Goal: Answer question/provide support: Share knowledge or assist other users

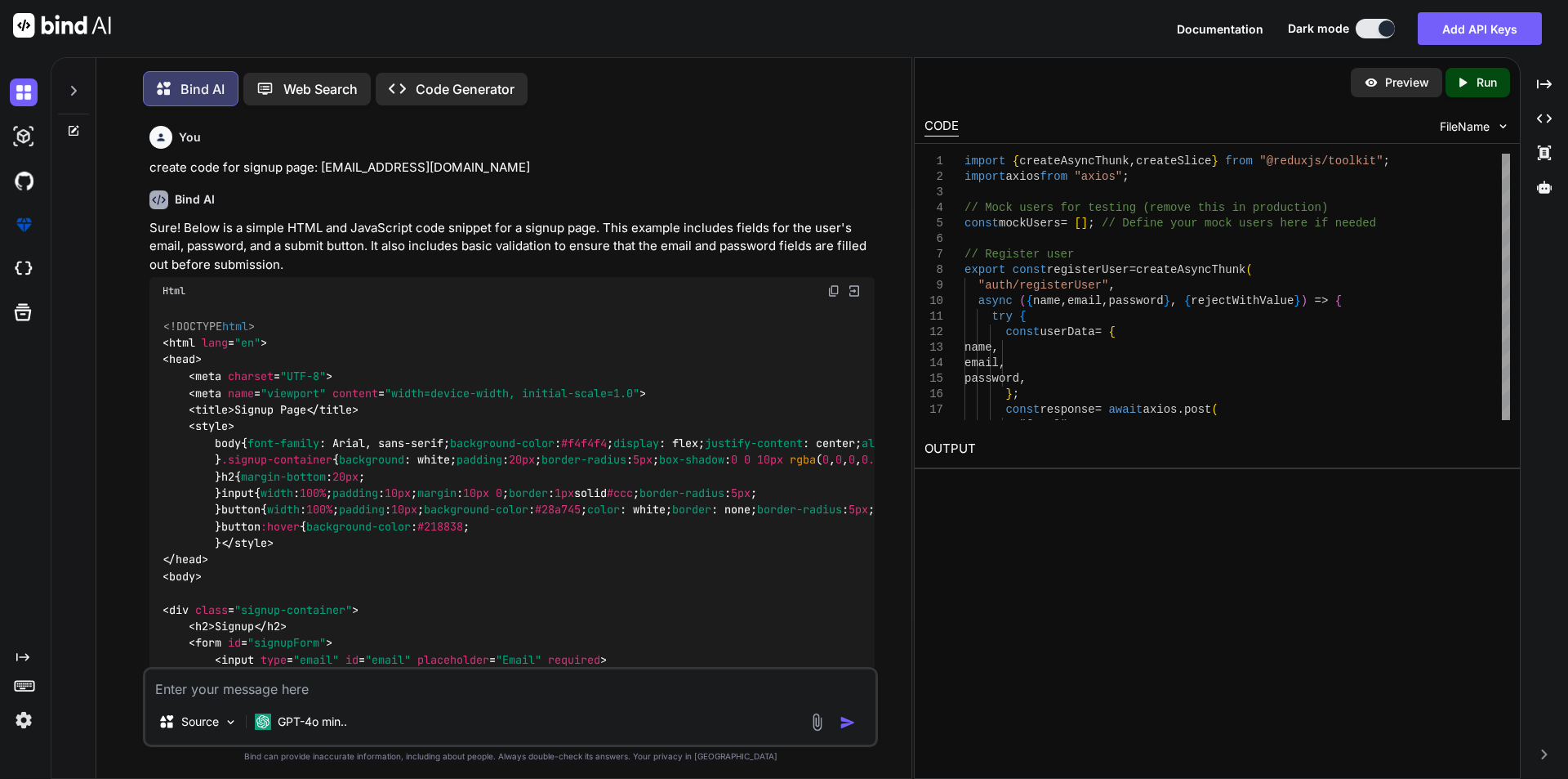
scroll to position [5316, 0]
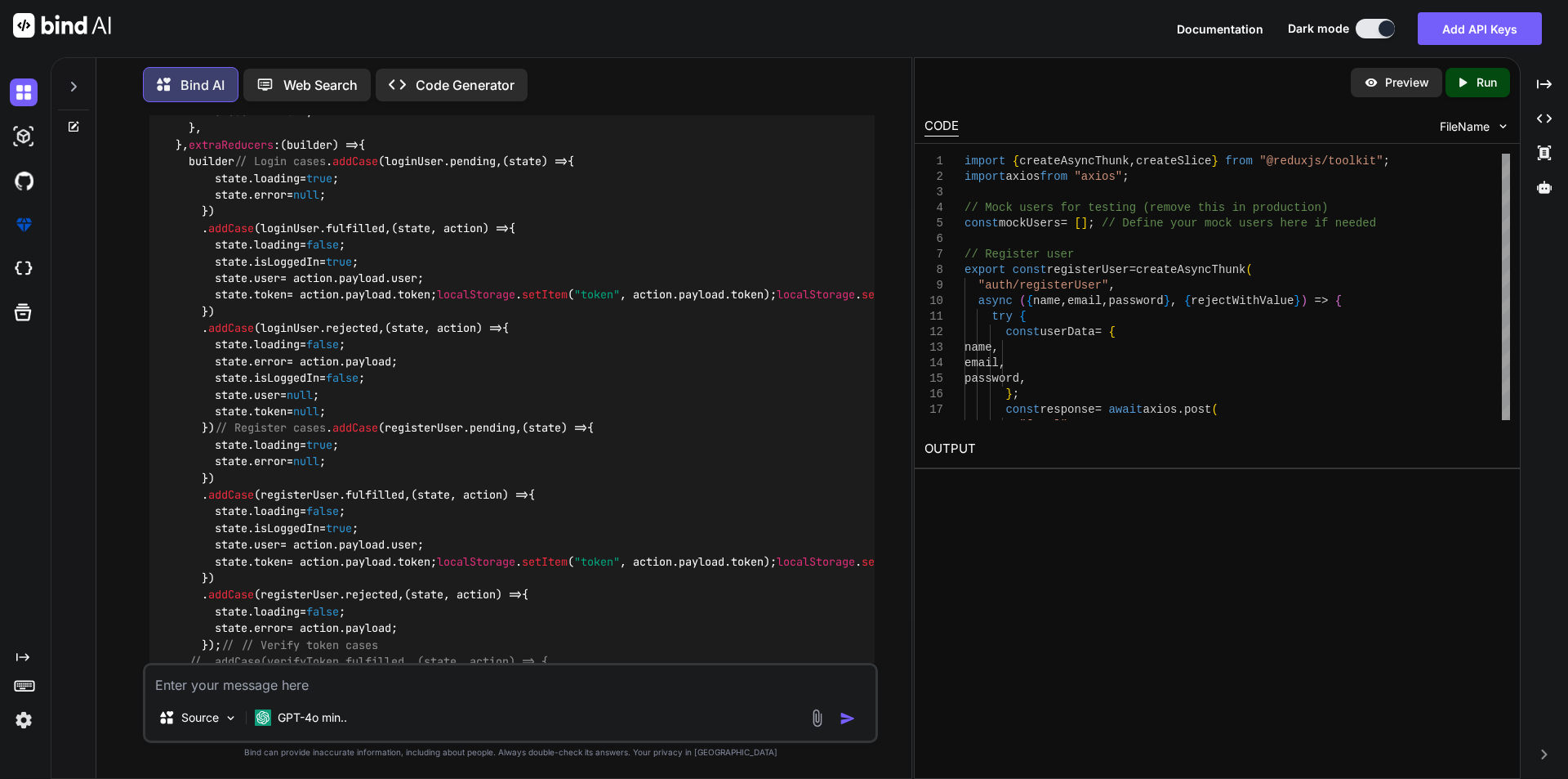
click at [77, 85] on icon at bounding box center [72, 86] width 13 height 13
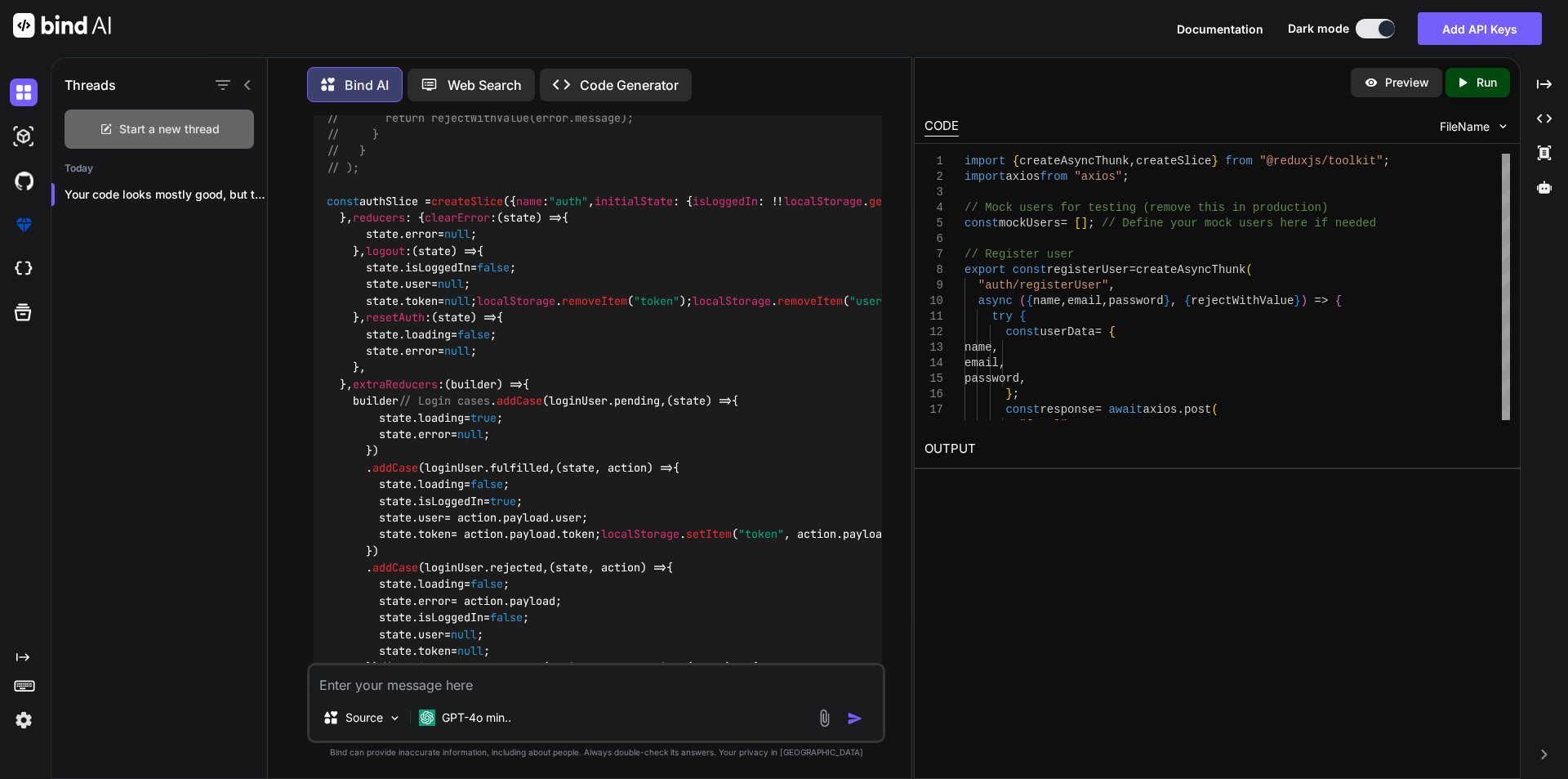
click at [156, 130] on span "Start a new thread" at bounding box center [169, 128] width 101 height 17
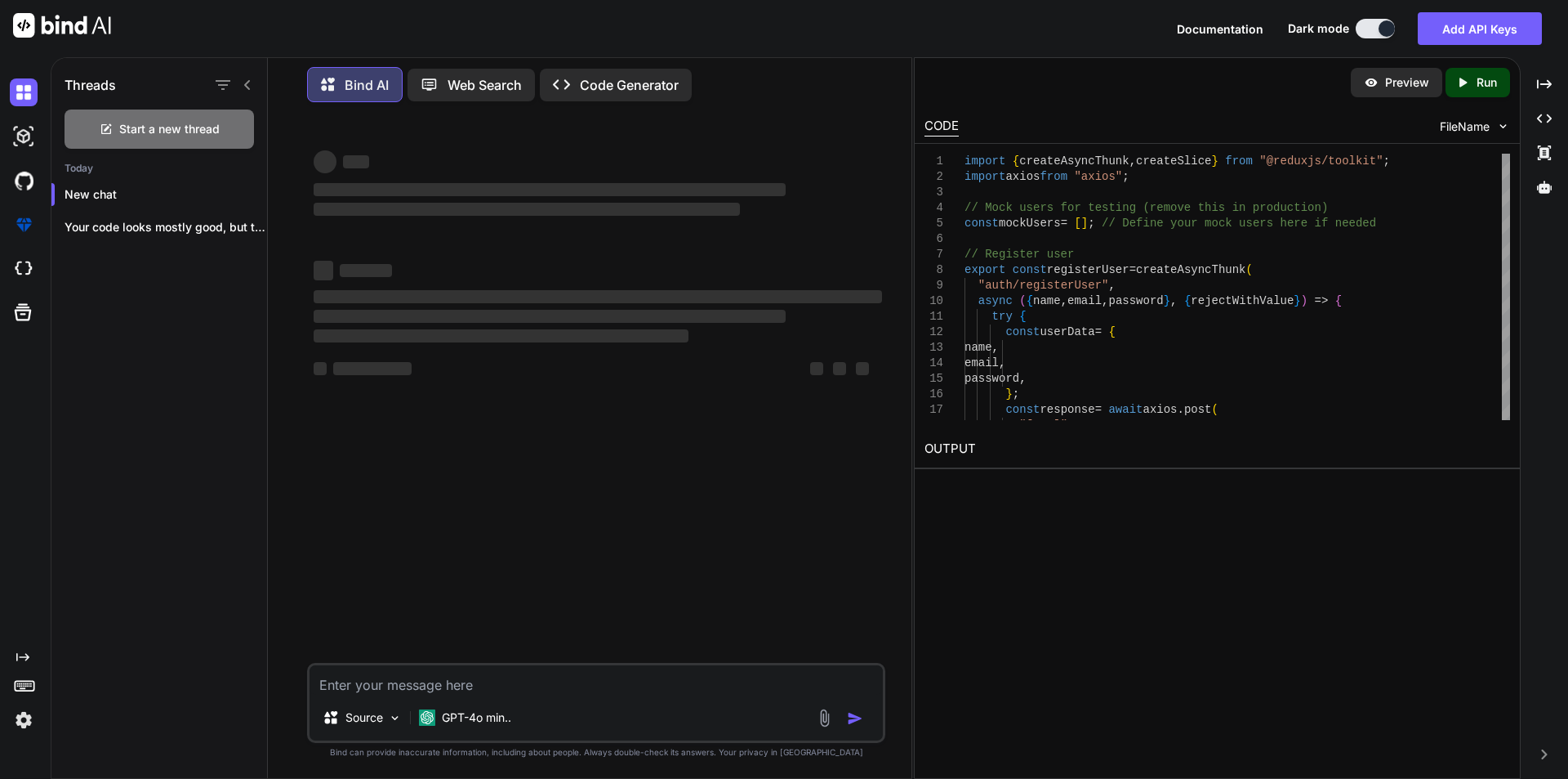
click at [401, 692] on textarea at bounding box center [595, 680] width 573 height 29
type textarea "x"
type textarea "t"
type textarea "x"
type textarea "th"
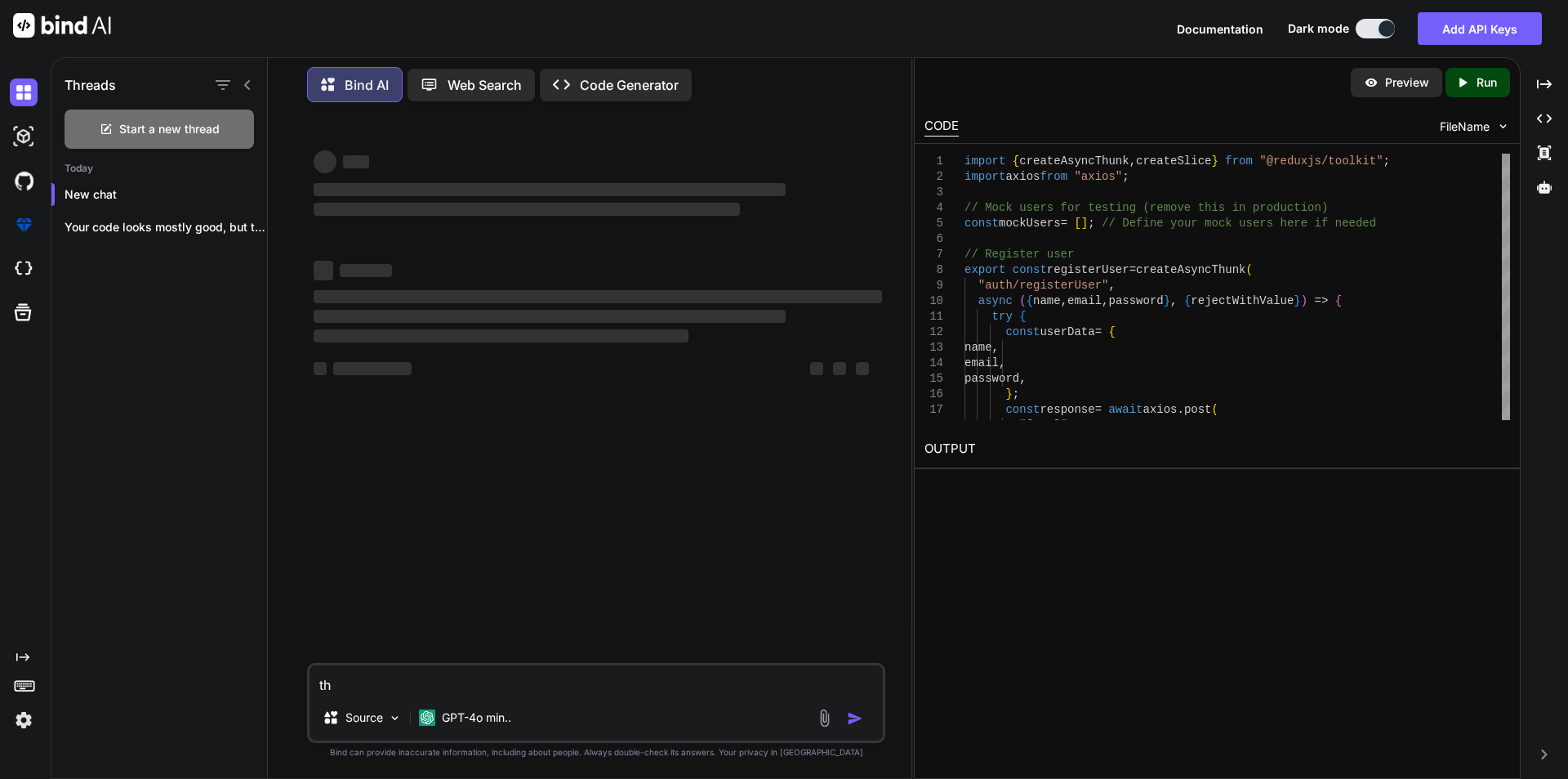
type textarea "x"
type textarea "thi"
type textarea "x"
type textarea "this"
type textarea "x"
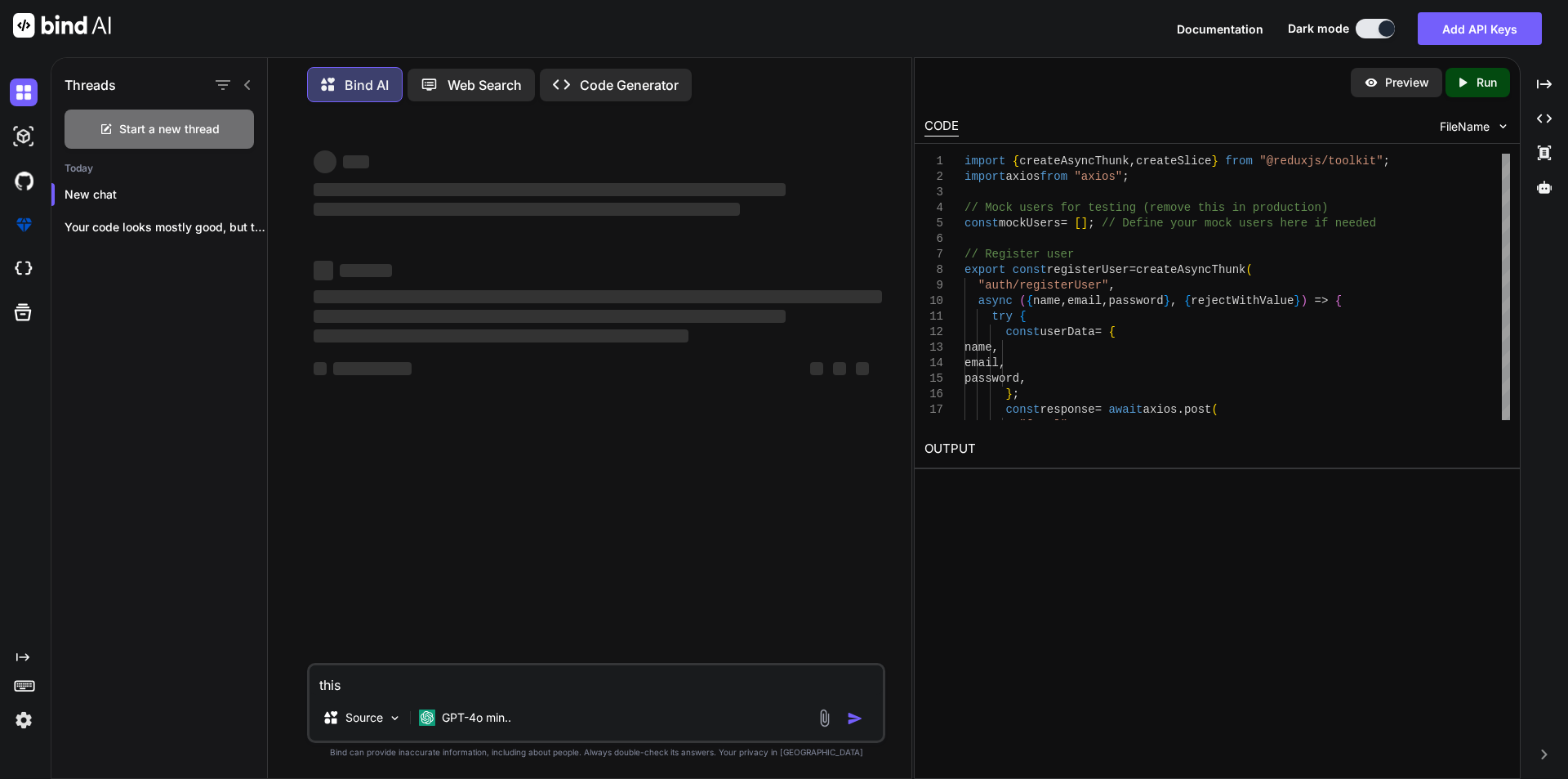
type textarea "this"
type textarea "x"
type textarea "this i"
type textarea "x"
type textarea "this is"
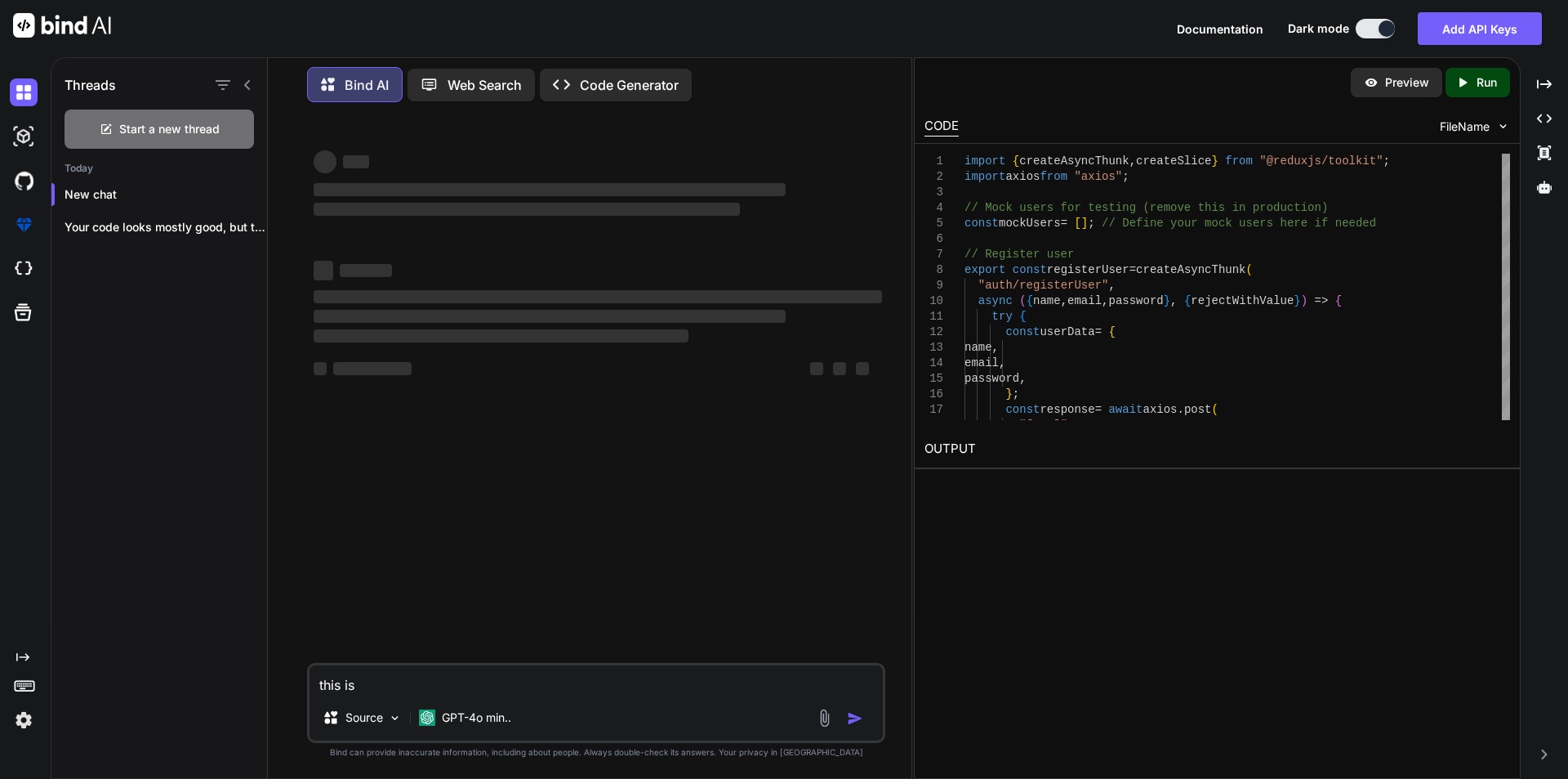
type textarea "x"
type textarea "this is"
type textarea "x"
type textarea "this is m"
type textarea "x"
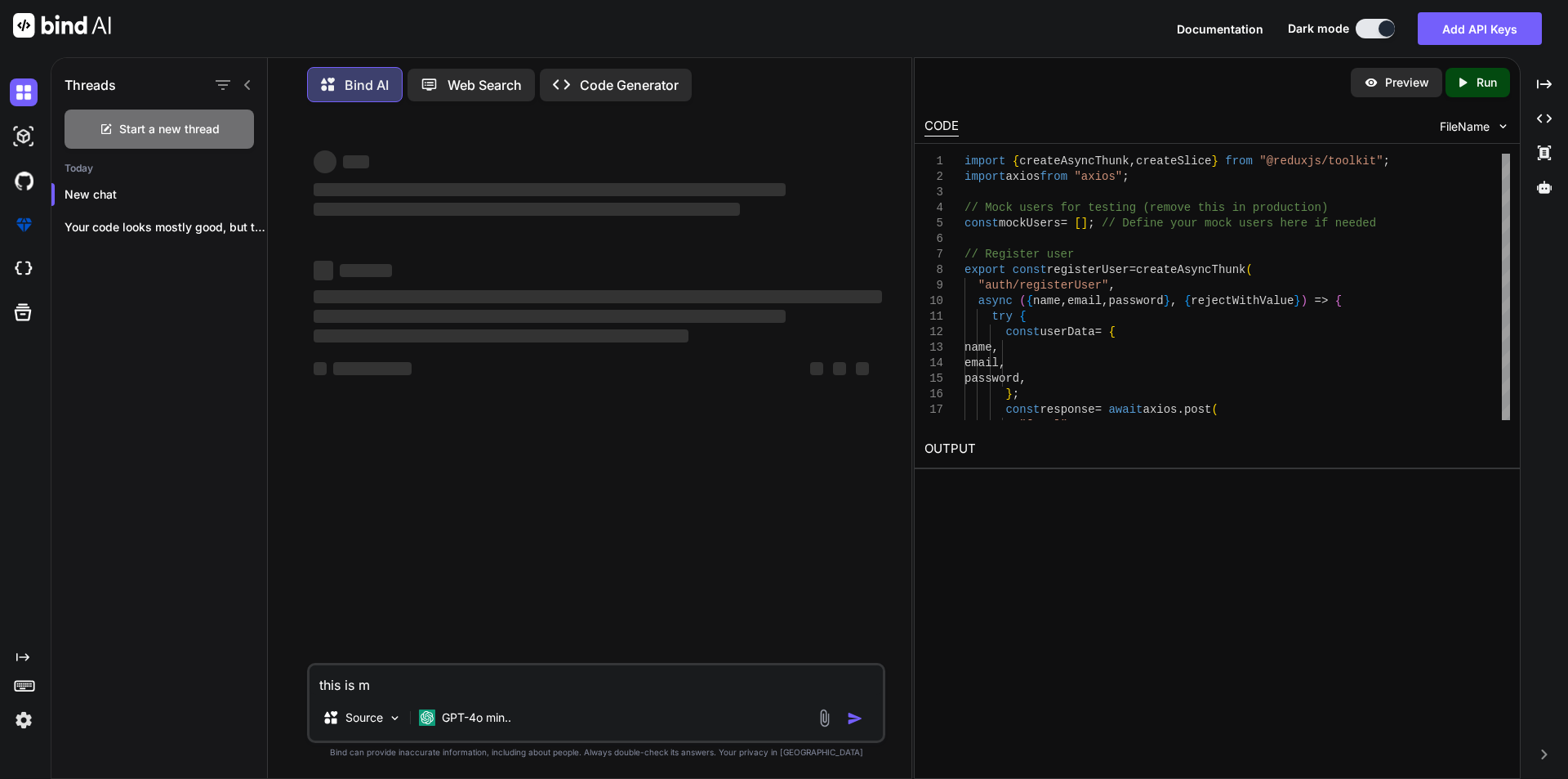
type textarea "this is my"
type textarea "x"
type textarea "this is my"
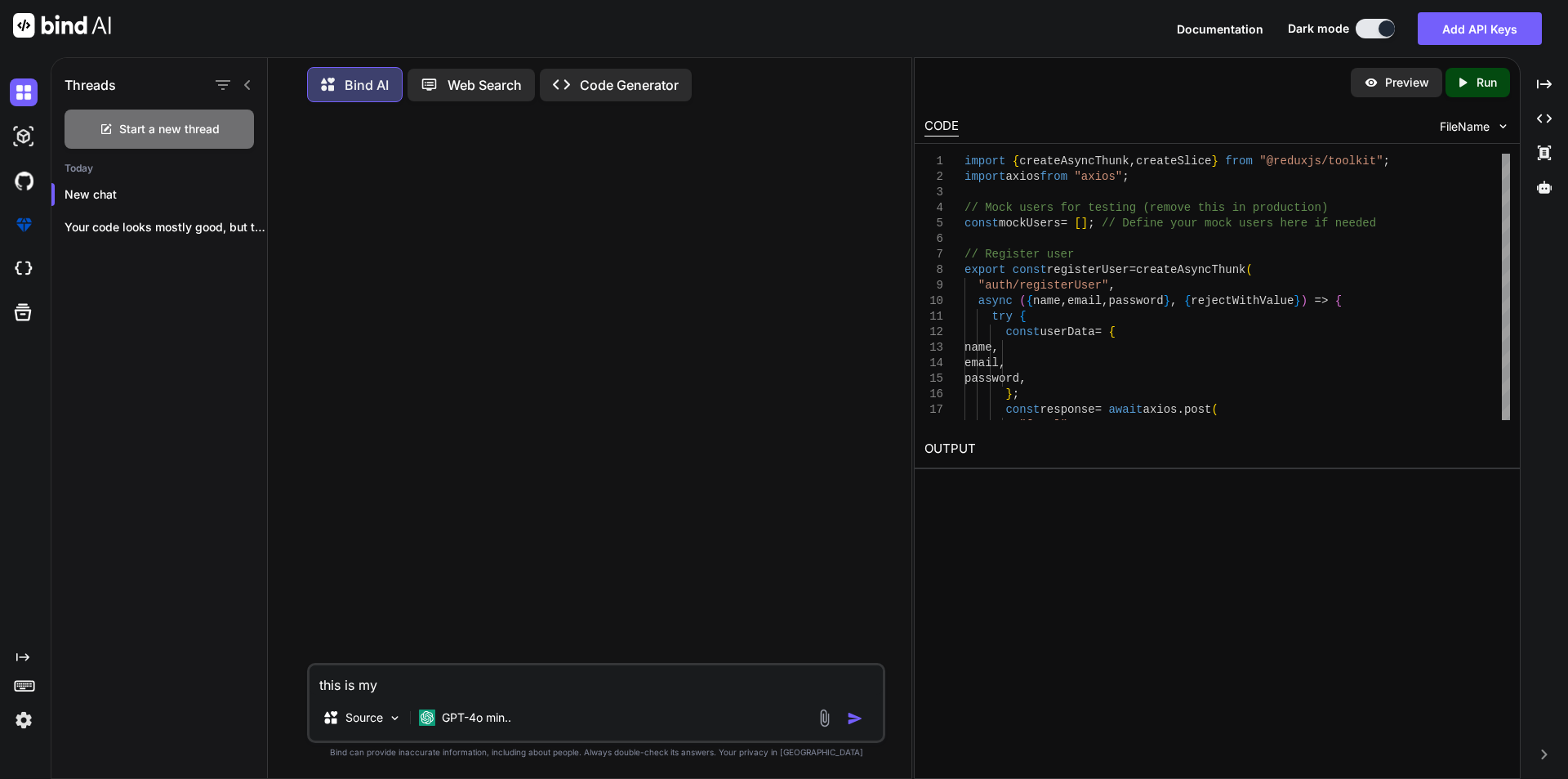
type textarea "x"
type textarea "this is my o"
type textarea "x"
type textarea "this is my oc"
type textarea "x"
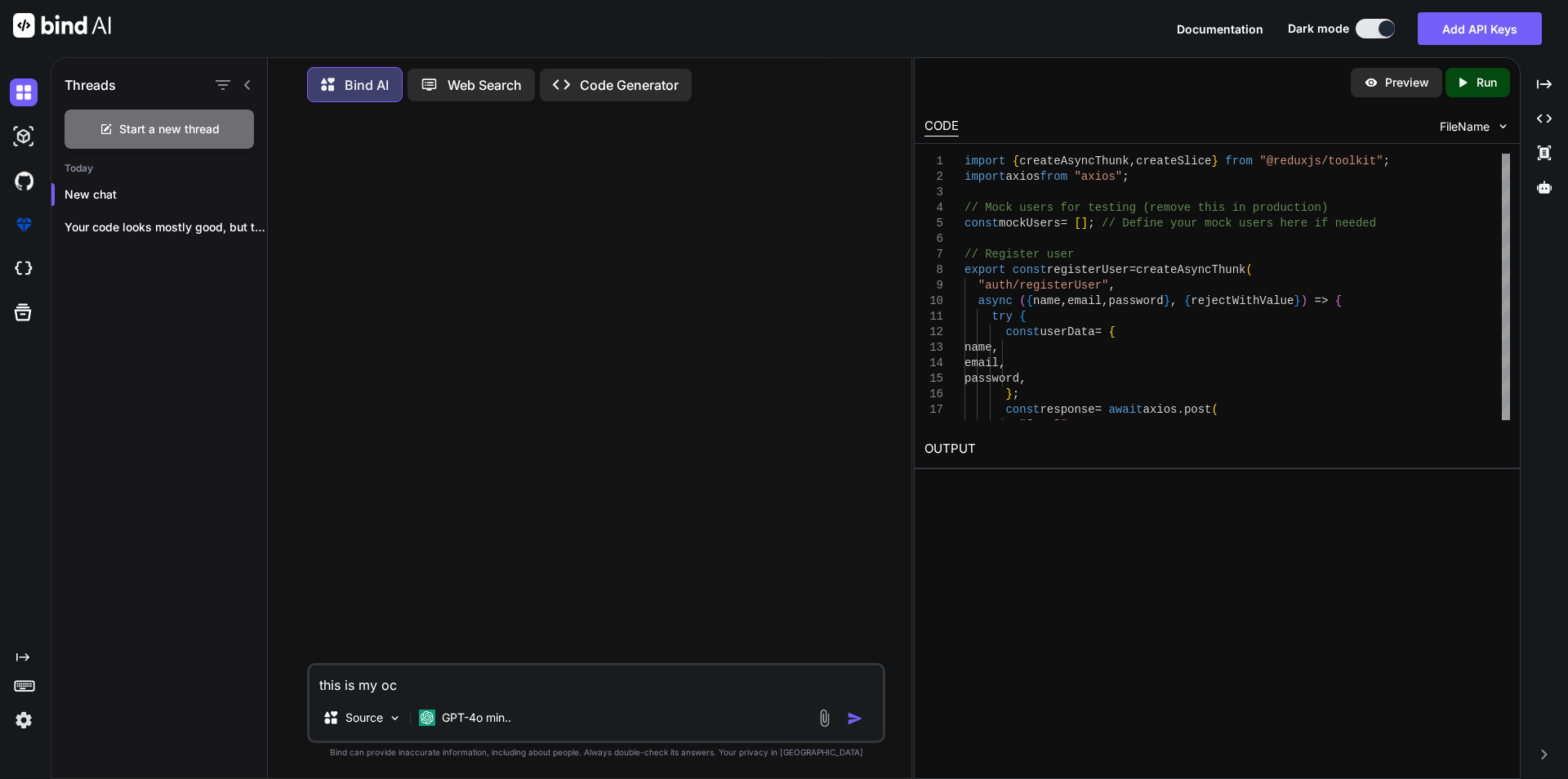
type textarea "this is my ocd"
type textarea "x"
type textarea "this is my ocde"
type textarea "x"
type textarea "this is my ocde"
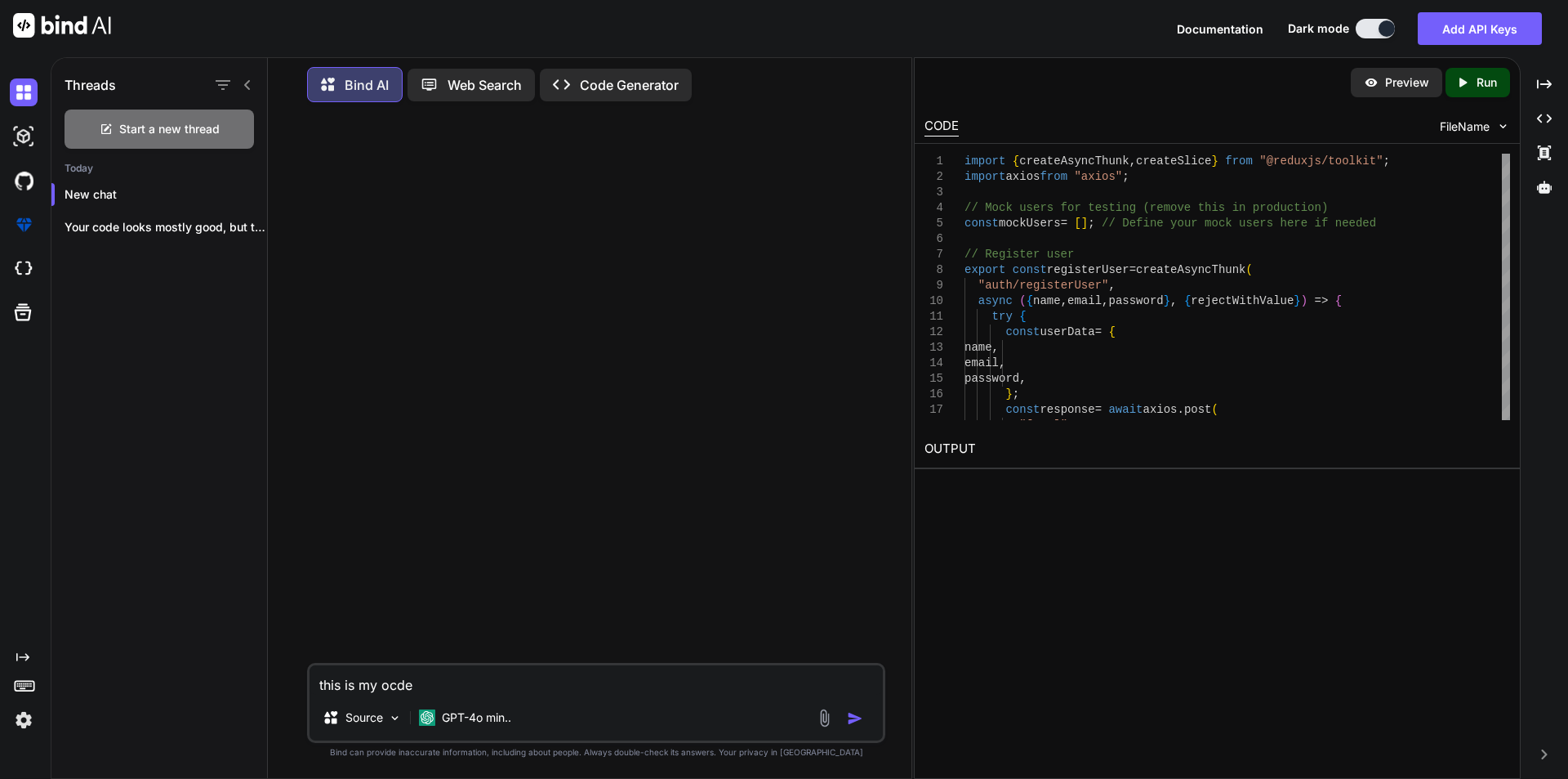
type textarea "x"
type textarea "this is my ocde i"
type textarea "x"
type textarea "this is my ocde i"
type textarea "x"
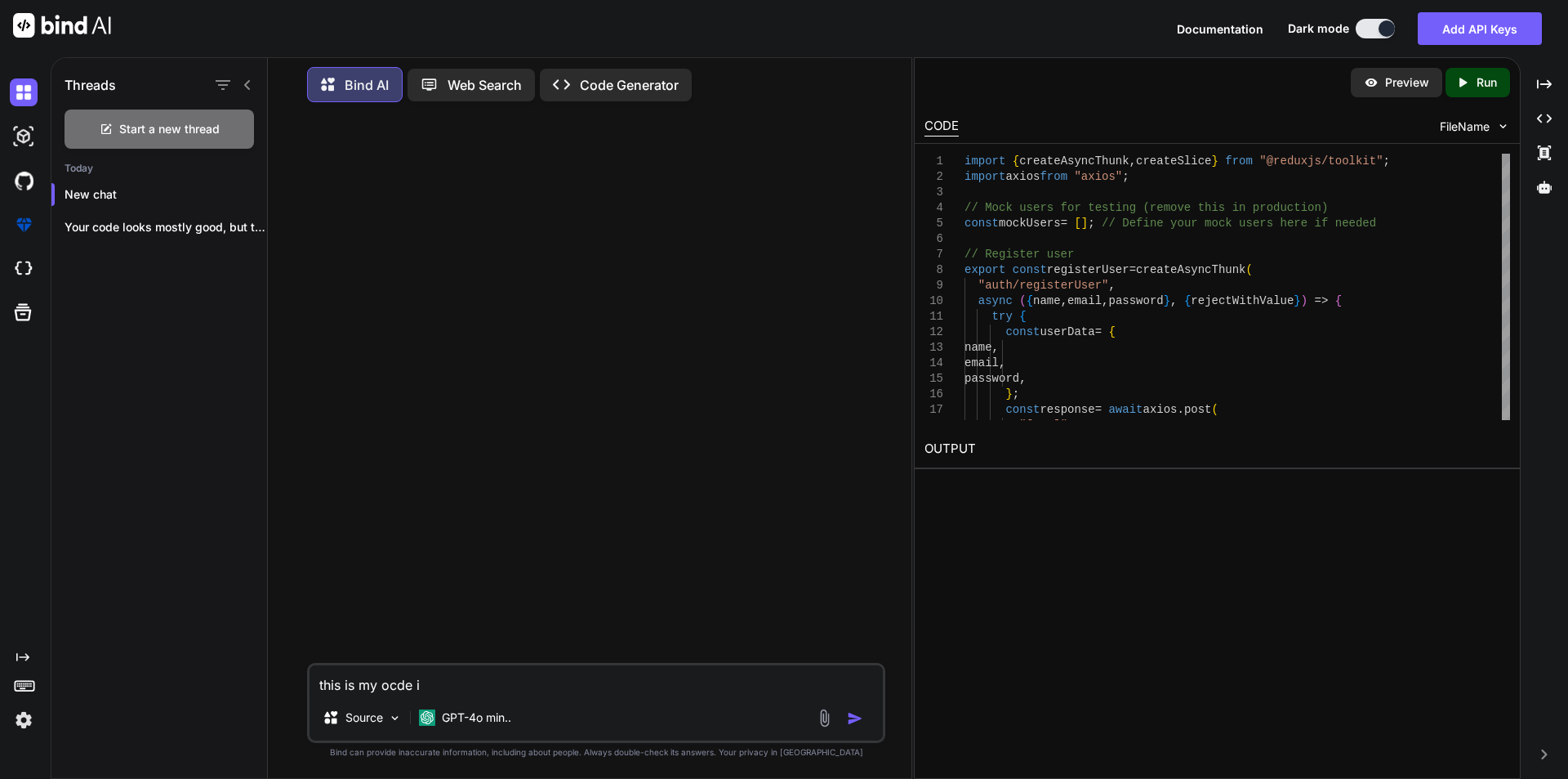
type textarea "this is my ocde i w"
type textarea "x"
type textarea "this is my ocde i wa"
type textarea "x"
type textarea "this is my ocde i wan"
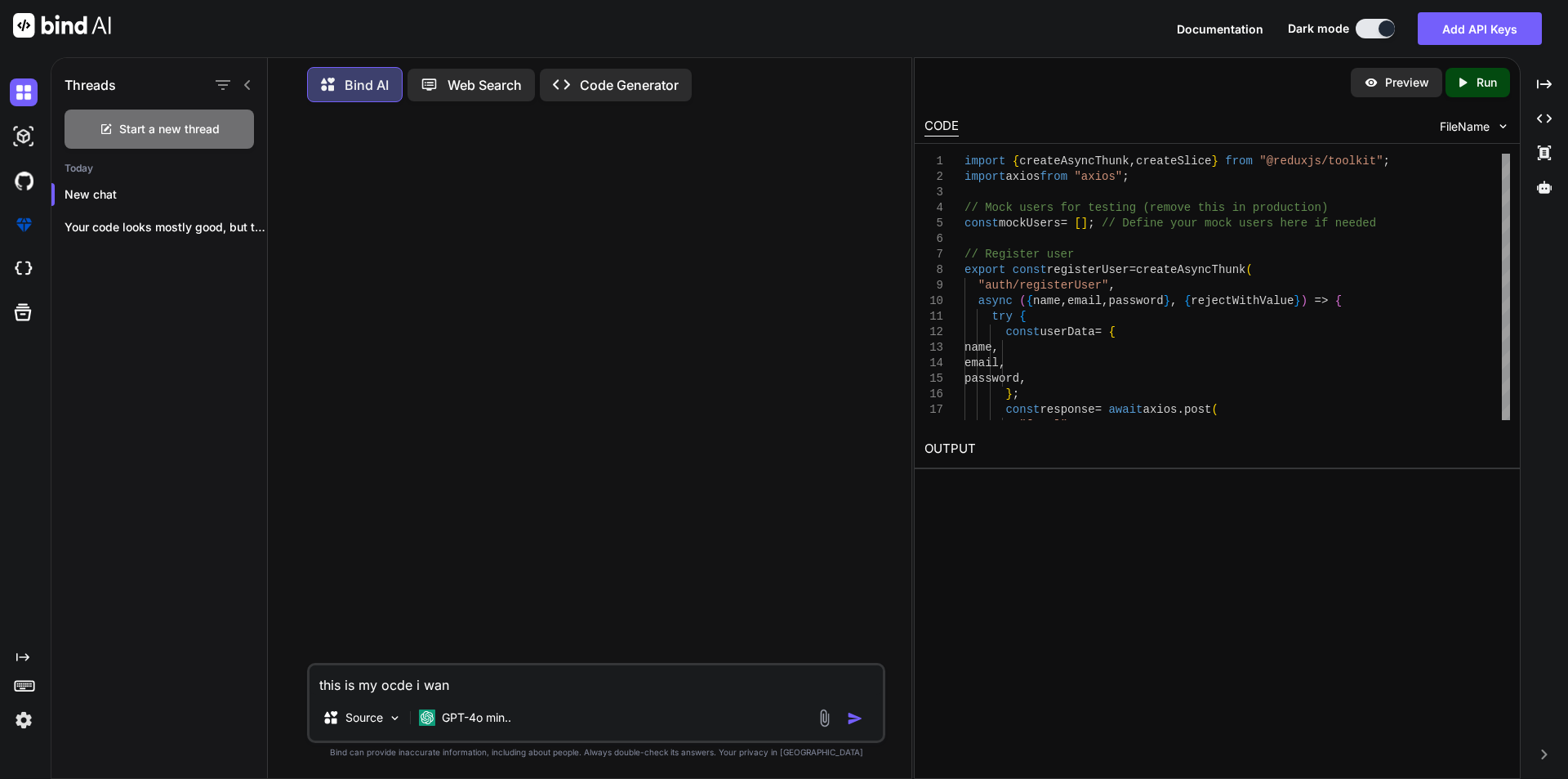
type textarea "x"
type textarea "this is my ocde i want"
type textarea "x"
type textarea "this is my ocde i want"
type textarea "x"
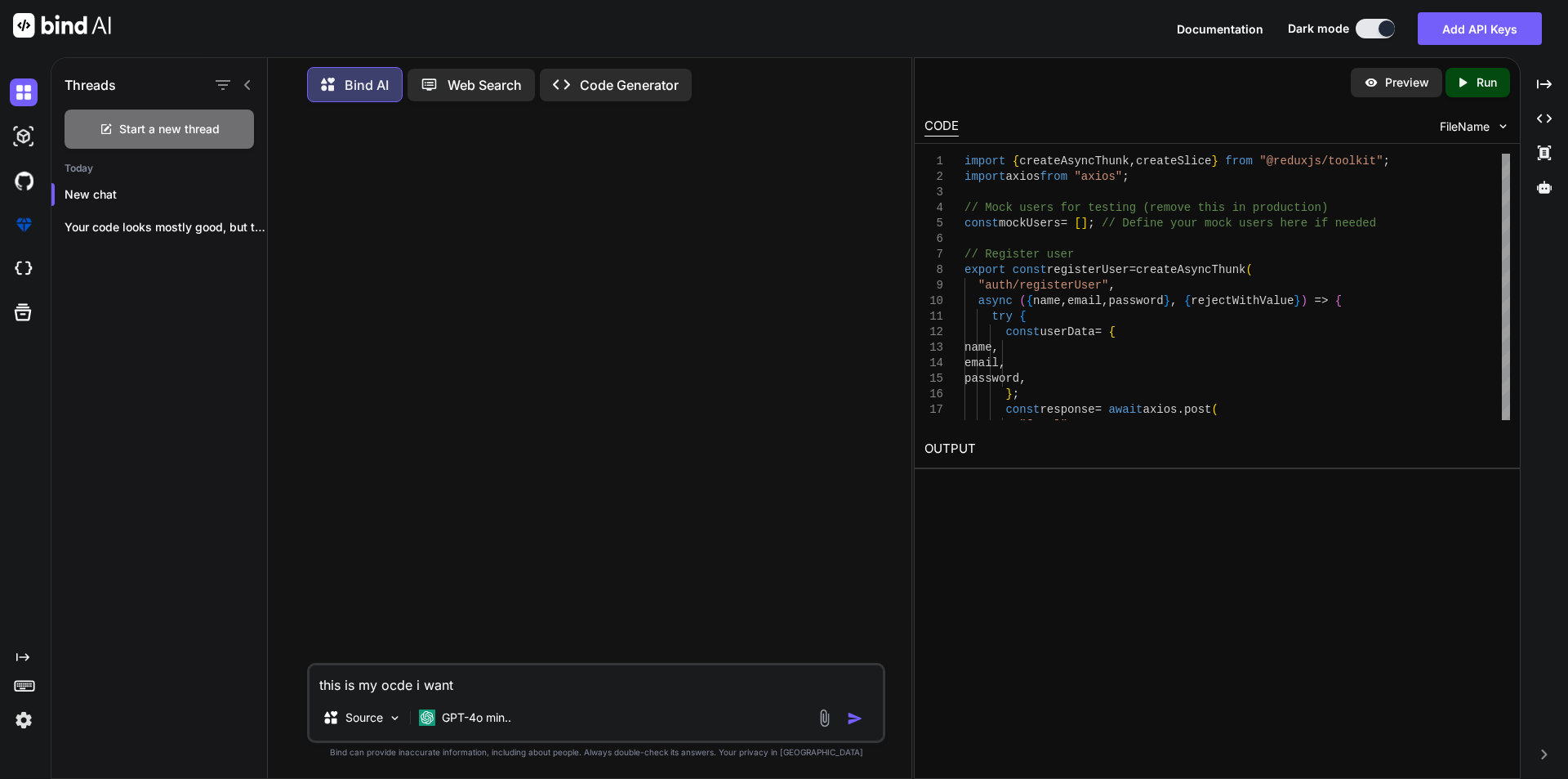
type textarea "this is my ocde i want w"
type textarea "x"
type textarea "this is my ocde i want wh"
type textarea "x"
type textarea "this is my ocde i want whe"
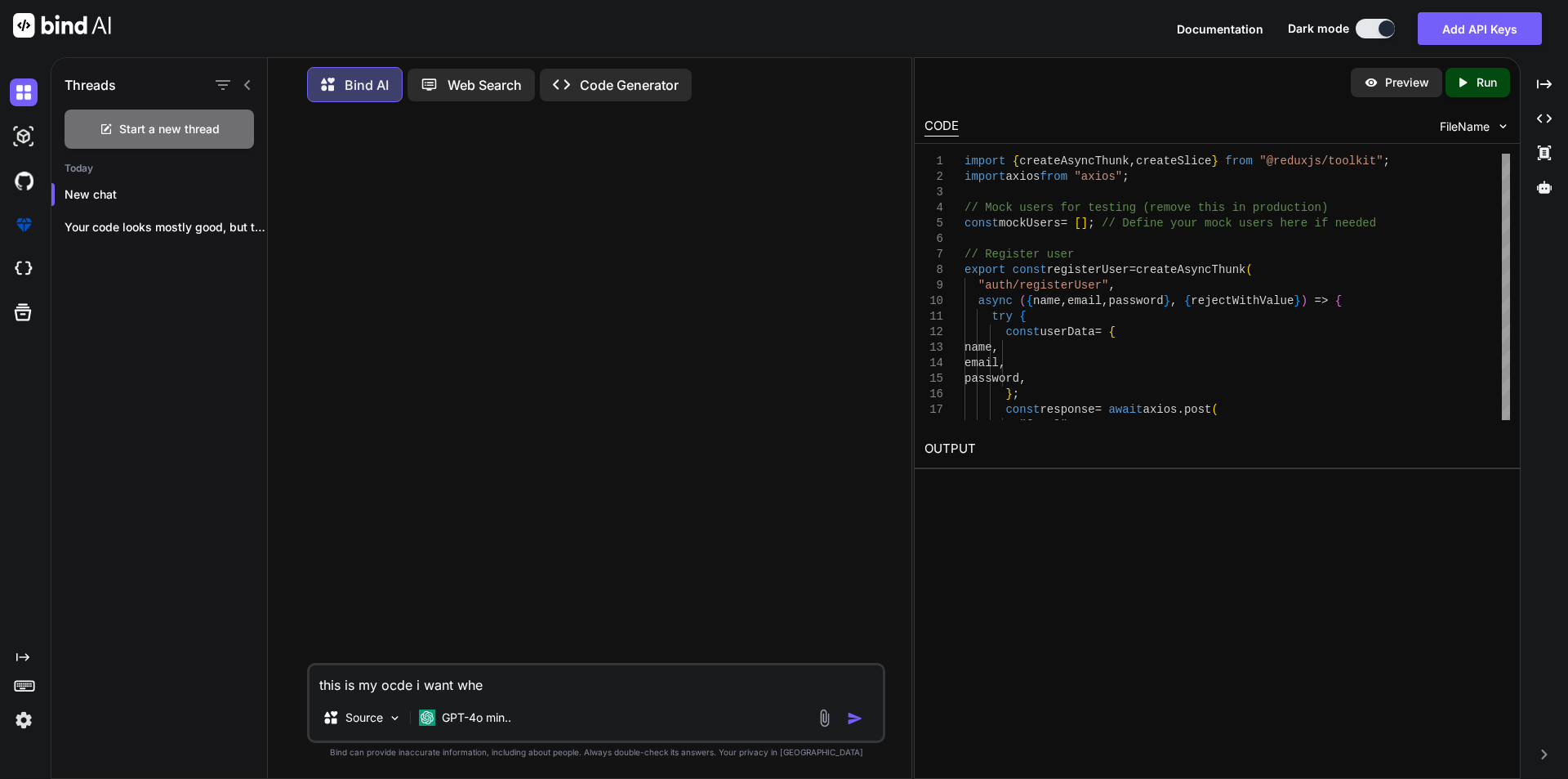
type textarea "x"
type textarea "this is my ocde i want when"
type textarea "x"
type textarea "this is my ocde i want when"
type textarea "x"
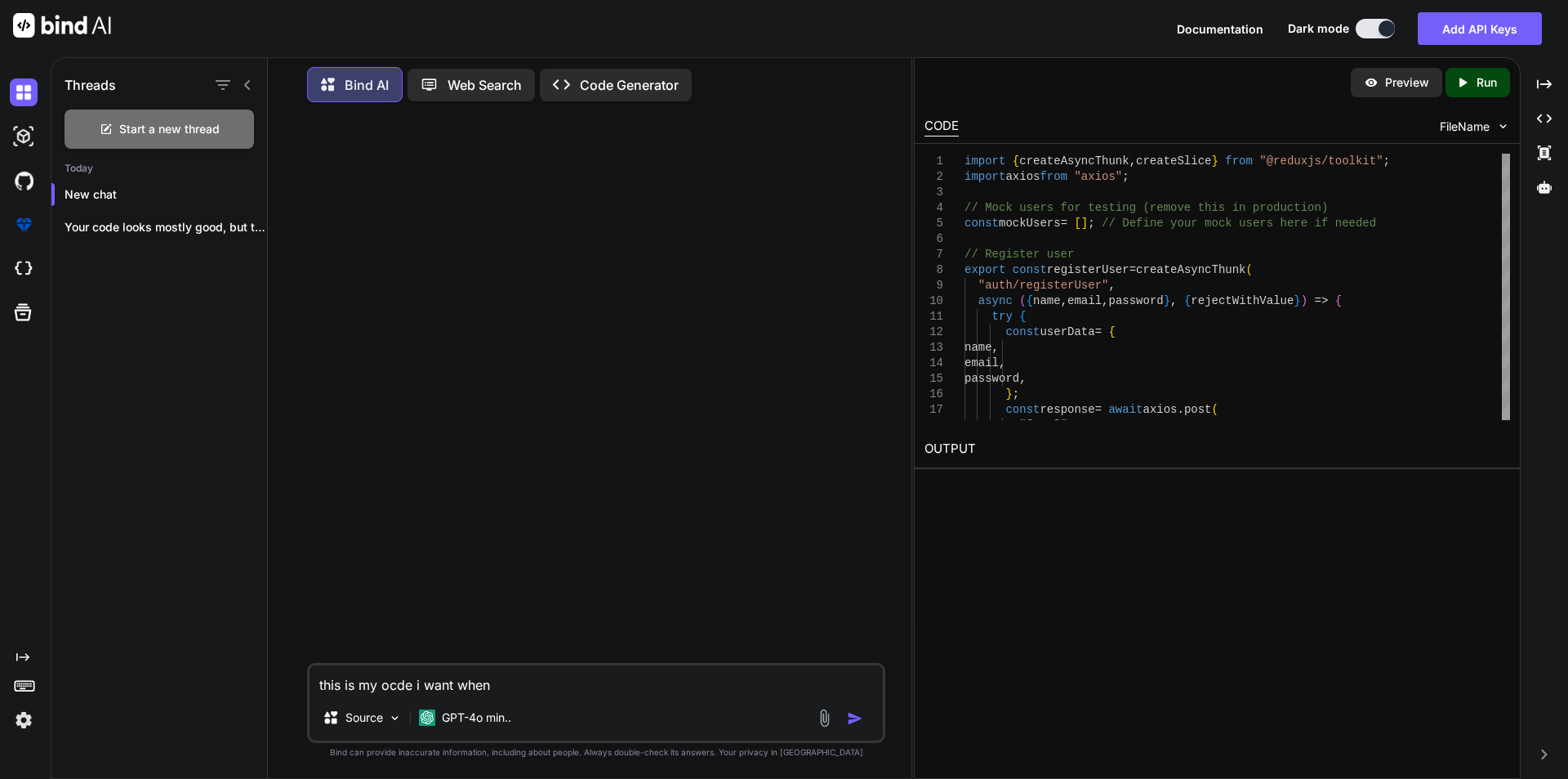
type textarea "this is my ocde i want when i"
type textarea "x"
type textarea "this is my ocde i want when i"
type textarea "x"
type textarea "this is my ocde i want when i c"
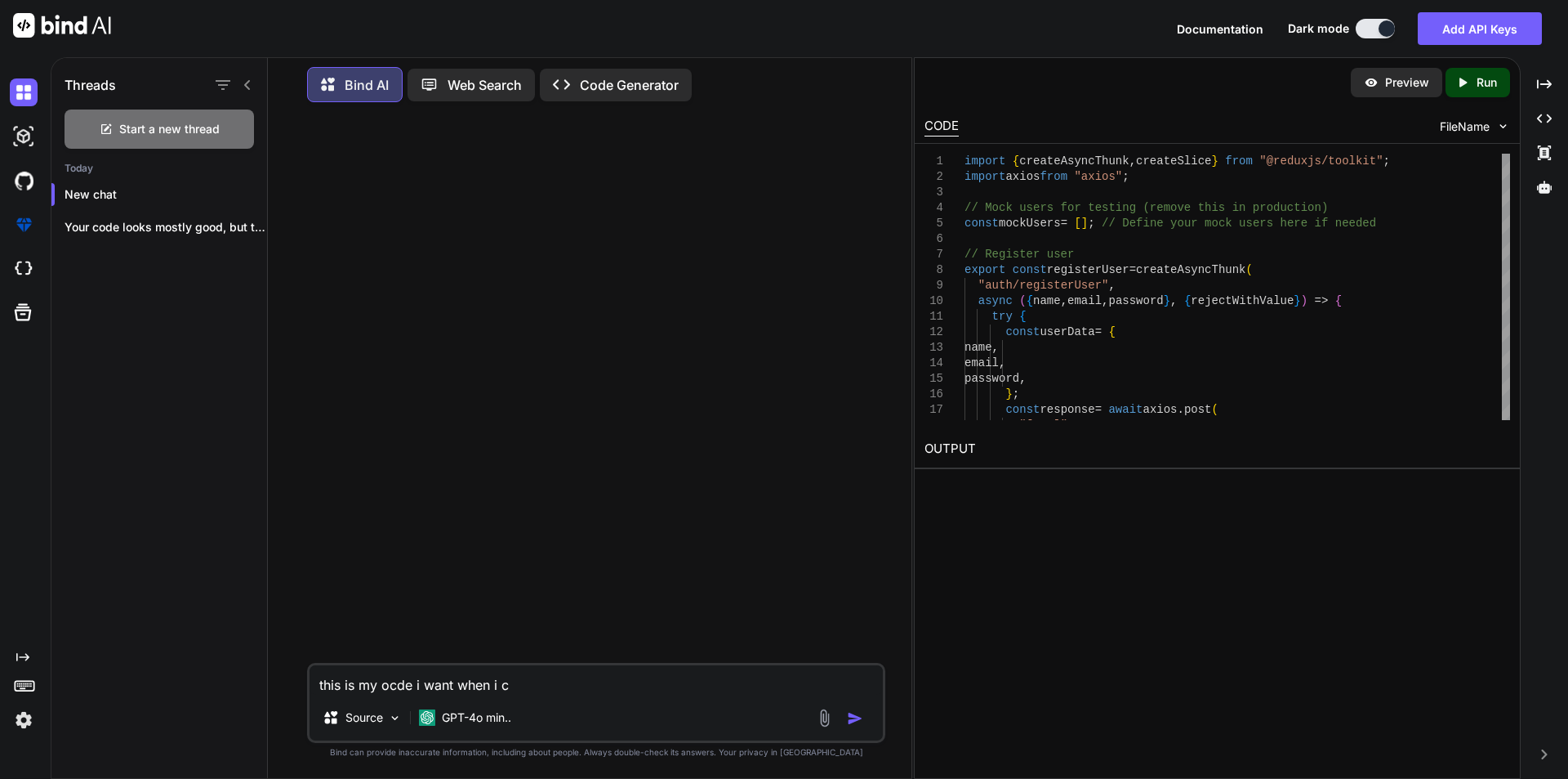
type textarea "x"
type textarea "this is my ocde i want when i cl"
type textarea "x"
type textarea "this is my ocde i want when i cli"
type textarea "x"
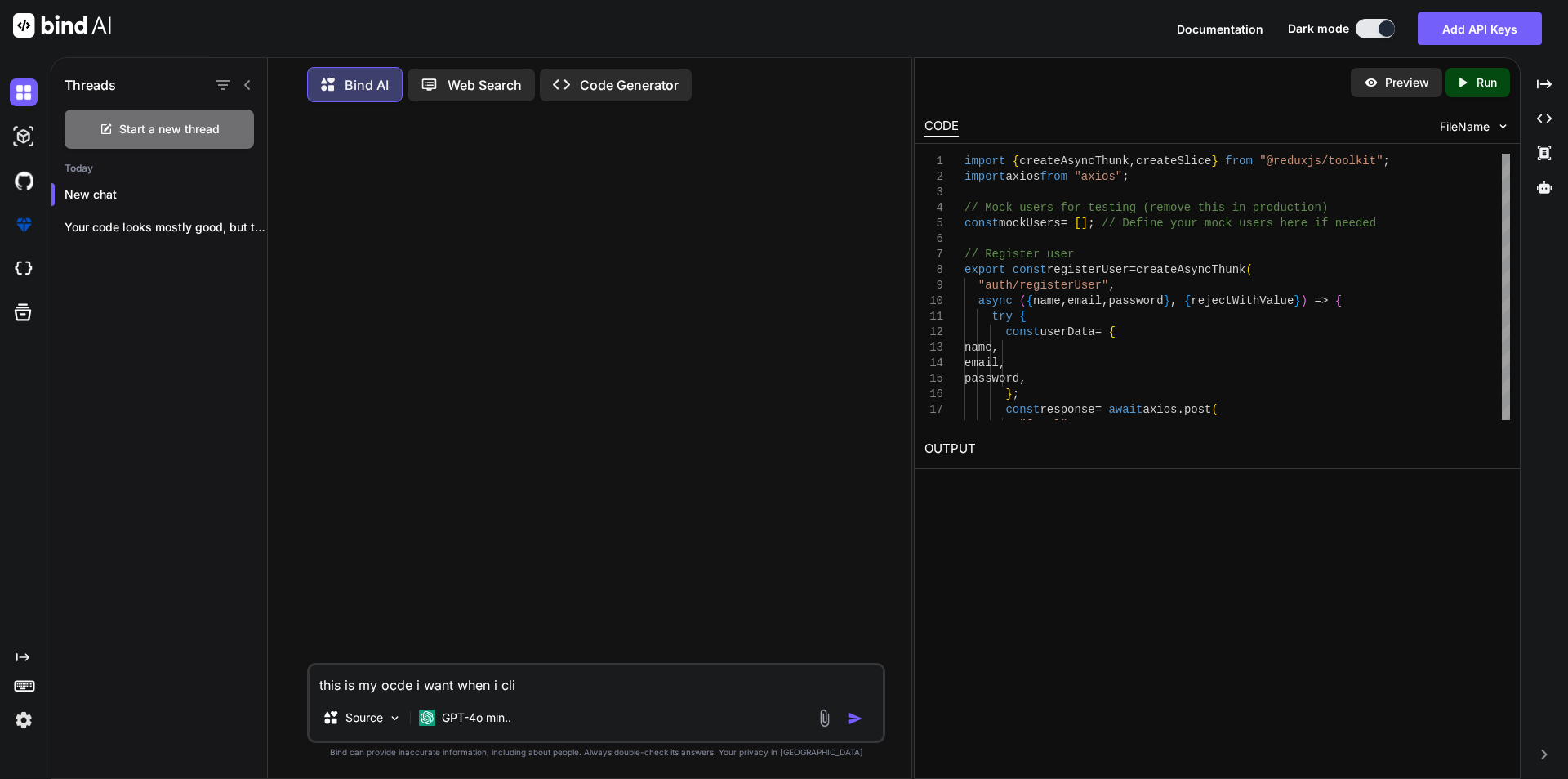
type textarea "this is my ocde i want when i clic"
type textarea "x"
type textarea "this is my ocde i want when i click"
type textarea "x"
type textarea "this is my ocde i want when i click"
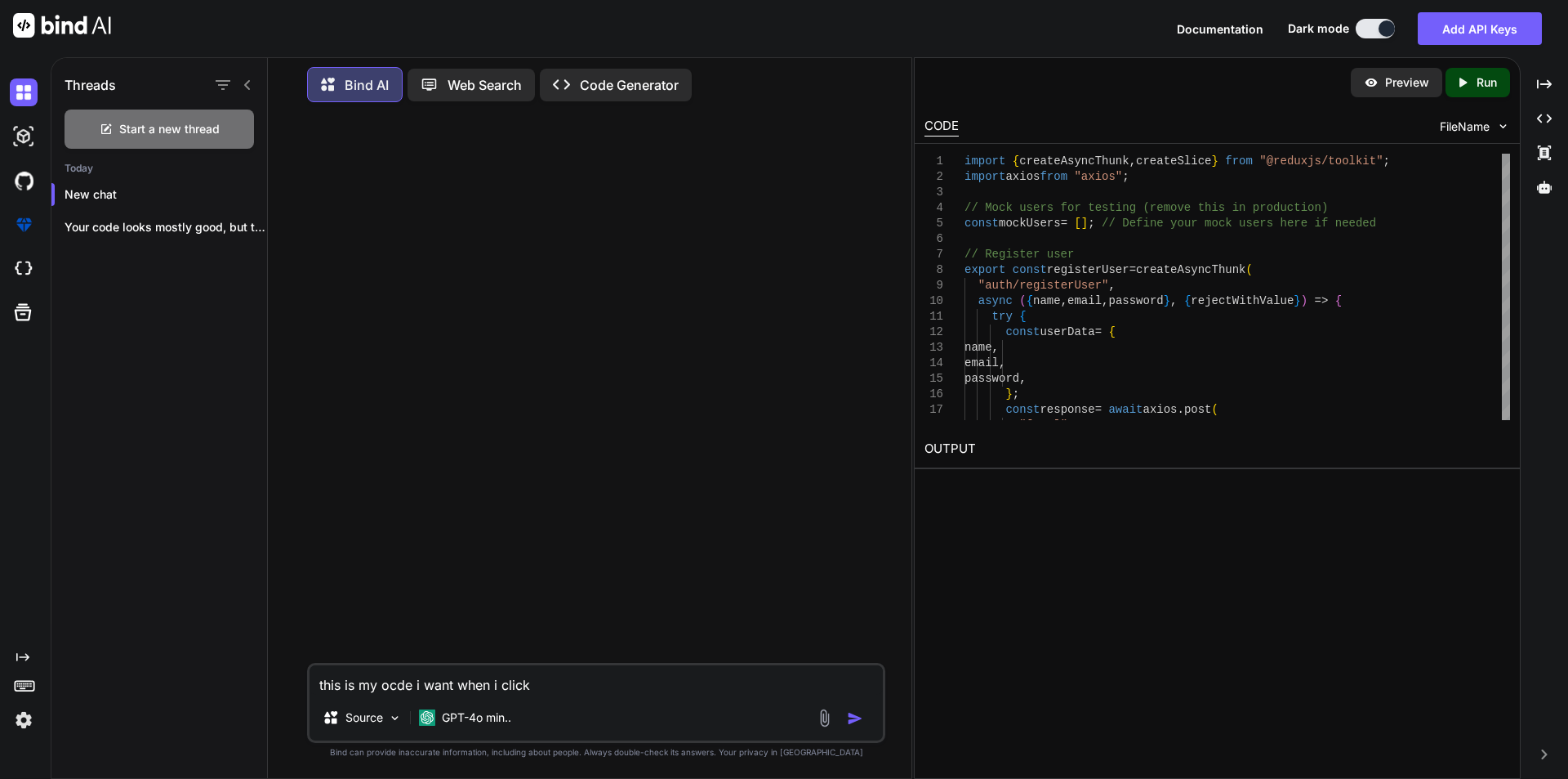
type textarea "x"
type textarea "this is my ocde i want when i click o"
type textarea "x"
type textarea "this is my ocde i want when i click on"
type textarea "x"
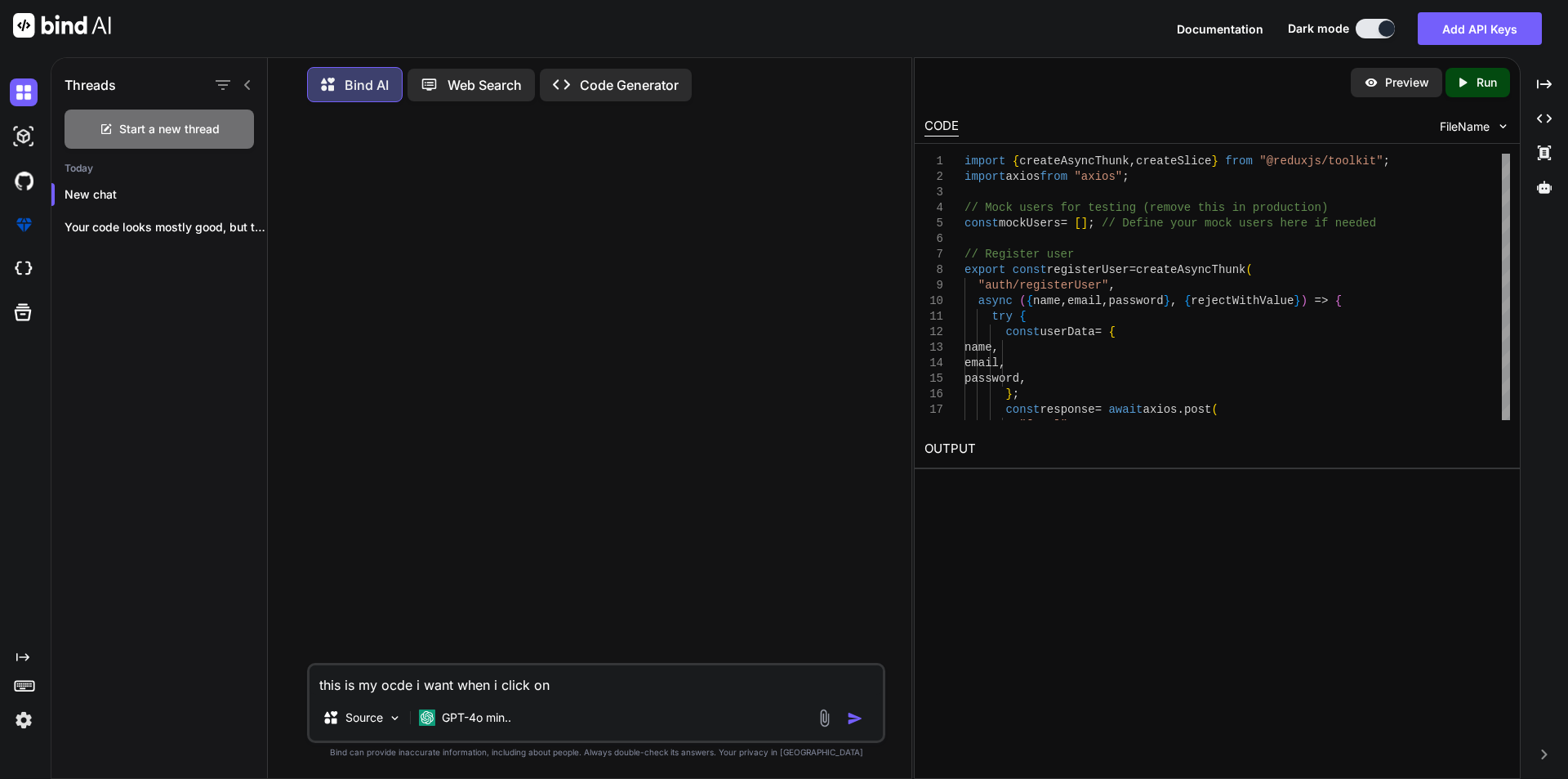
type textarea "this is my ocde i want when i click on"
type textarea "x"
type textarea "this is my ocde i want when i click on e"
type textarea "x"
type textarea "this is my ocde i want when i click on en"
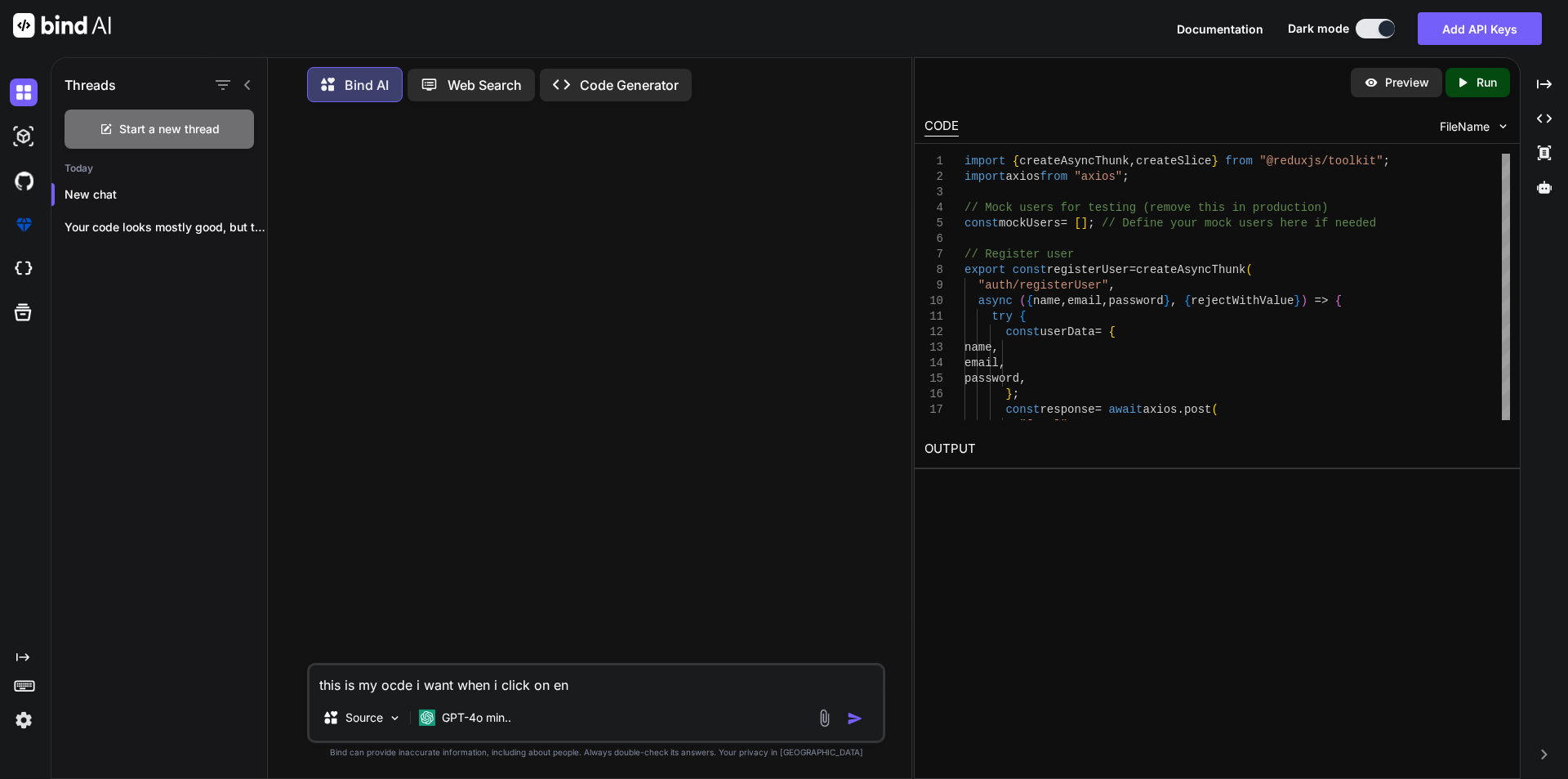
type textarea "x"
type textarea "this is my ocde i want when i click on enr"
type textarea "x"
type textarea "this is my ocde i want when i click on enro"
type textarea "x"
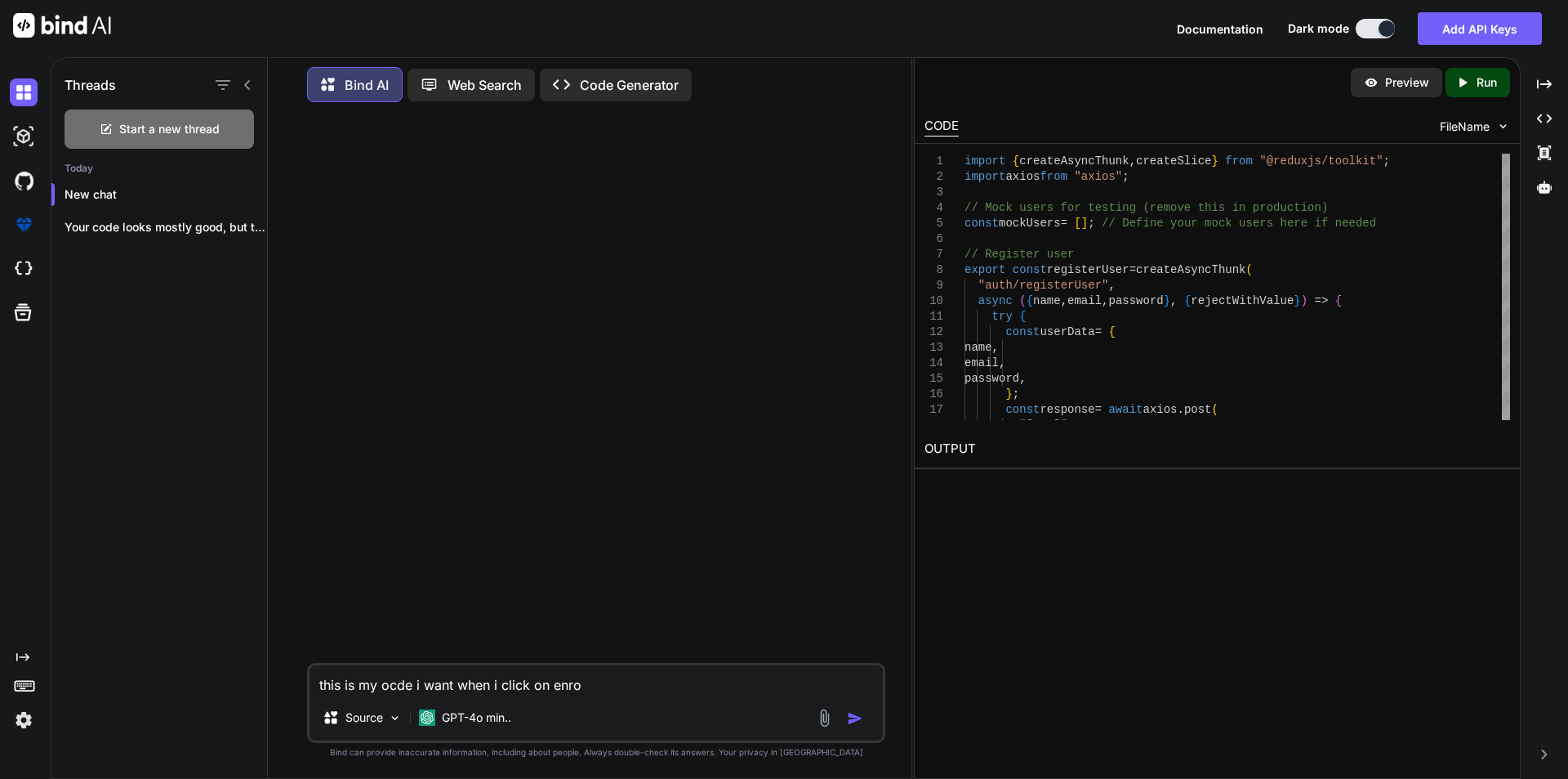
type textarea "this is my ocde i want when i click on enrol"
type textarea "x"
type textarea "this is my ocde i want when i click on enroll"
type textarea "x"
type textarea "this is my ocde i want when i click on enroll"
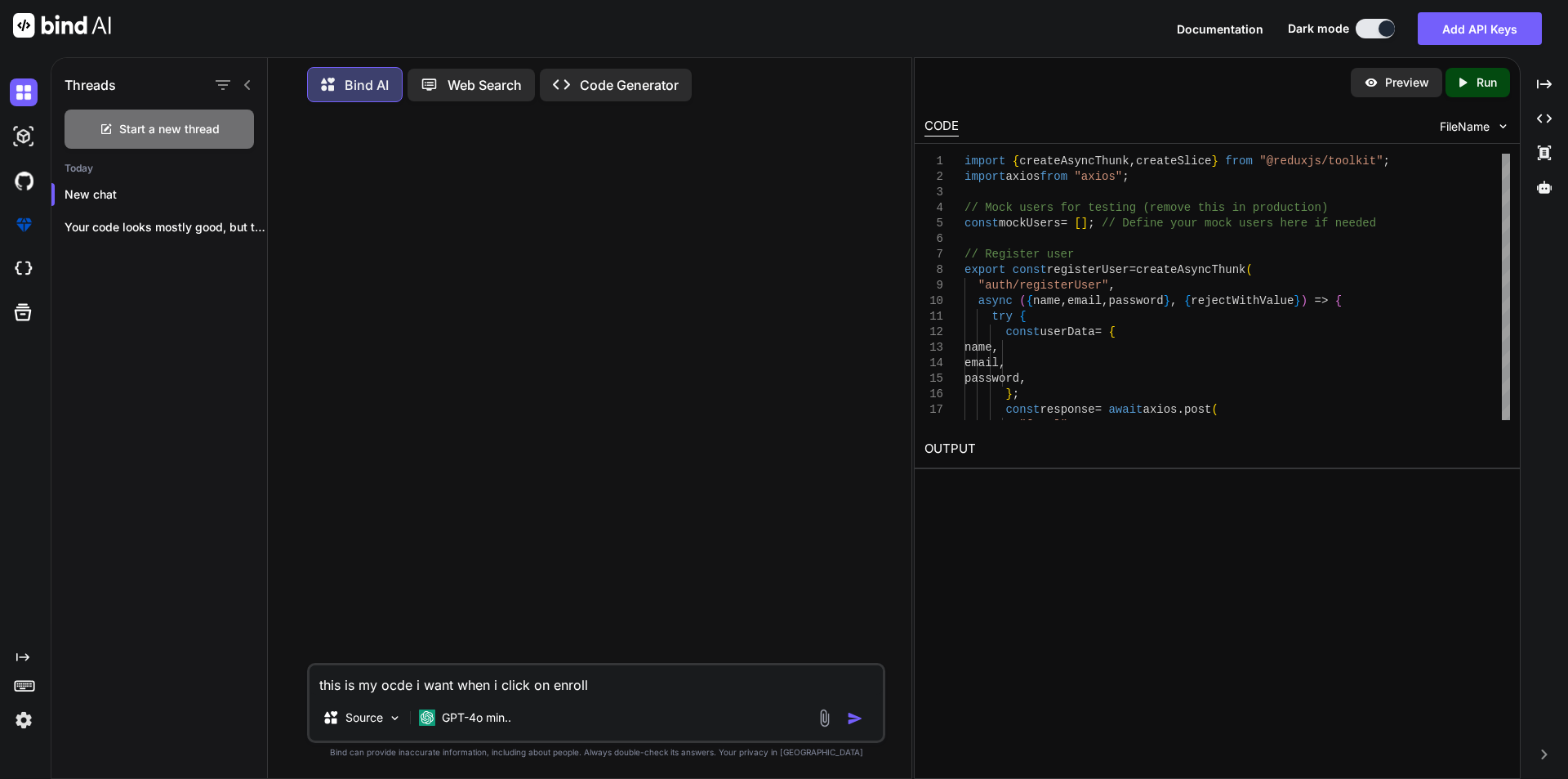
type textarea "x"
type textarea "this is my ocde i want when i click on enroll b"
type textarea "x"
type textarea "this is my ocde i want when i click on enroll bu"
type textarea "x"
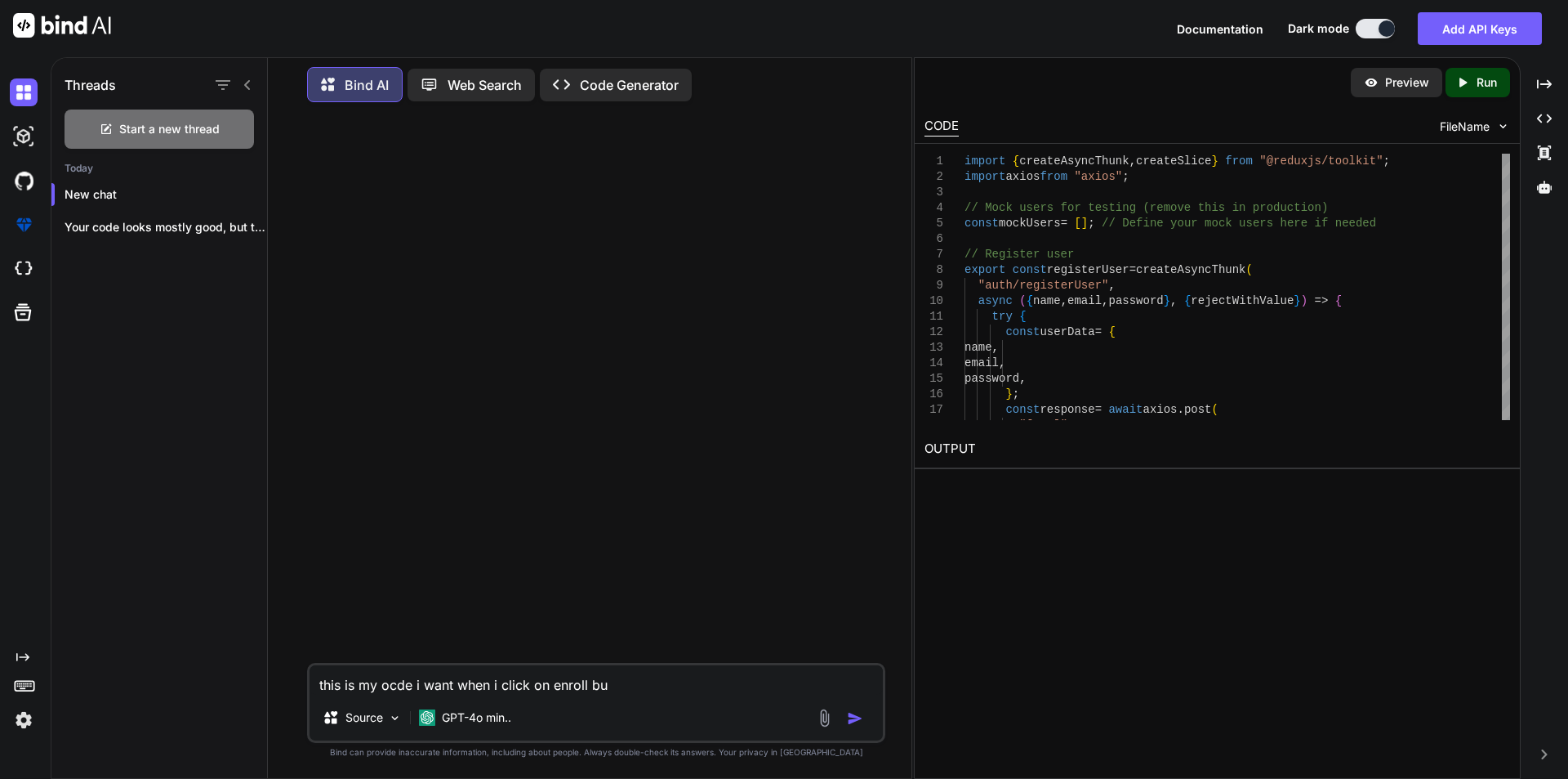
type textarea "this is my ocde i want when i click on enroll but"
type textarea "x"
type textarea "this is my ocde i want when i click on enroll butt"
type textarea "x"
type textarea "this is my ocde i want when i click on enroll butto"
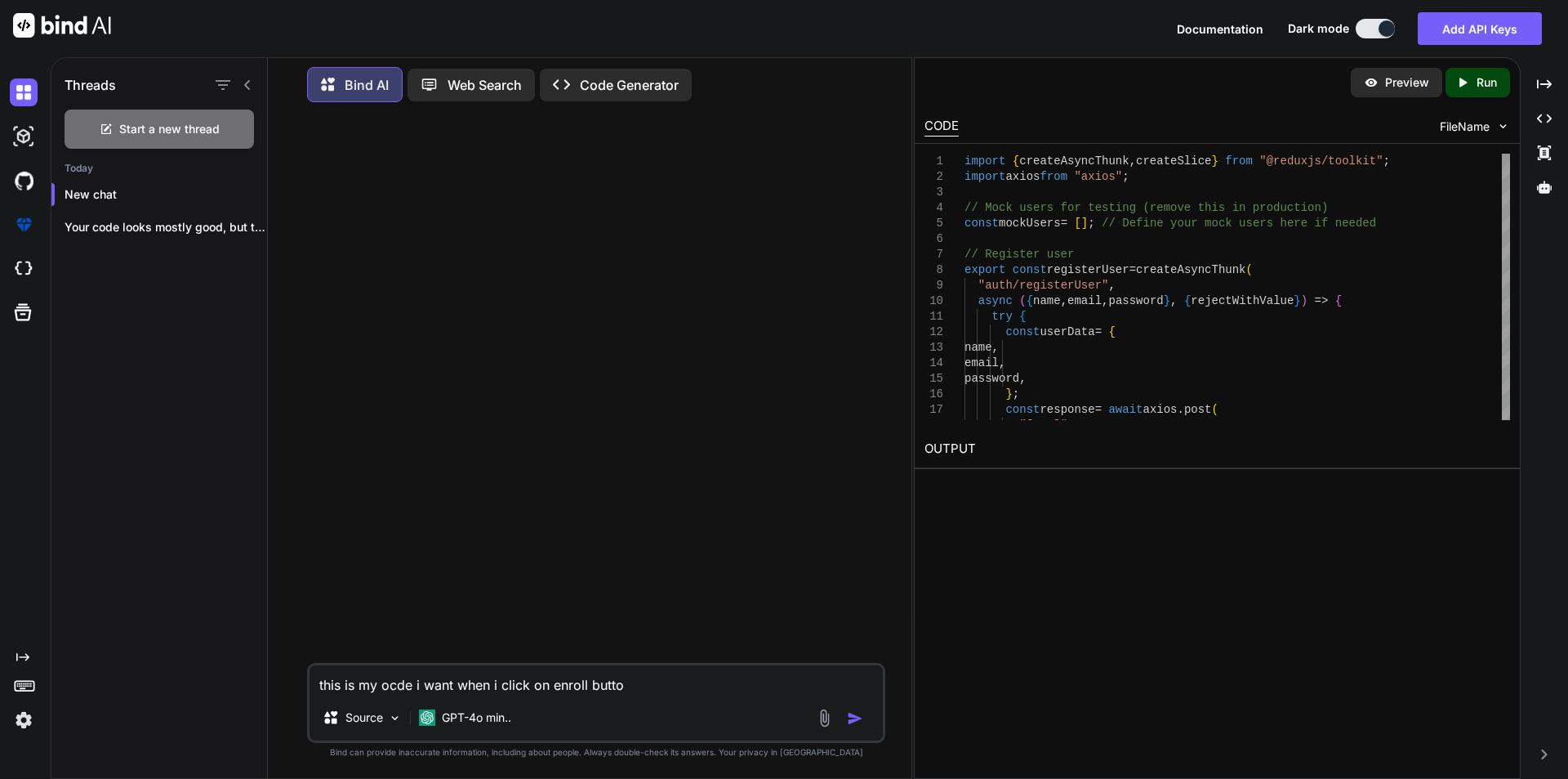
type textarea "x"
type textarea "this is my ocde i want when i click on enroll butto"
type textarea "x"
type textarea "this is my ocde i want when i click on enroll butto"
type textarea "x"
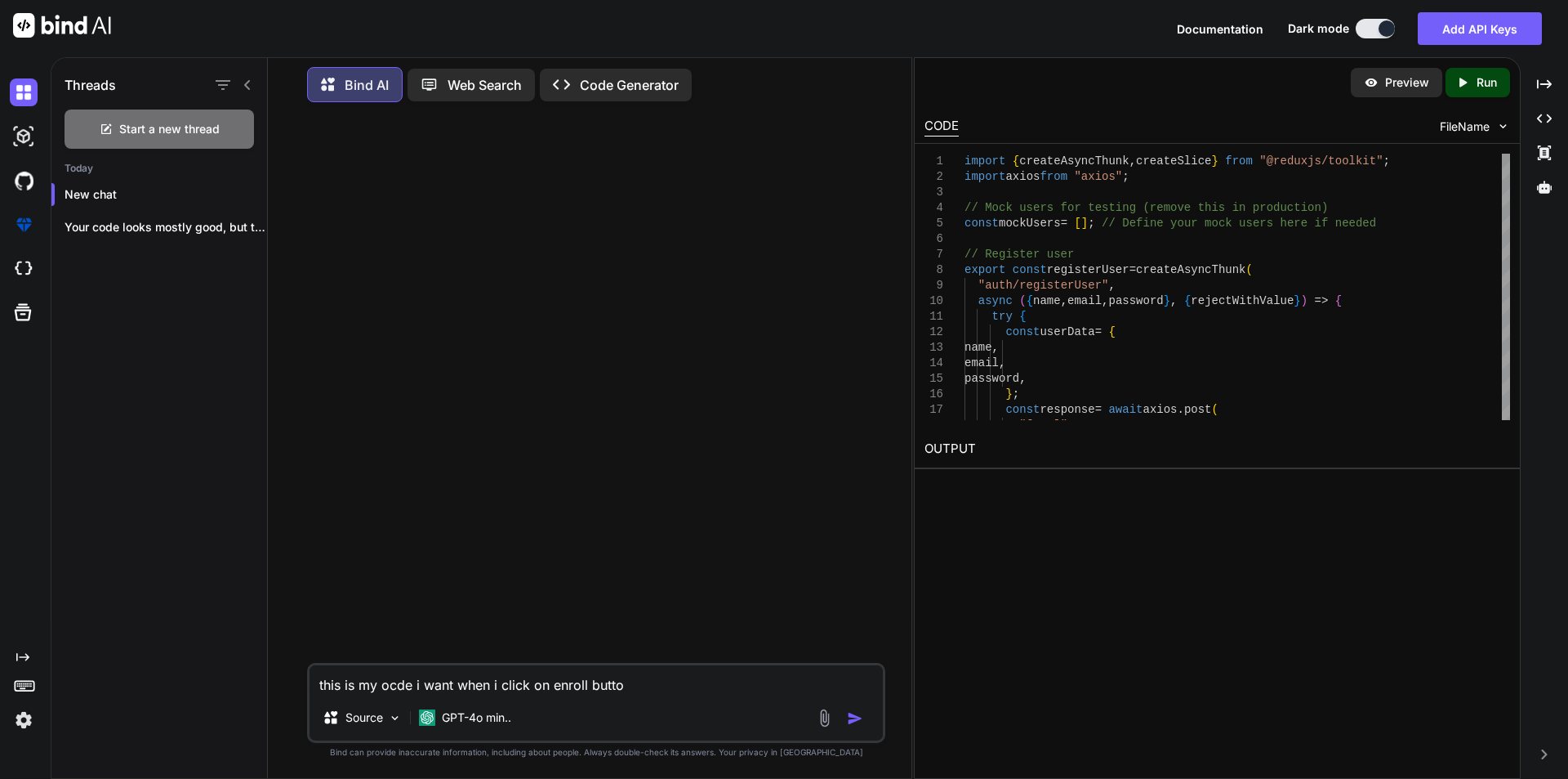
type textarea "this is my ocde i want when i click on enroll button"
type textarea "x"
type textarea "this is my ocde i want when i click on enroll button"
type textarea "x"
type textarea "this is my ocde i want when i click on enroll button t"
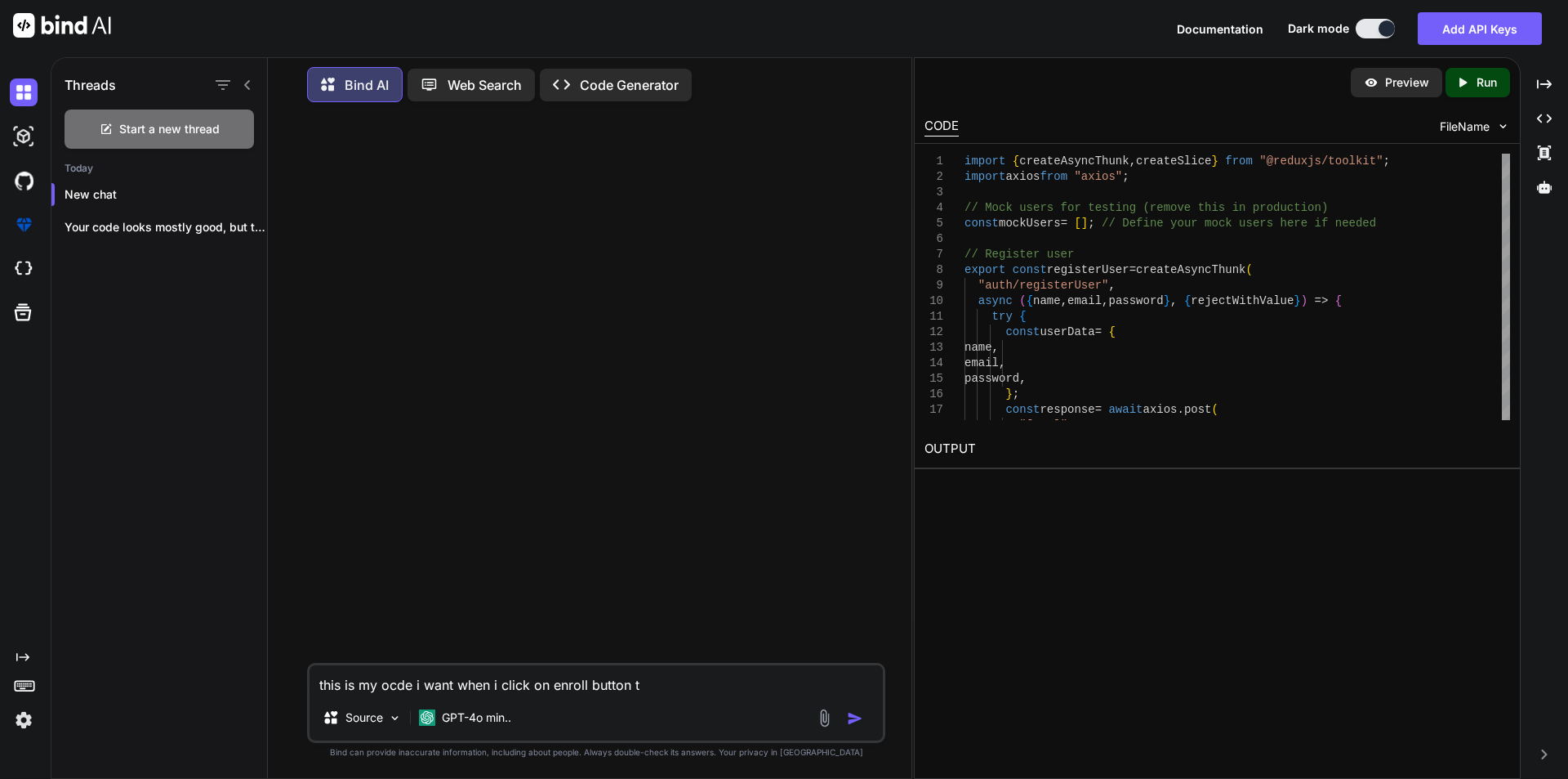
type textarea "x"
type textarea "this is my ocde i want when i click on enroll button th"
type textarea "x"
type textarea "this is my ocde i want when i click on enroll button the"
type textarea "x"
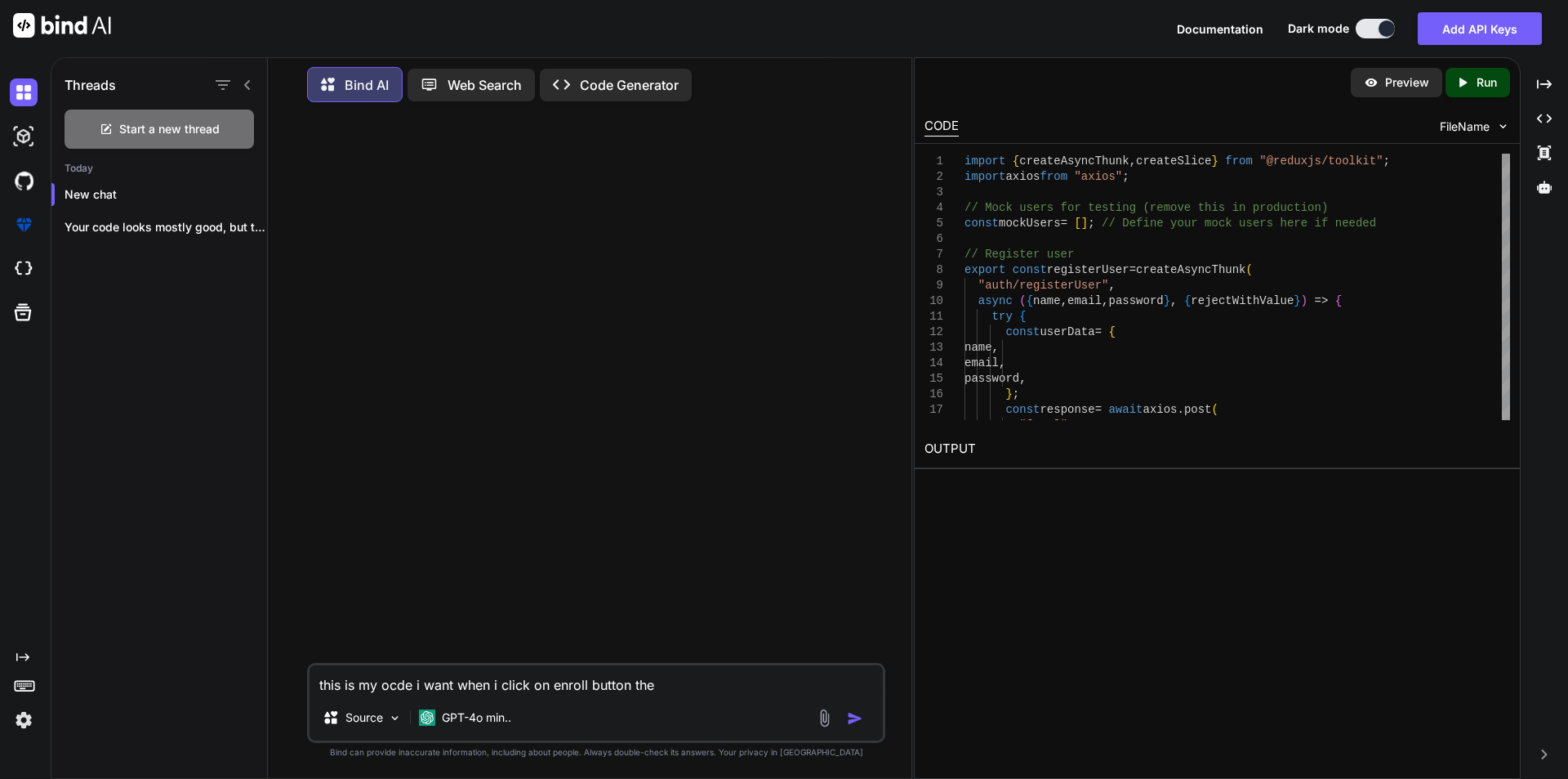
type textarea "this is my ocde i want when i click on enroll button then"
type textarea "x"
type textarea "this is my ocde i want when i click on enroll button then"
type textarea "x"
type textarea "this is my ocde i want when i click on enroll button then l"
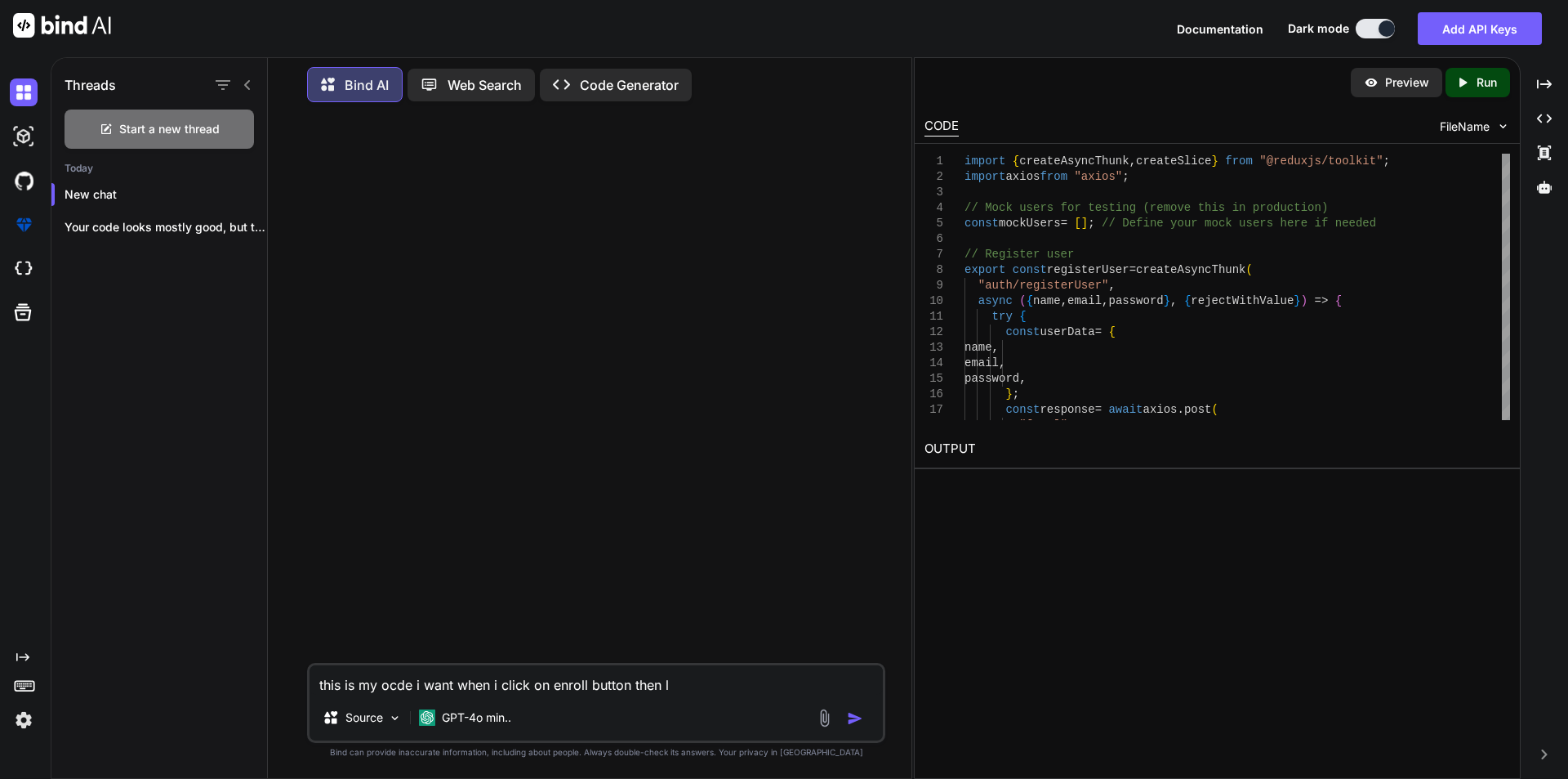
type textarea "x"
type textarea "this is my ocde i want when i click on enroll button then lo"
type textarea "x"
type textarea "this is my ocde i want when i click on enroll button then log"
type textarea "x"
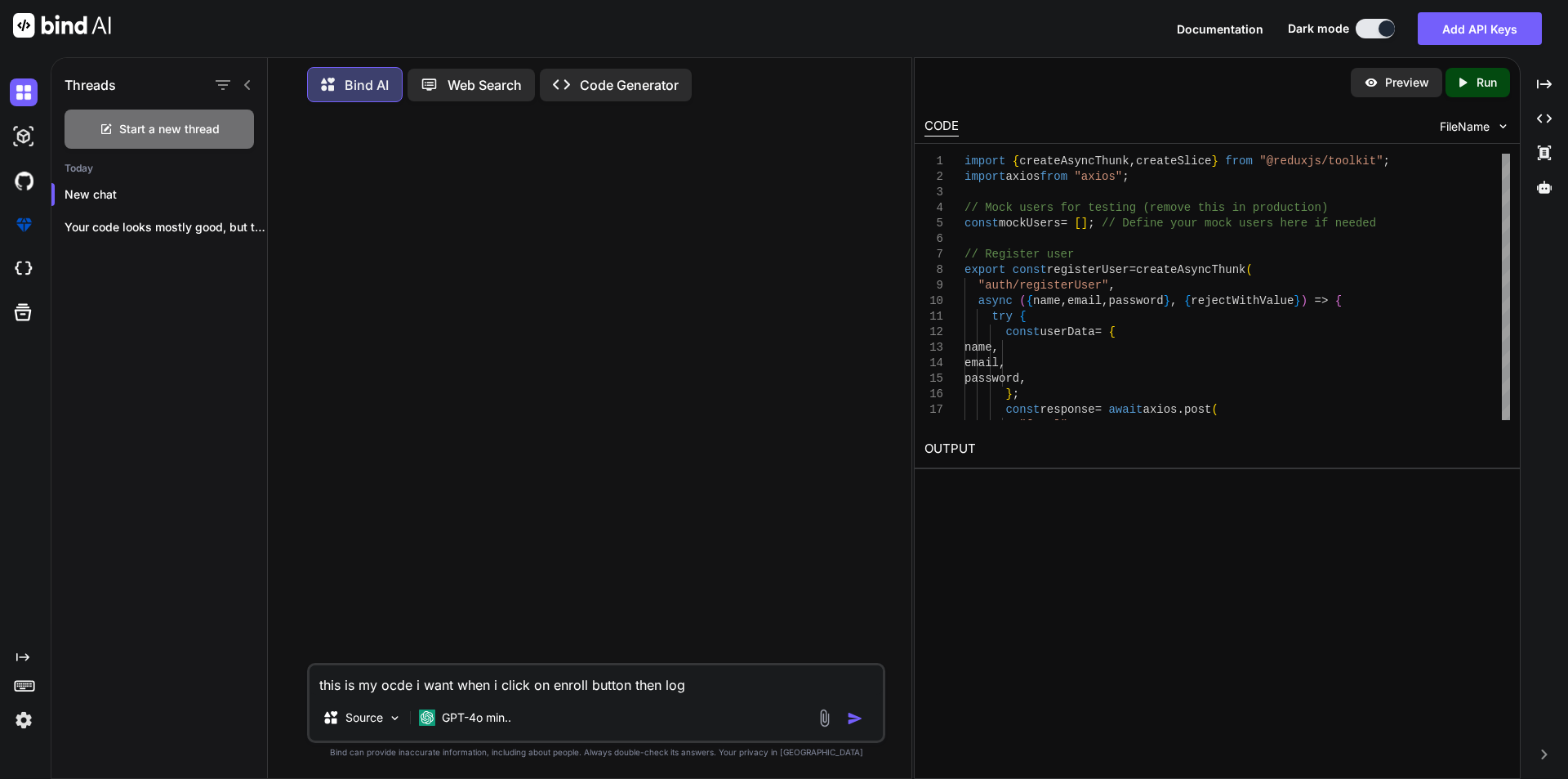
type textarea "this is my ocde i want when i click on enroll button then logi"
type textarea "x"
type textarea "this is my ocde i want when i click on enroll button then login"
type textarea "x"
type textarea "this is my ocde i want when i click on enroll button then login"
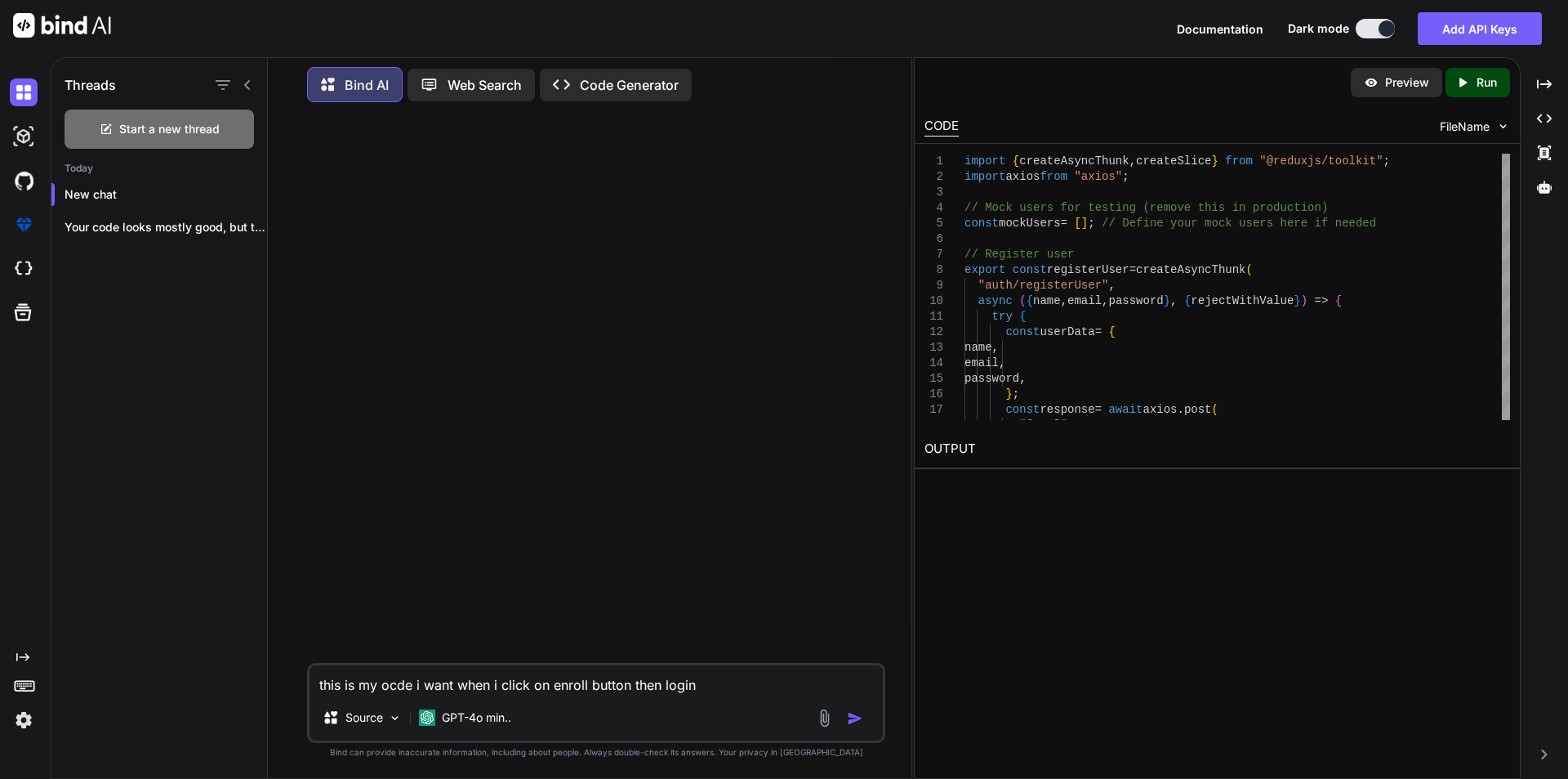
type textarea "x"
type textarea "this is my ocde i want when i click on enroll button then login r"
type textarea "x"
type textarea "this is my ocde i want when i click on enroll button then login re"
type textarea "x"
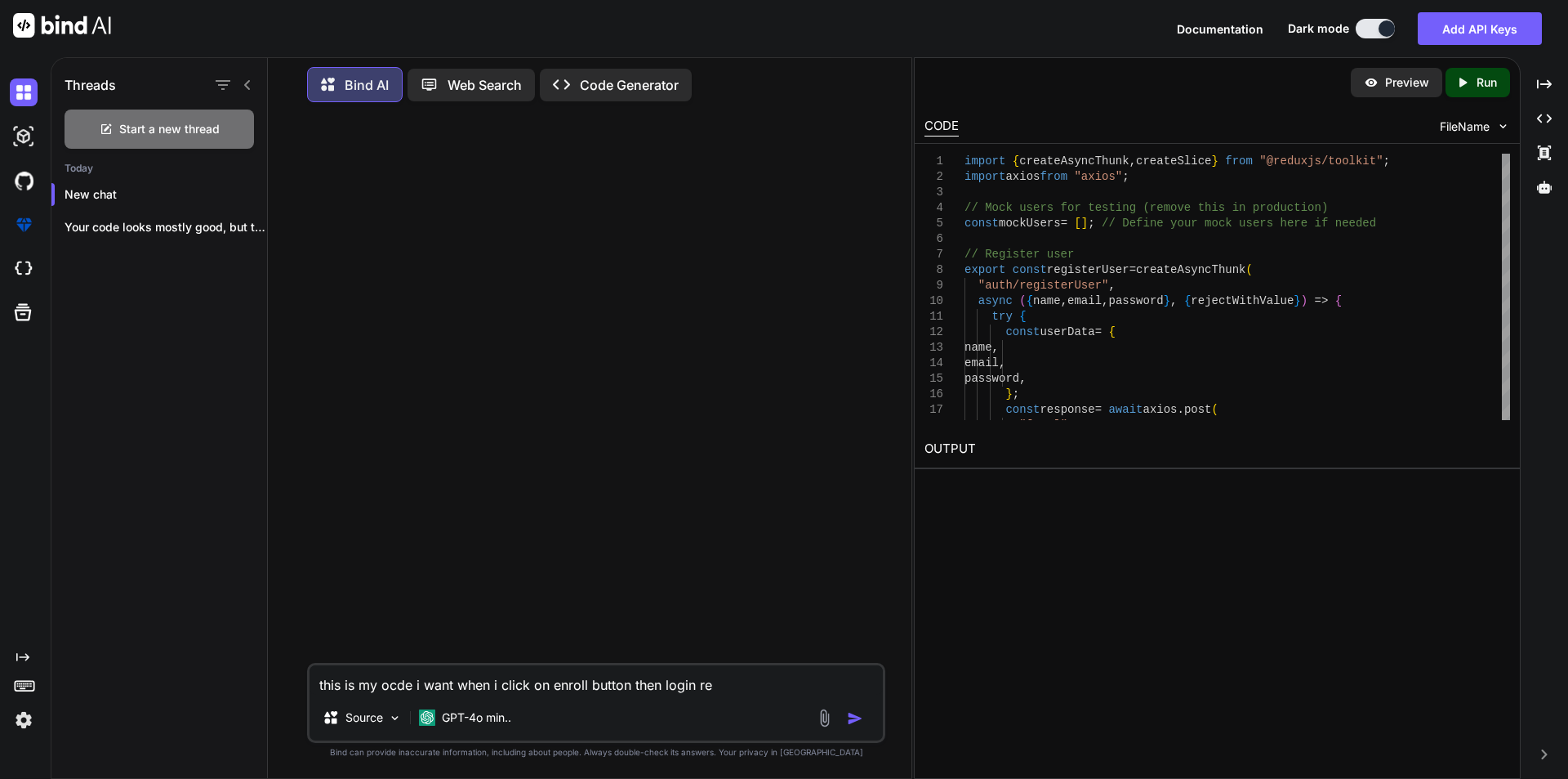
type textarea "this is my ocde i want when i click on enroll button then login req"
type textarea "x"
type textarea "this is my ocde i want when i click on enroll button then login requ"
type textarea "x"
type textarea "this is my ocde i want when i click on enroll button then login requi"
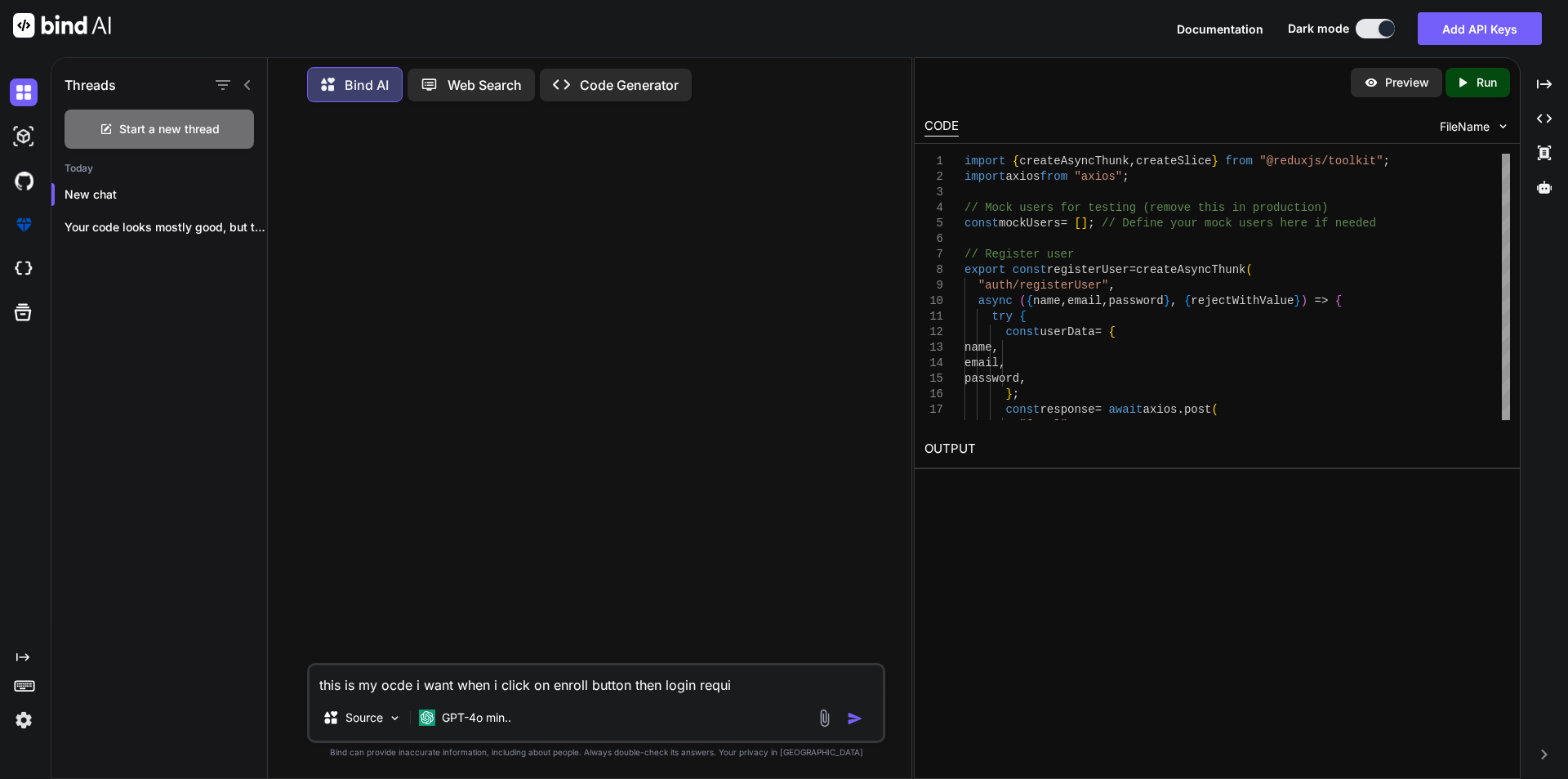
type textarea "x"
type textarea "this is my ocde i want when i click on enroll button then login requir"
type textarea "x"
type textarea "this is my ocde i want when i click on enroll button then login require"
type textarea "x"
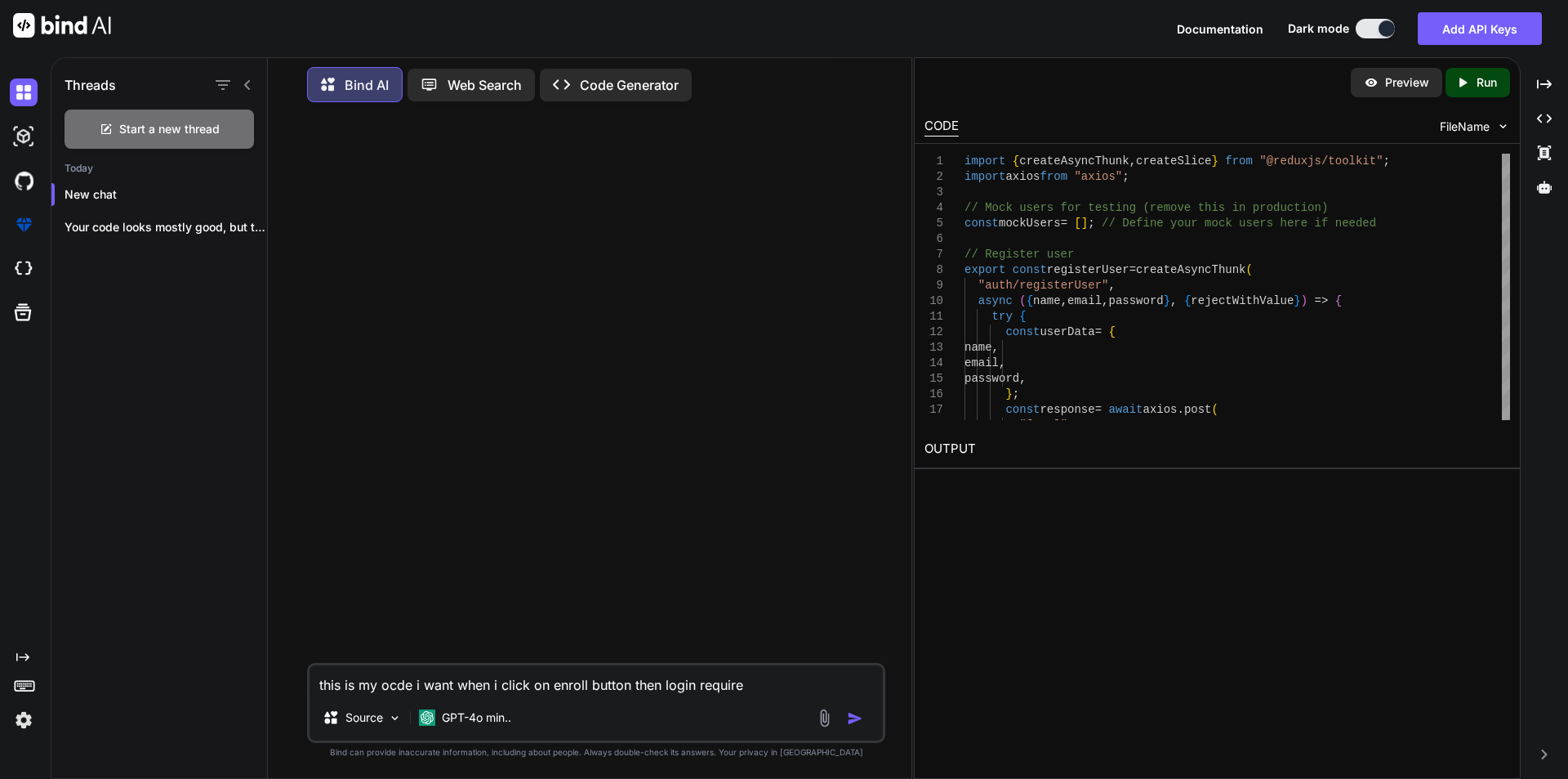
type textarea "this is my ocde i want when i click on enroll button then login required"
type textarea "x"
type textarea "this is my ocde i want when i click on enroll button then login required"
type textarea "x"
type textarea "this is my ocde i want when i click on enroll button then login required a"
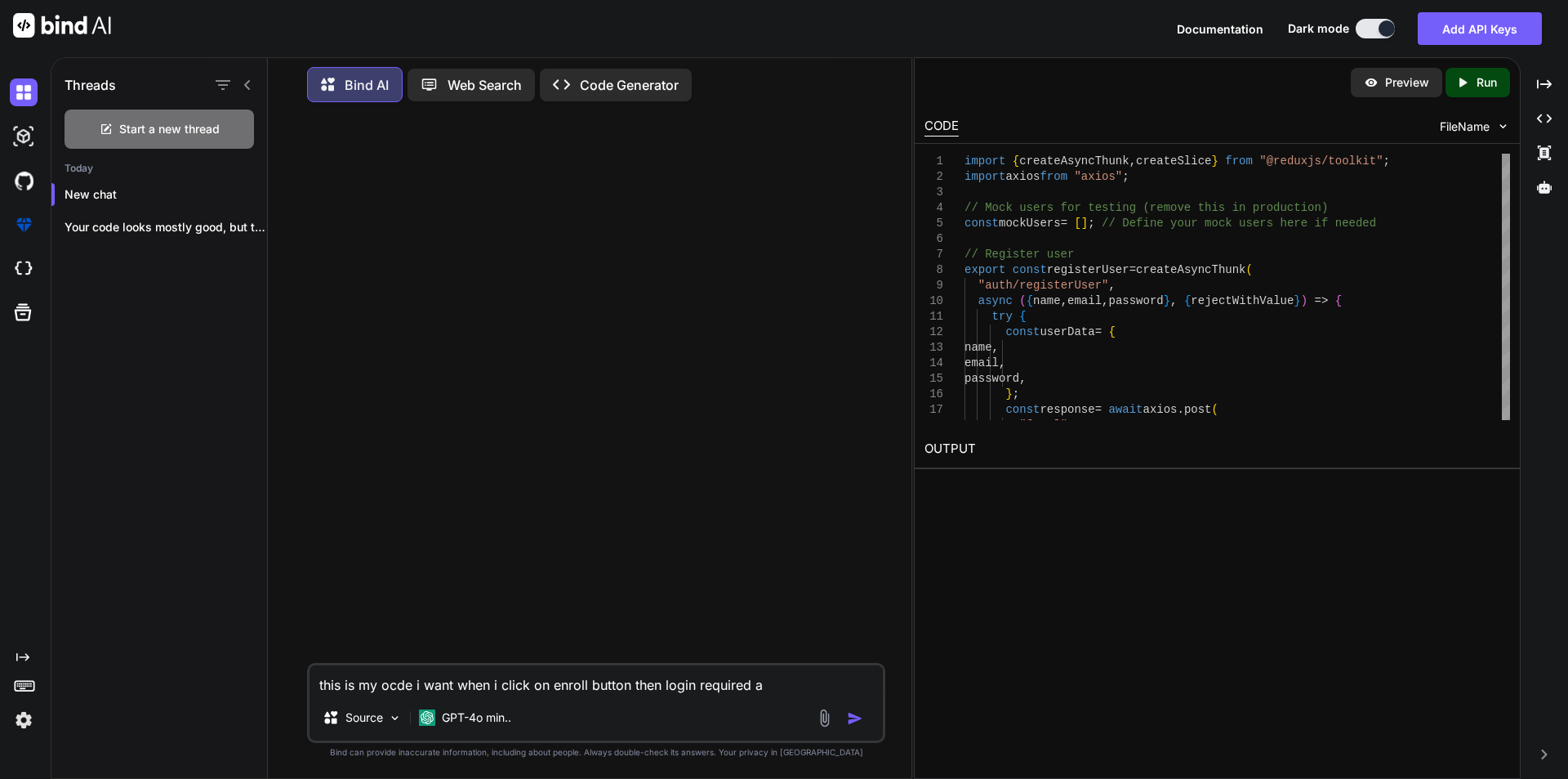
type textarea "x"
type textarea "this is my ocde i want when i click on enroll button then login required af"
type textarea "x"
type textarea "this is my ocde i want when i click on enroll button then login required aft"
type textarea "x"
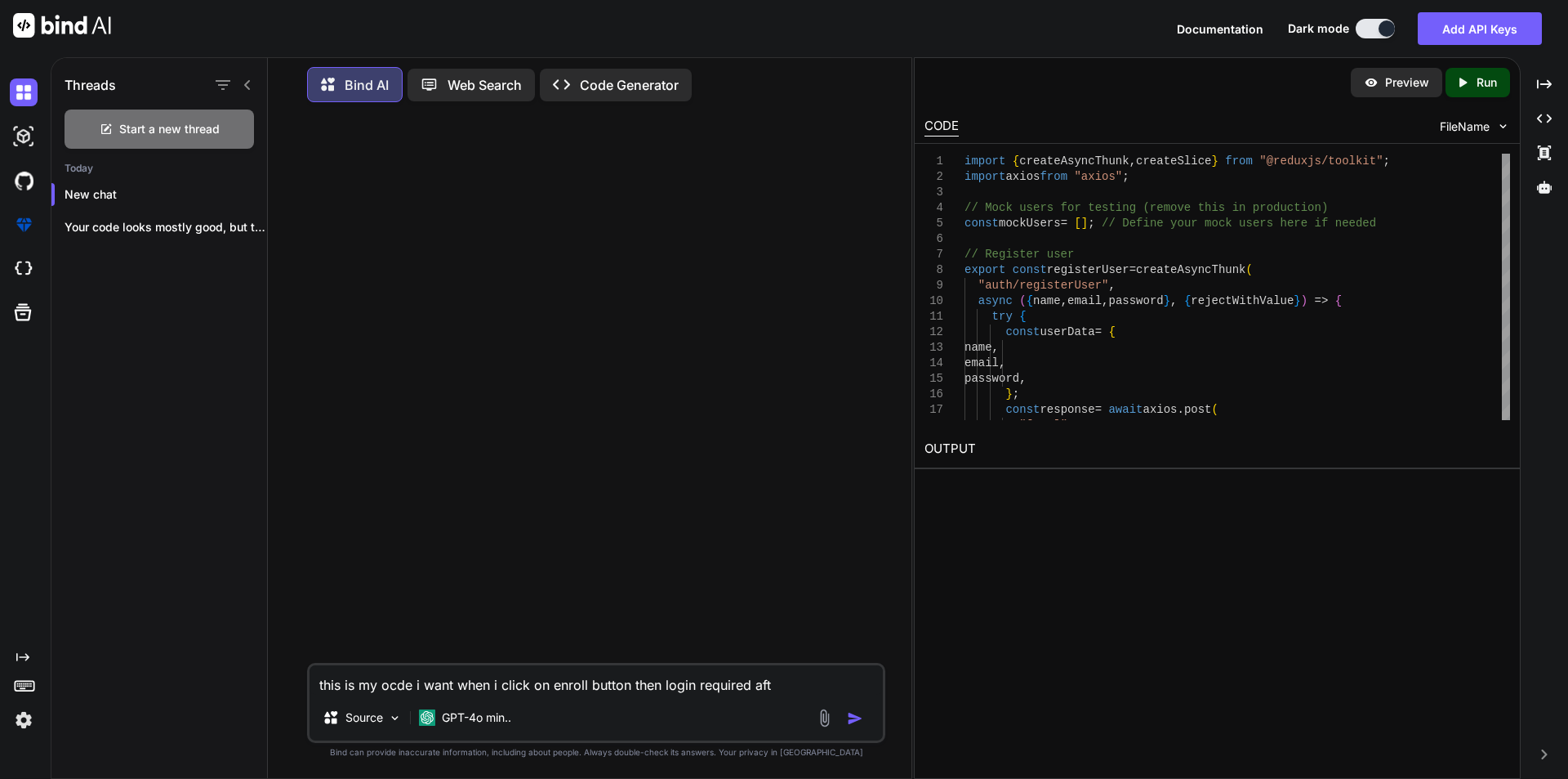
type textarea "this is my ocde i want when i click on enroll button then login required afte"
type textarea "x"
type textarea "this is my ocde i want when i click on enroll button then login required after"
type textarea "x"
type textarea "this is my ocde i want when i click on enroll button then login required after"
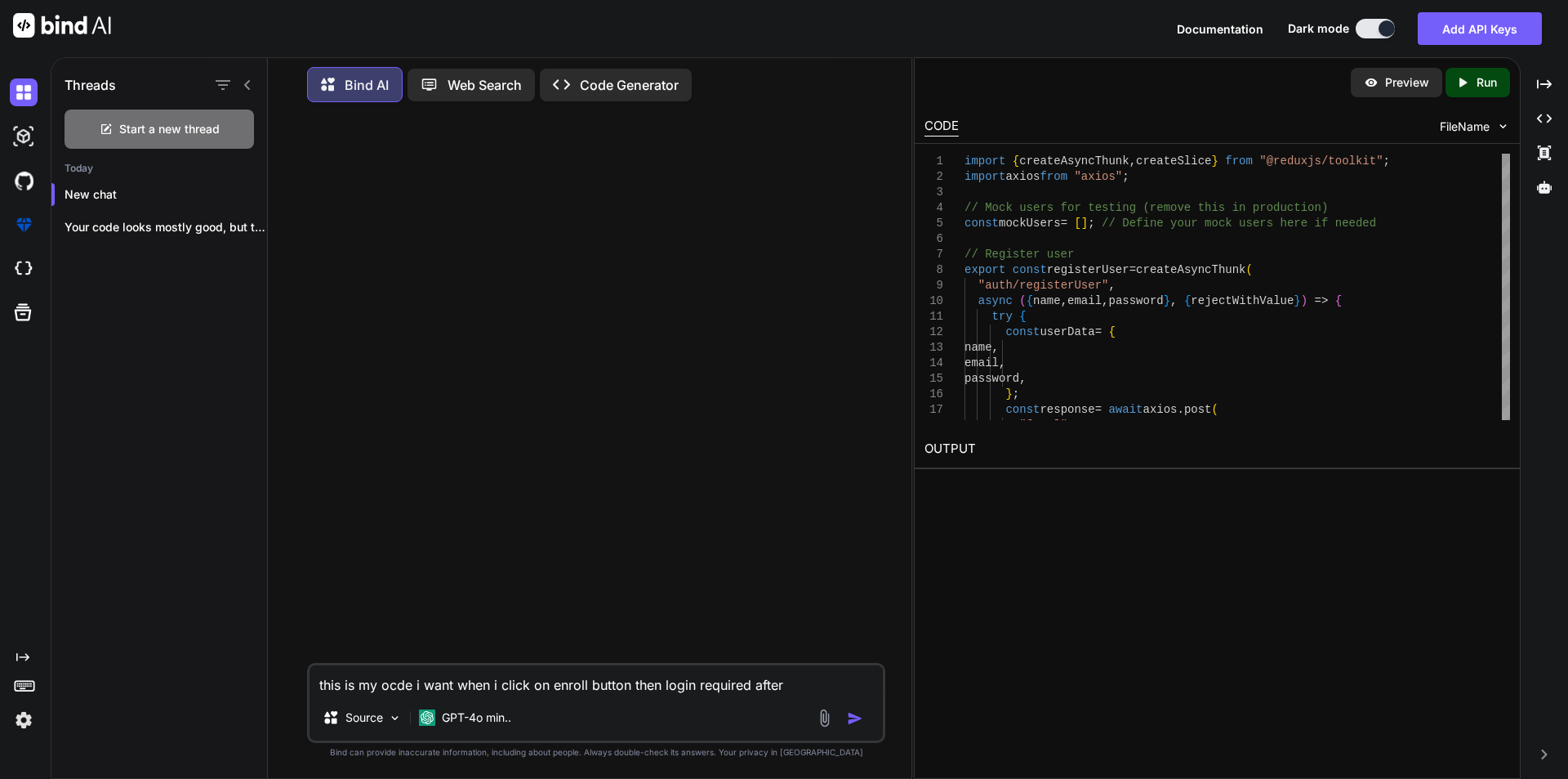
type textarea "x"
type textarea "this is my ocde i want when i click on enroll button then login required after l"
type textarea "x"
type textarea "this is my ocde i want when i click on enroll button then login required after …"
type textarea "x"
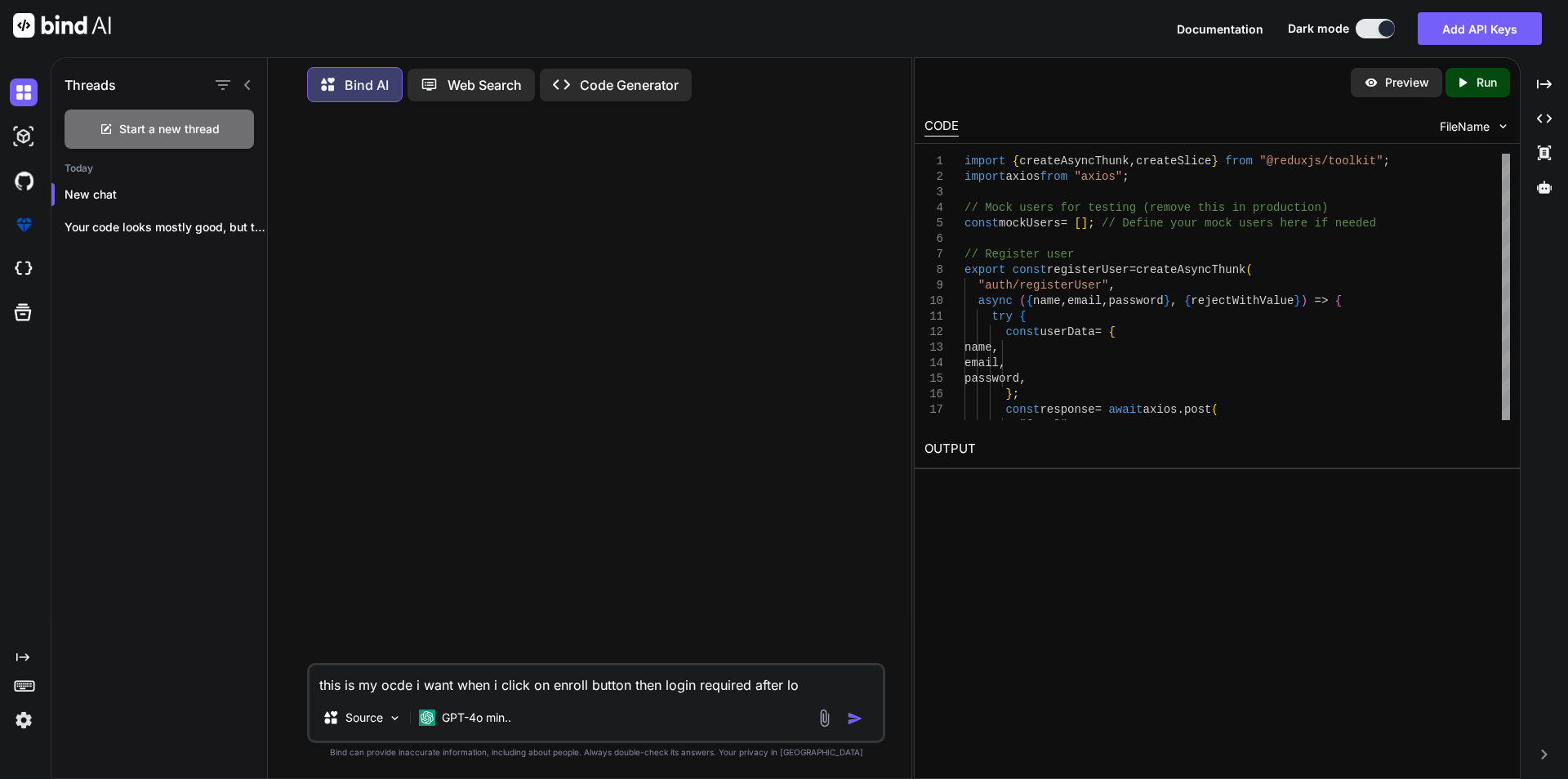
type textarea "this is my ocde i want when i click on enroll button then login required after …"
type textarea "x"
type textarea "this is my ocde i want when i click on enroll button then login required after …"
type textarea "x"
type textarea "this is my ocde i want when i click on enroll button then login required after …"
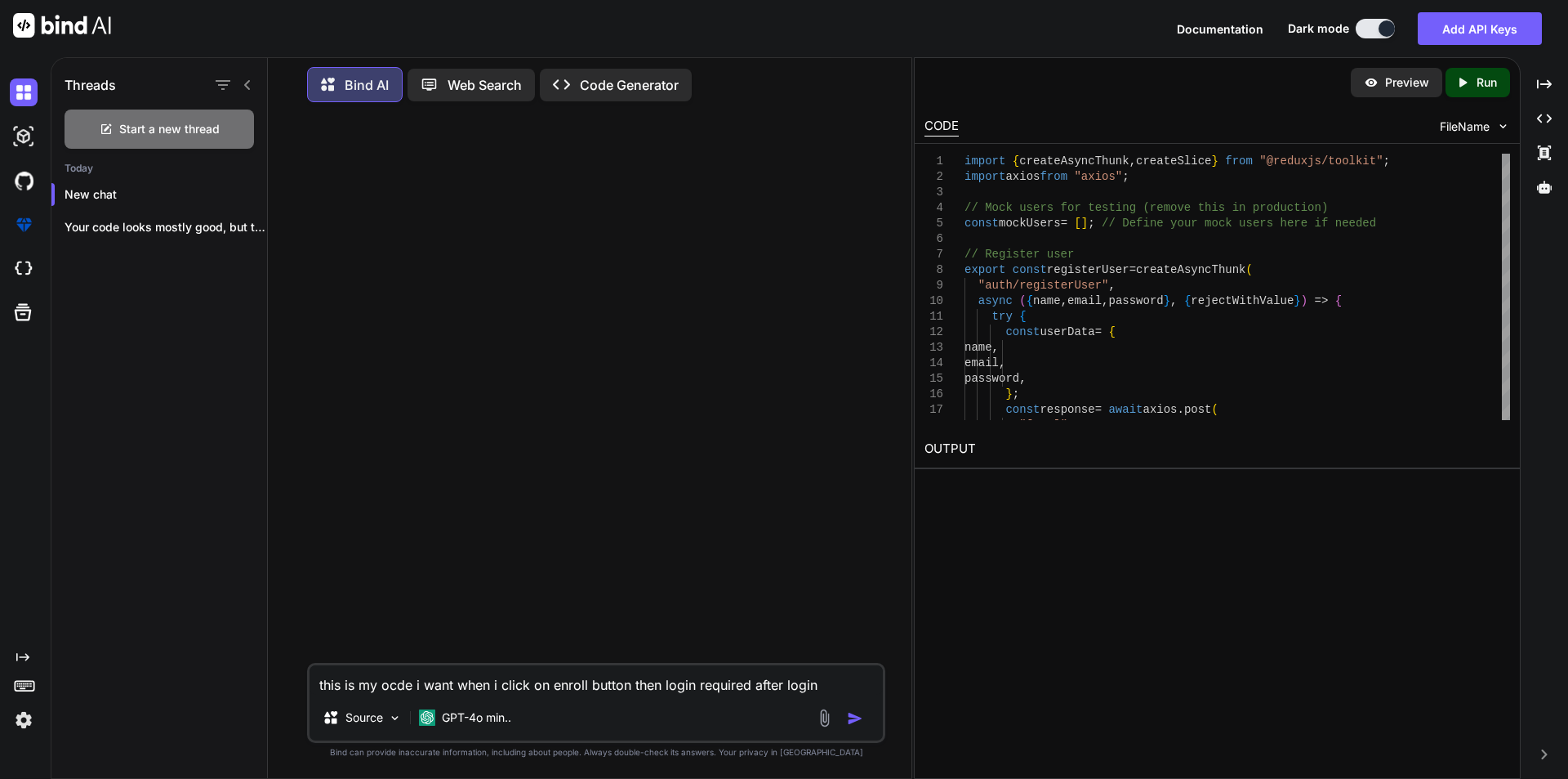
type textarea "x"
type textarea "this is my ocde i want when i click on enroll button then login required after …"
type textarea "x"
type textarea "this is my ocde i want when i click on enroll button then login required after …"
type textarea "x"
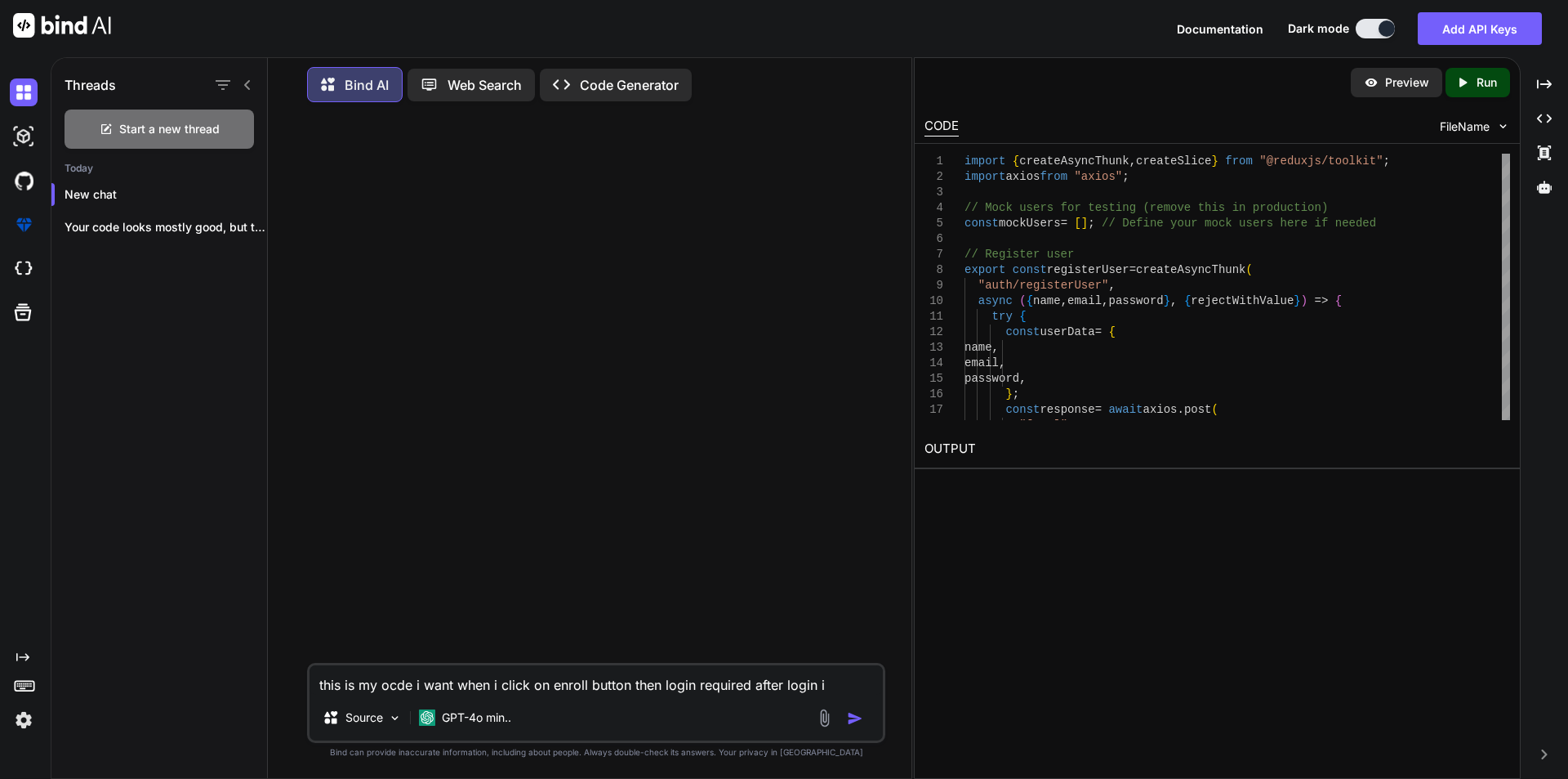
type textarea "this is my ocde i want when i click on enroll button then login required after …"
type textarea "x"
type textarea "this is my ocde i want when i click on enroll button then login required after …"
type textarea "x"
type textarea "this is my ocde i want when i click on enroll button then login required after …"
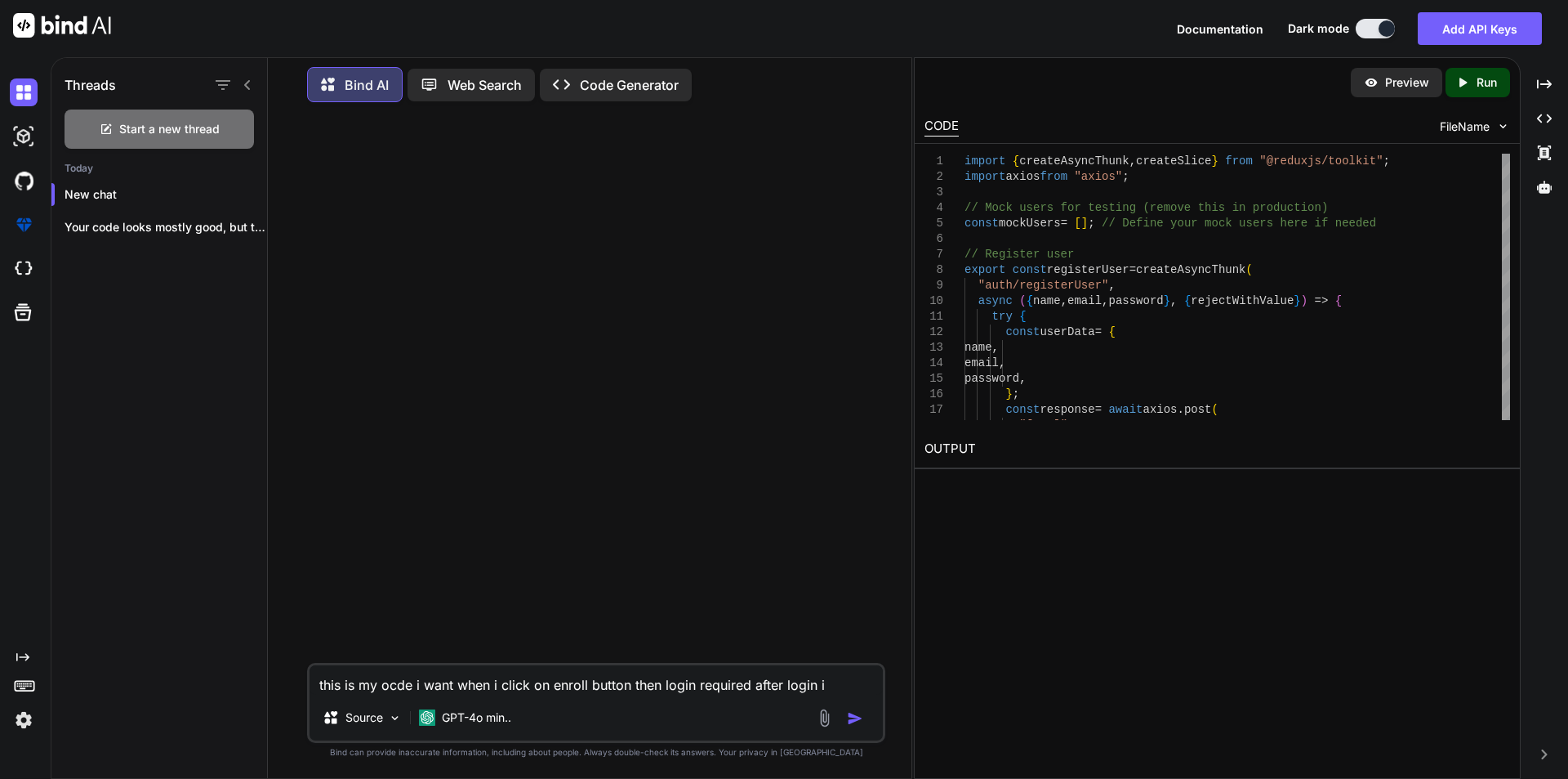
type textarea "x"
type textarea "this is my ocde i want when i click on enroll button then login required after …"
type textarea "x"
type textarea "this is my ocde i want when i click on enroll button then login required after …"
type textarea "x"
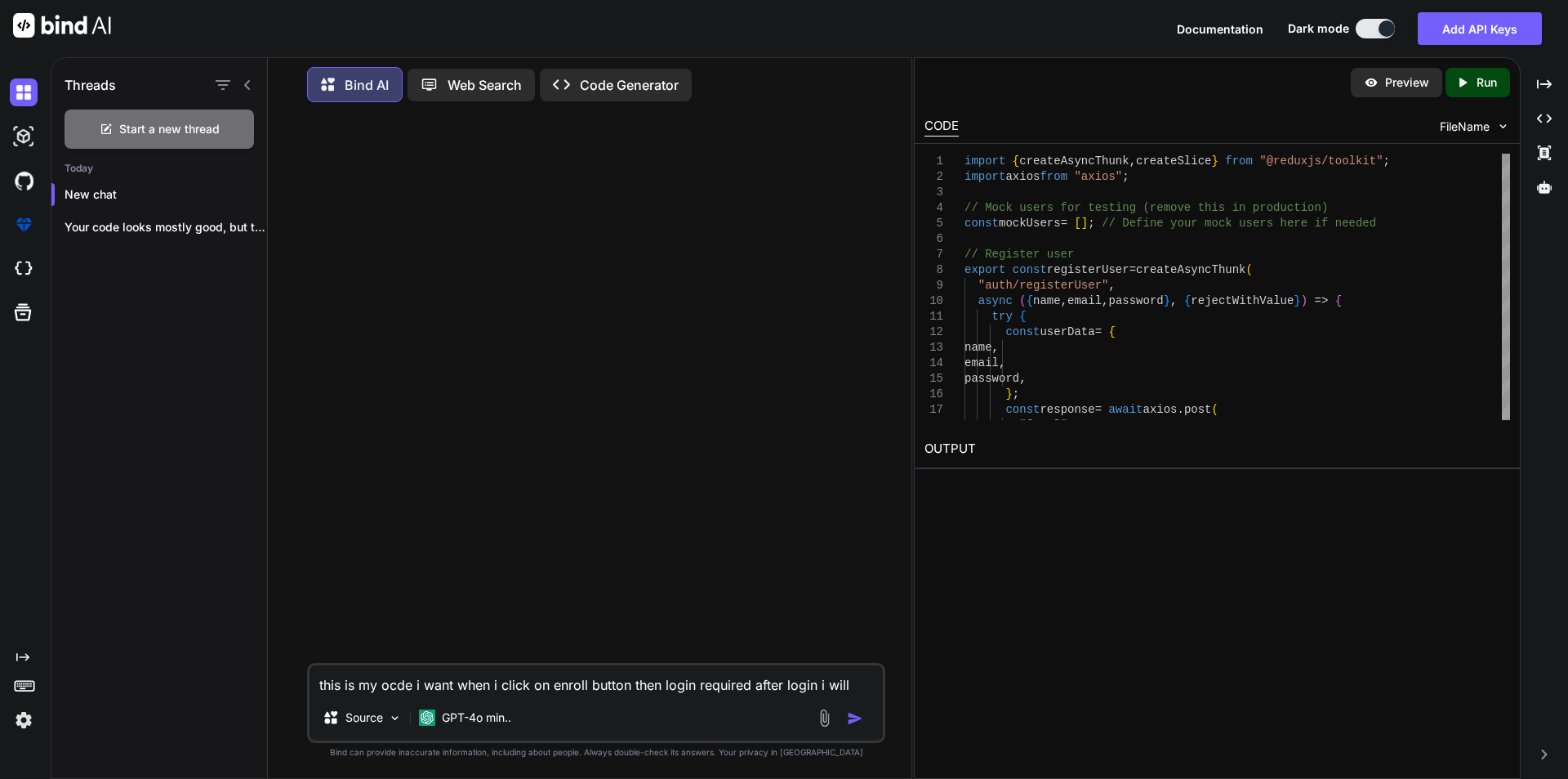
type textarea "this is my ocde i want when i click on enroll button then login required after …"
type textarea "x"
type textarea "this is my ocde i want when i click on enroll button then login required after …"
type textarea "x"
type textarea "this is my ocde i want when i click on enroll button then login required after …"
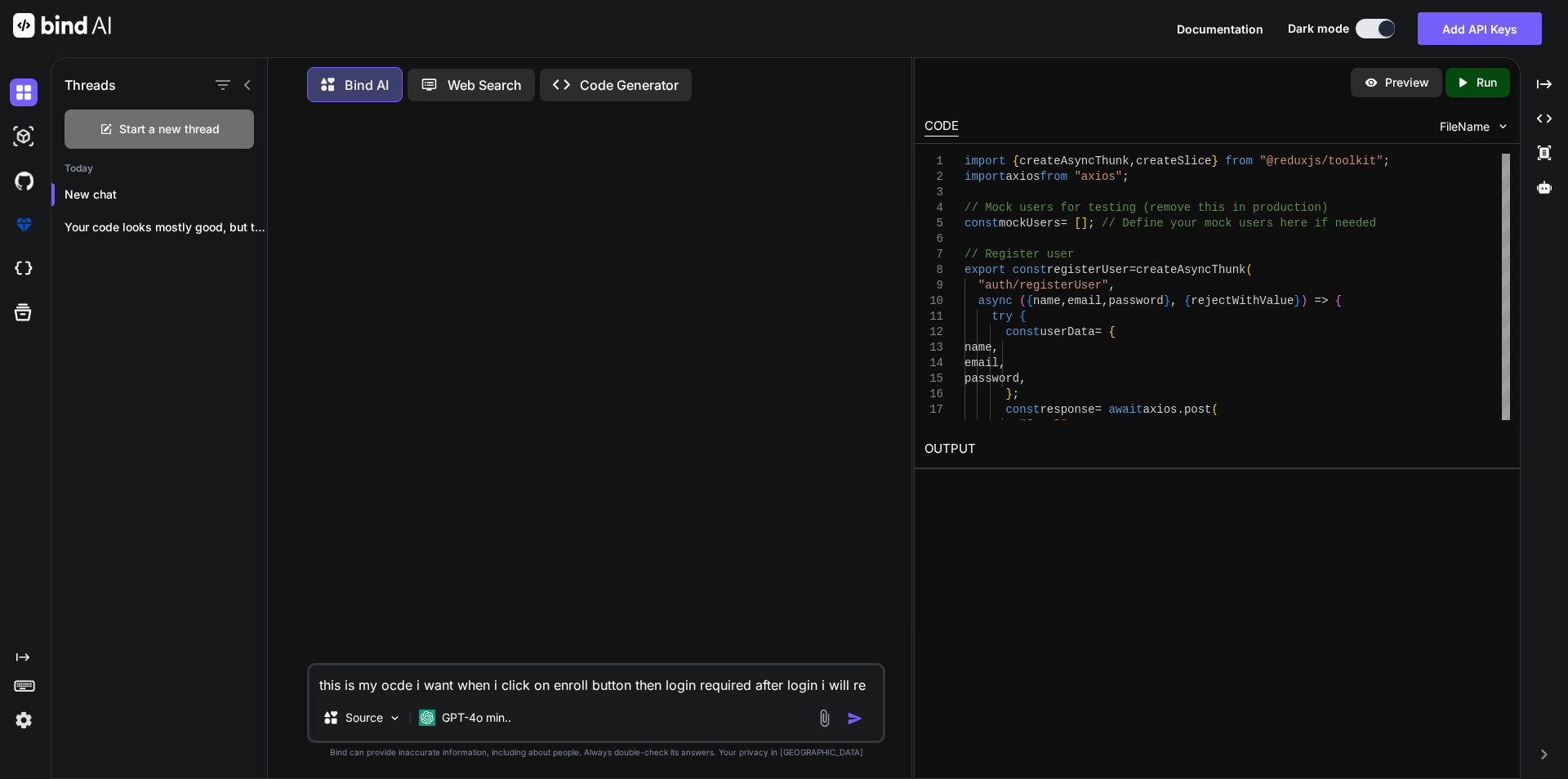
type textarea "x"
type textarea "this is my ocde i want when i click on enroll button then login required after …"
type textarea "x"
type textarea "this is my ocde i want when i click on enroll button then login required after …"
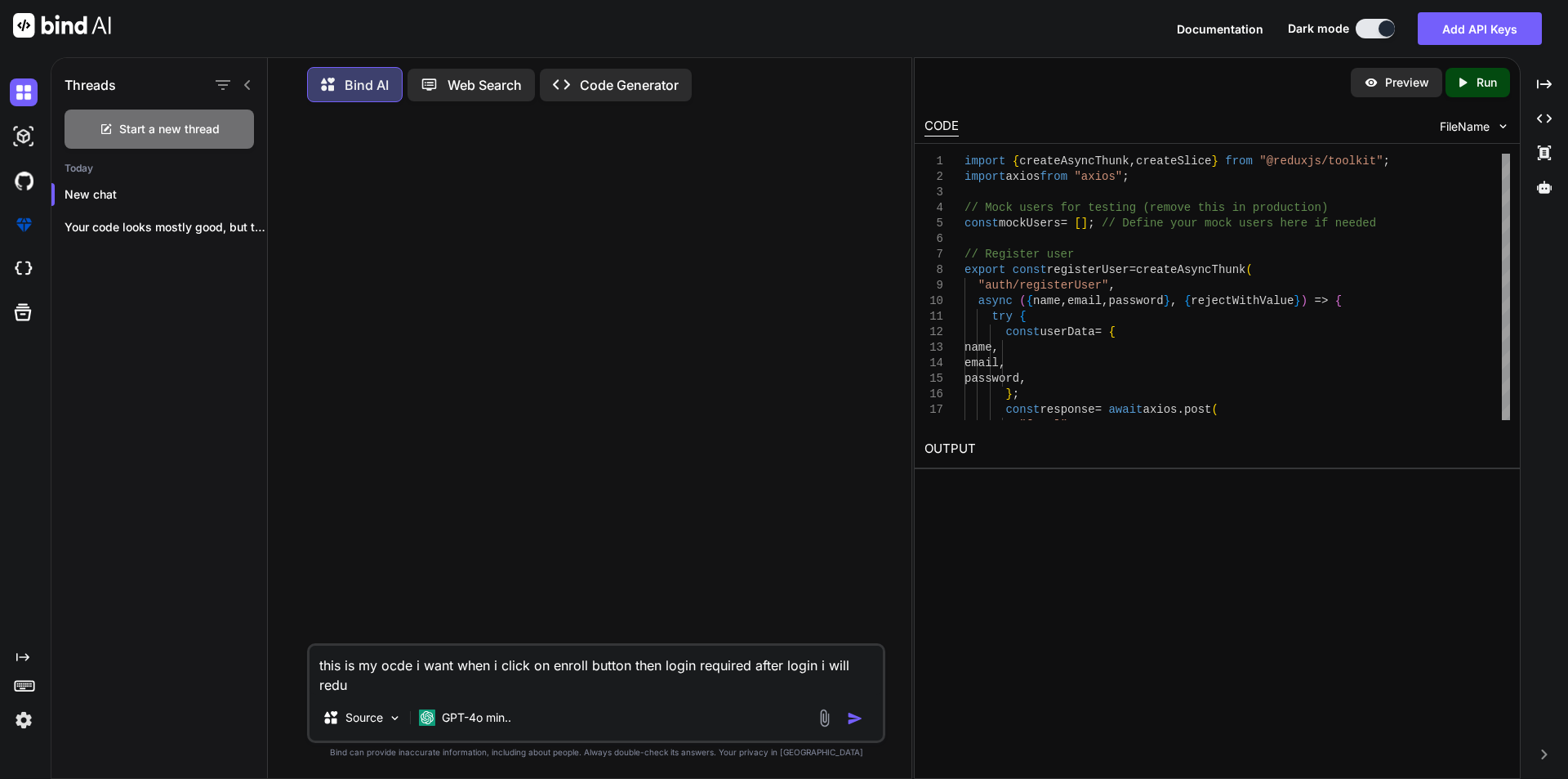
type textarea "x"
type textarea "this is my ocde i want when i click on enroll button then login required after …"
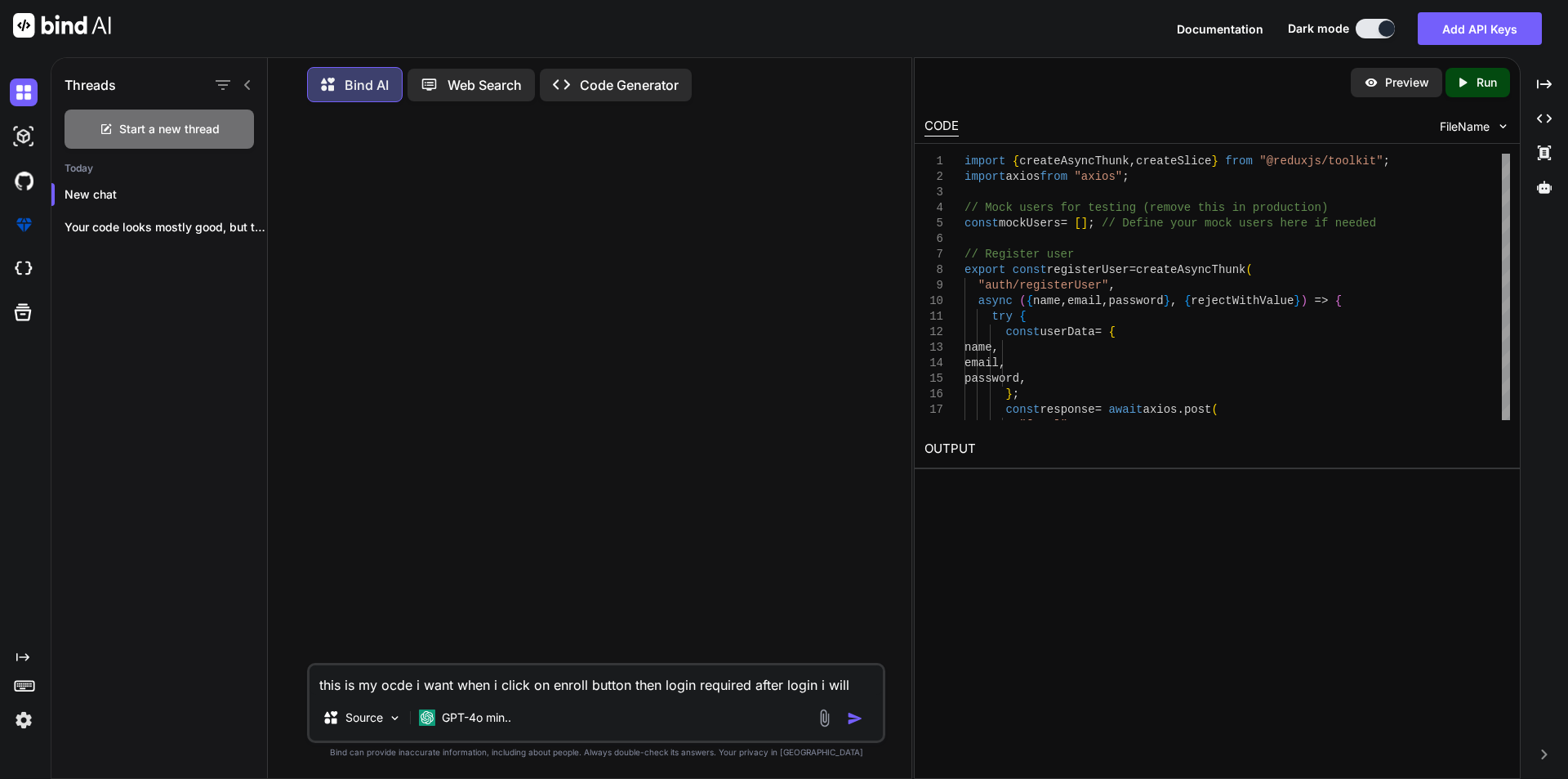
type textarea "x"
type textarea "this is my ocde i want when i click on enroll button then login required after …"
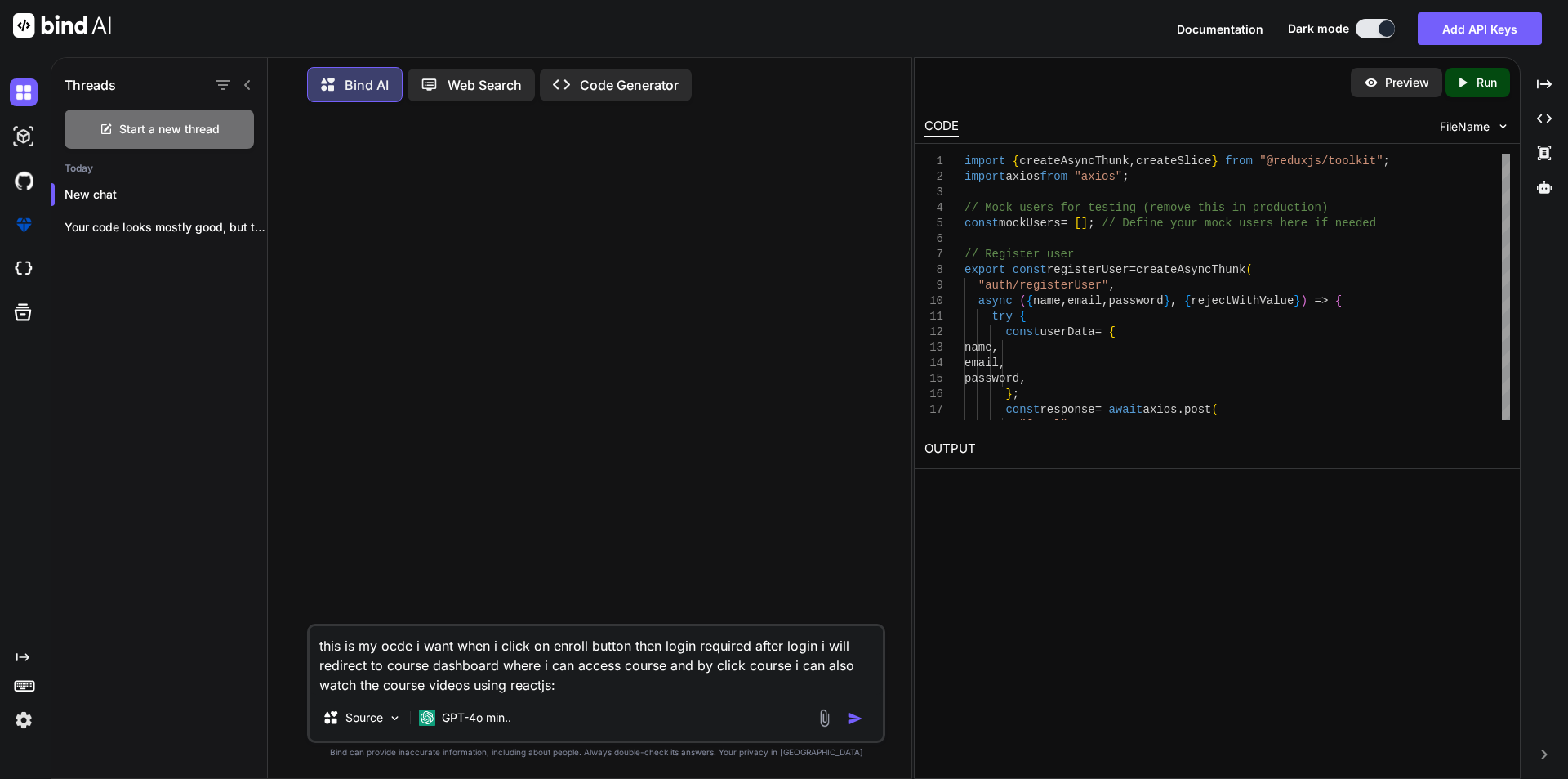
paste textarea "import React, { useEffect } from "react"; import { useParams, useNavigate } fro…"
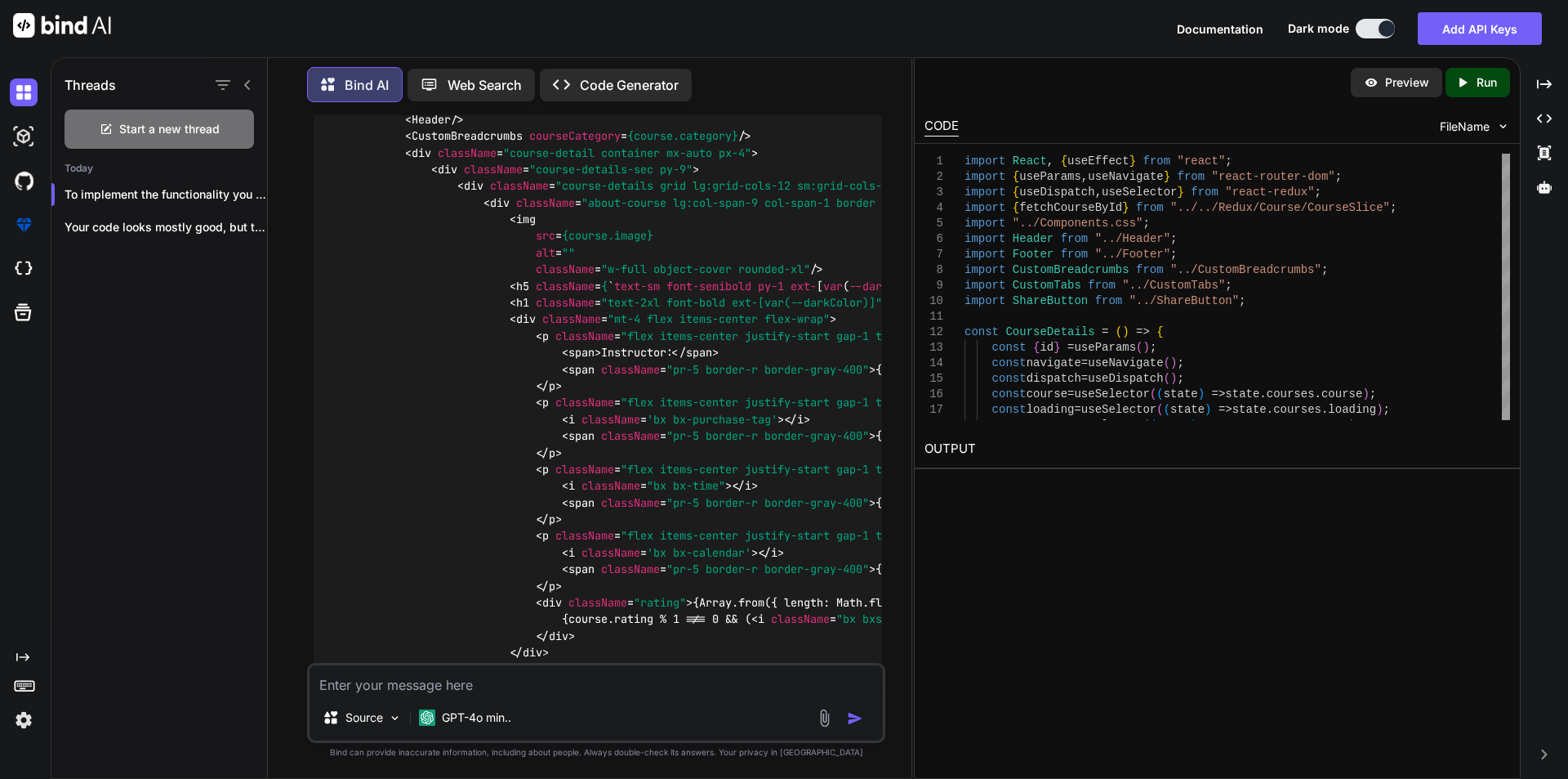
scroll to position [1933, 0]
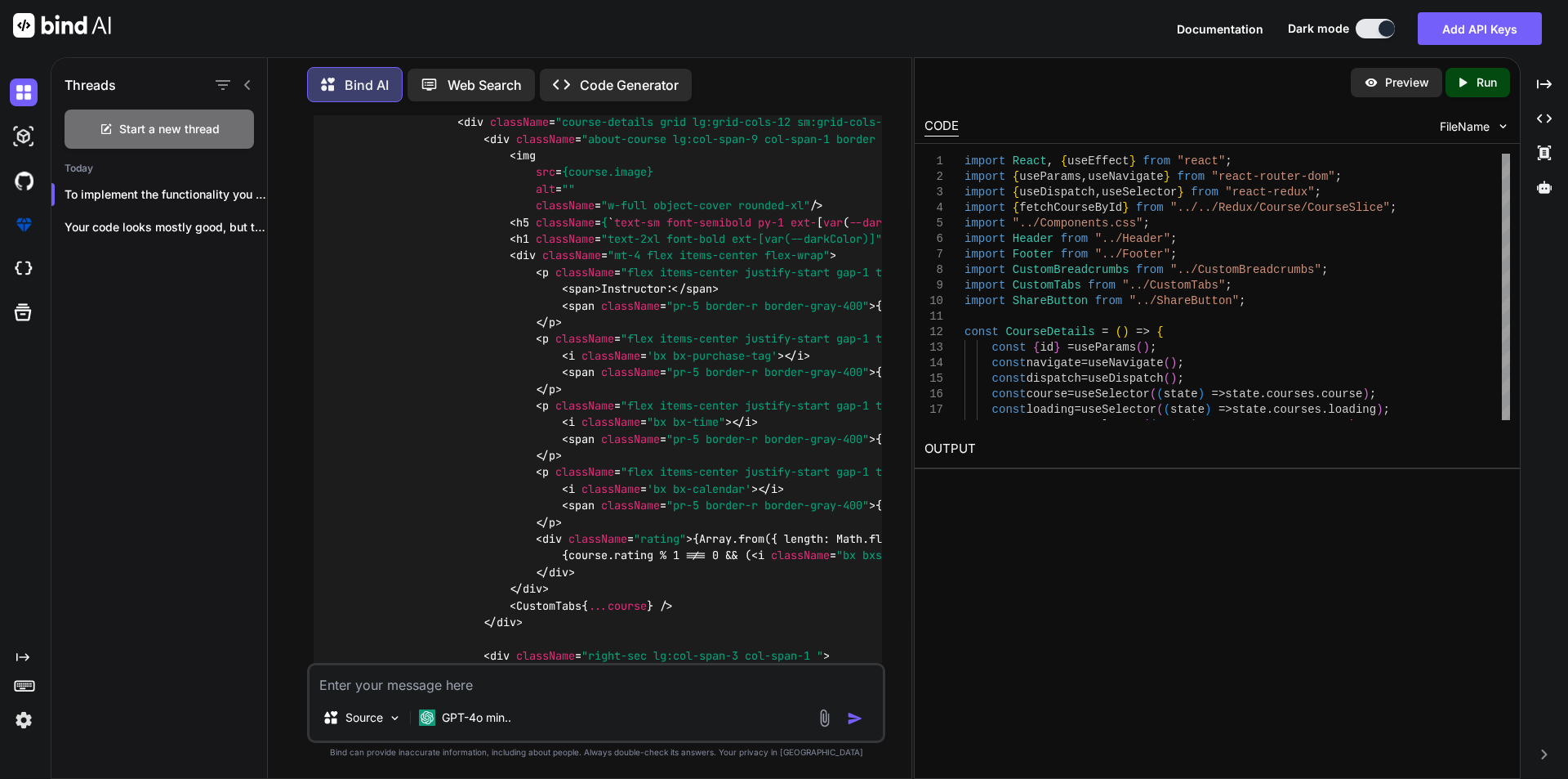
drag, startPoint x: 404, startPoint y: 254, endPoint x: 568, endPoint y: 285, distance: 166.9
click at [568, 285] on div "import React , { useEffect } from "react" ; import { useParams, useNavigate } f…" at bounding box center [597, 539] width 568 height 1442
copy code "localStorage . setItem ( "redirectAfterLogin" , id); alert ( "You need to log i…"
drag, startPoint x: 401, startPoint y: 333, endPoint x: 651, endPoint y: 356, distance: 251.1
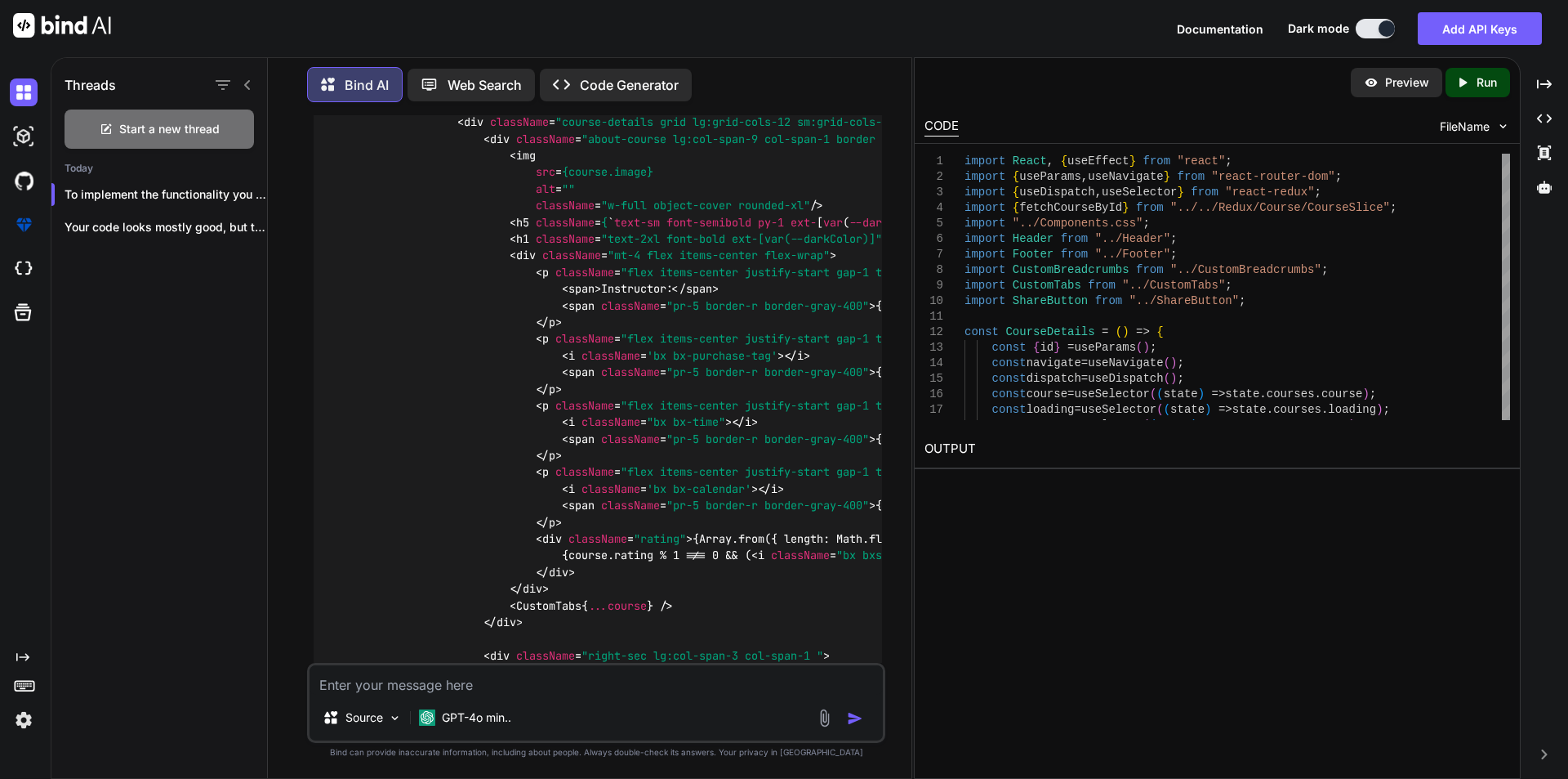
copy code "alert ( "You have successfully enrolled in the course!" ); navigate ( `/course-…"
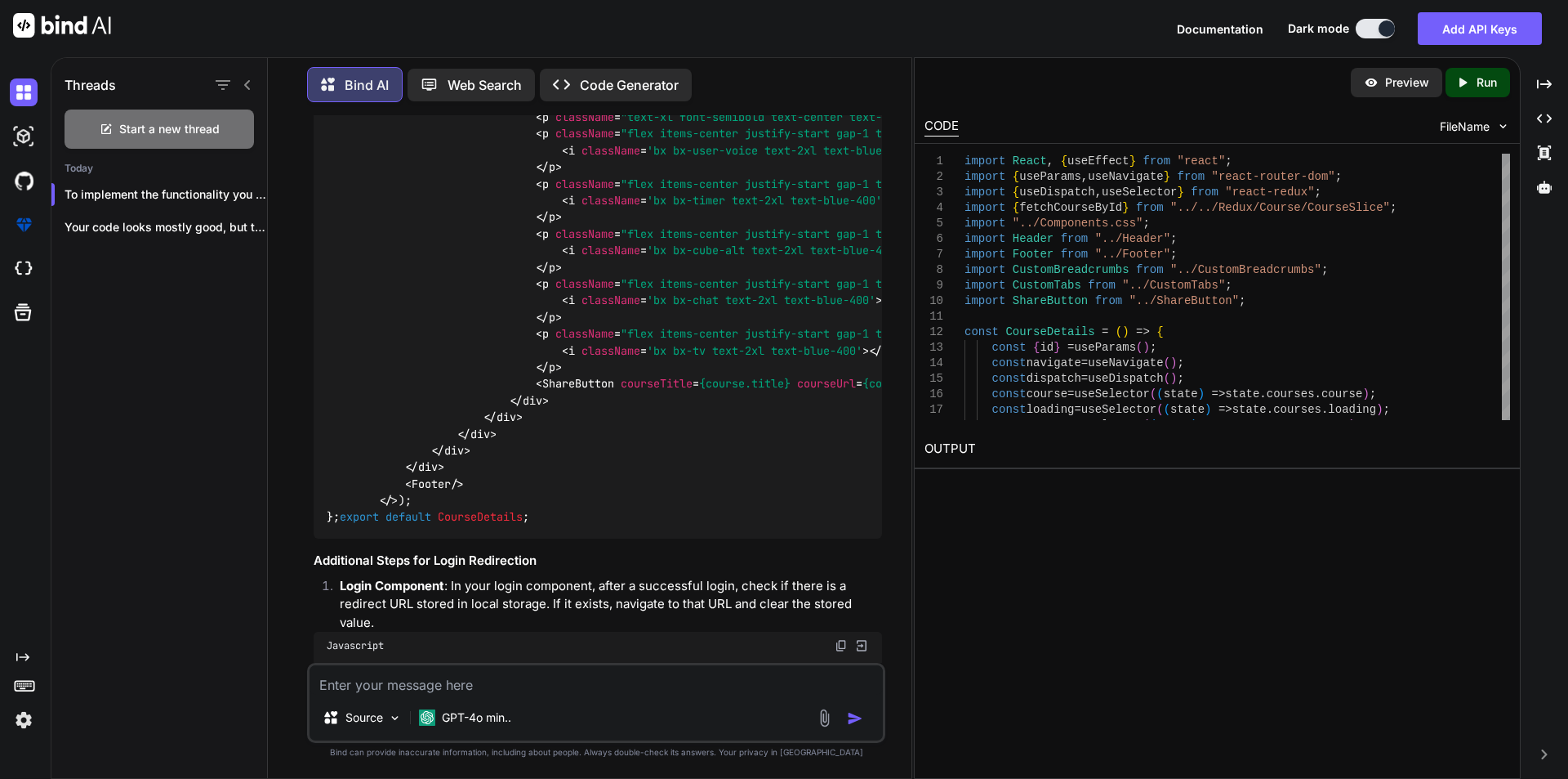
scroll to position [2668, 0]
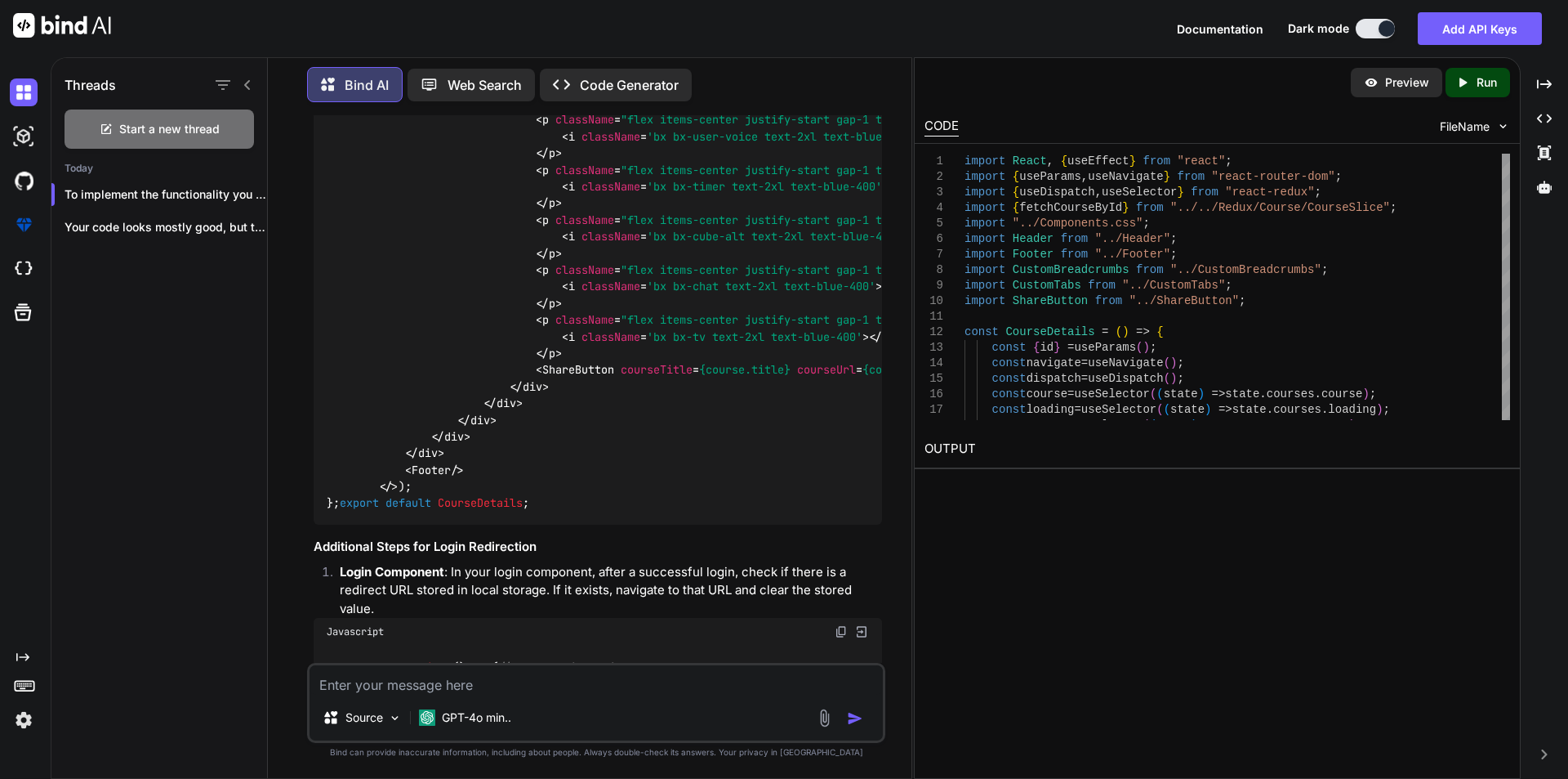
click at [246, 82] on icon at bounding box center [247, 85] width 6 height 10
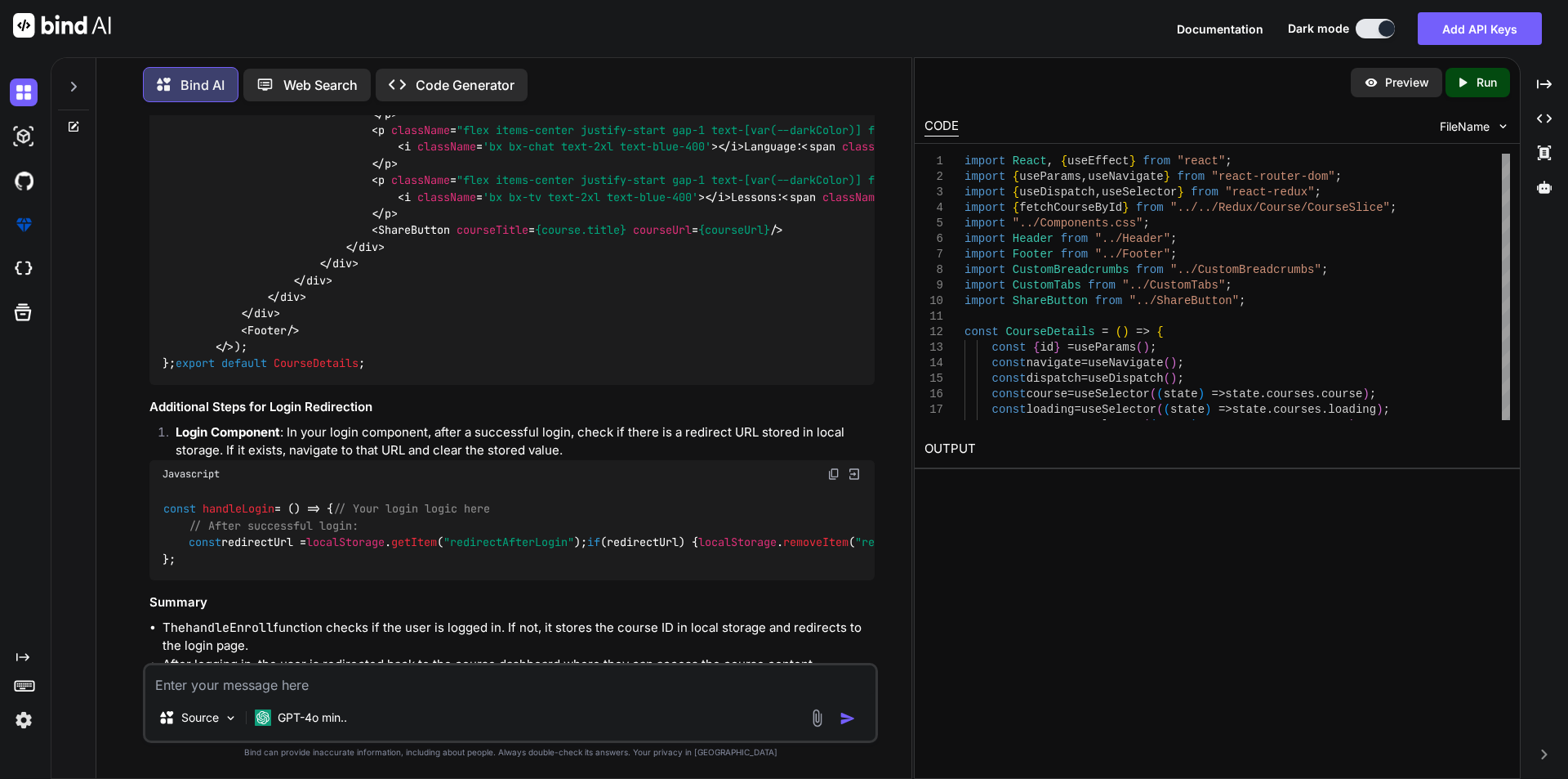
scroll to position [2755, 0]
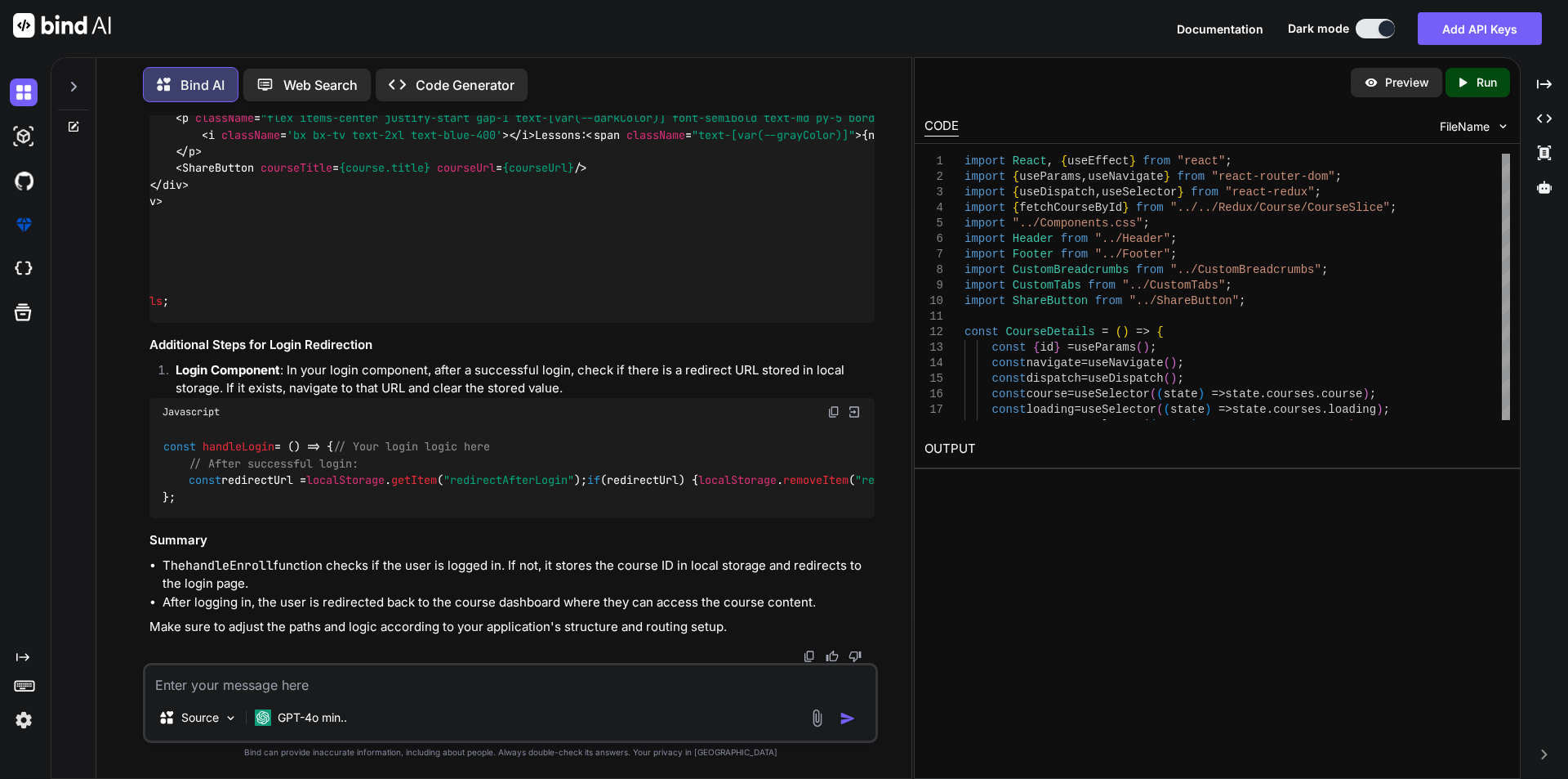
scroll to position [3409, 0]
drag, startPoint x: 402, startPoint y: 591, endPoint x: 210, endPoint y: 576, distance: 192.6
drag, startPoint x: 266, startPoint y: 591, endPoint x: 325, endPoint y: 494, distance: 113.5
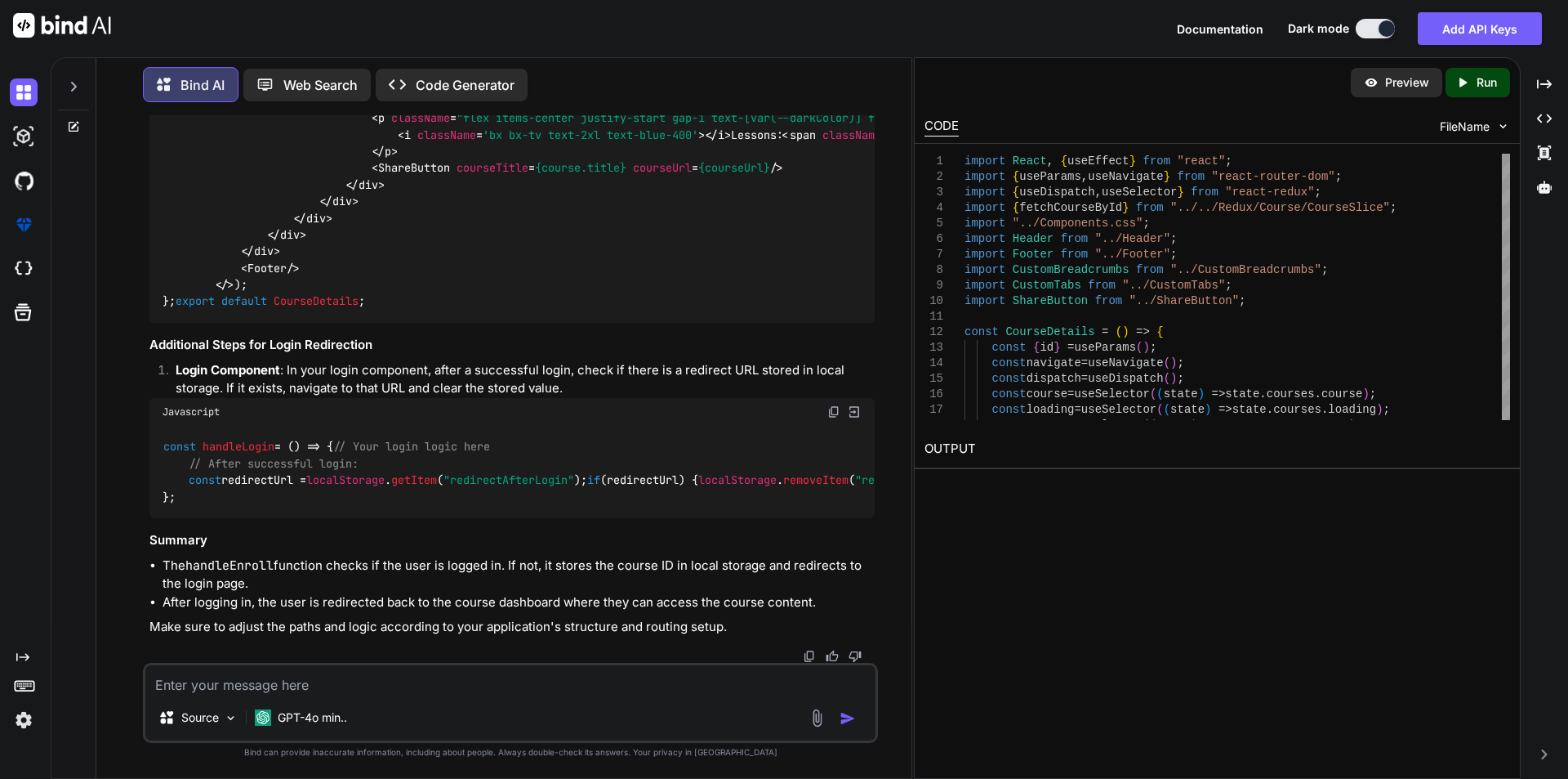
scroll to position [3798, 0]
click at [327, 682] on textarea at bounding box center [509, 680] width 730 height 29
paste textarea "import React, { useState, useEffect } from 'react'; import { useDispatch, useSe…"
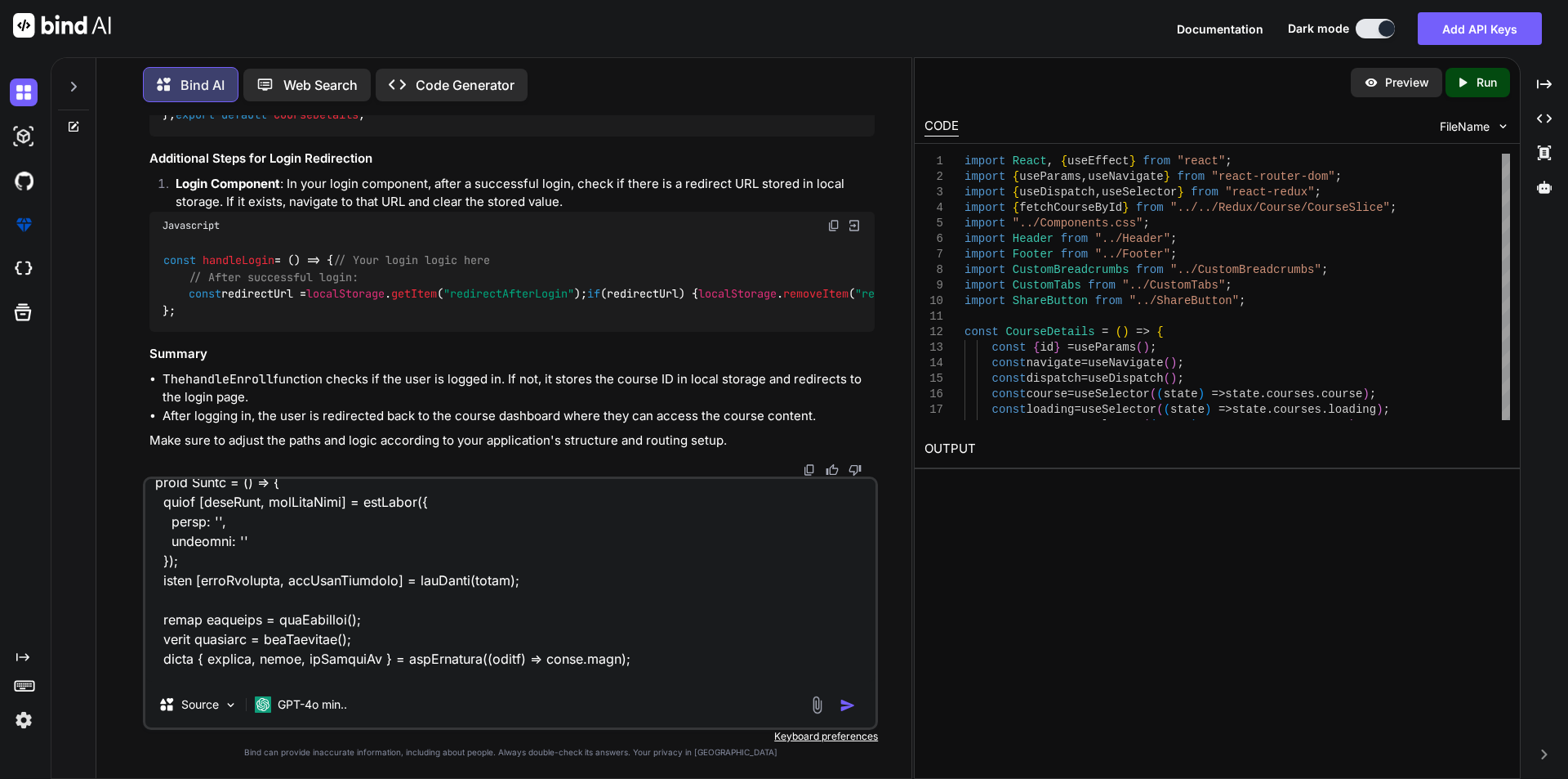
scroll to position [0, 0]
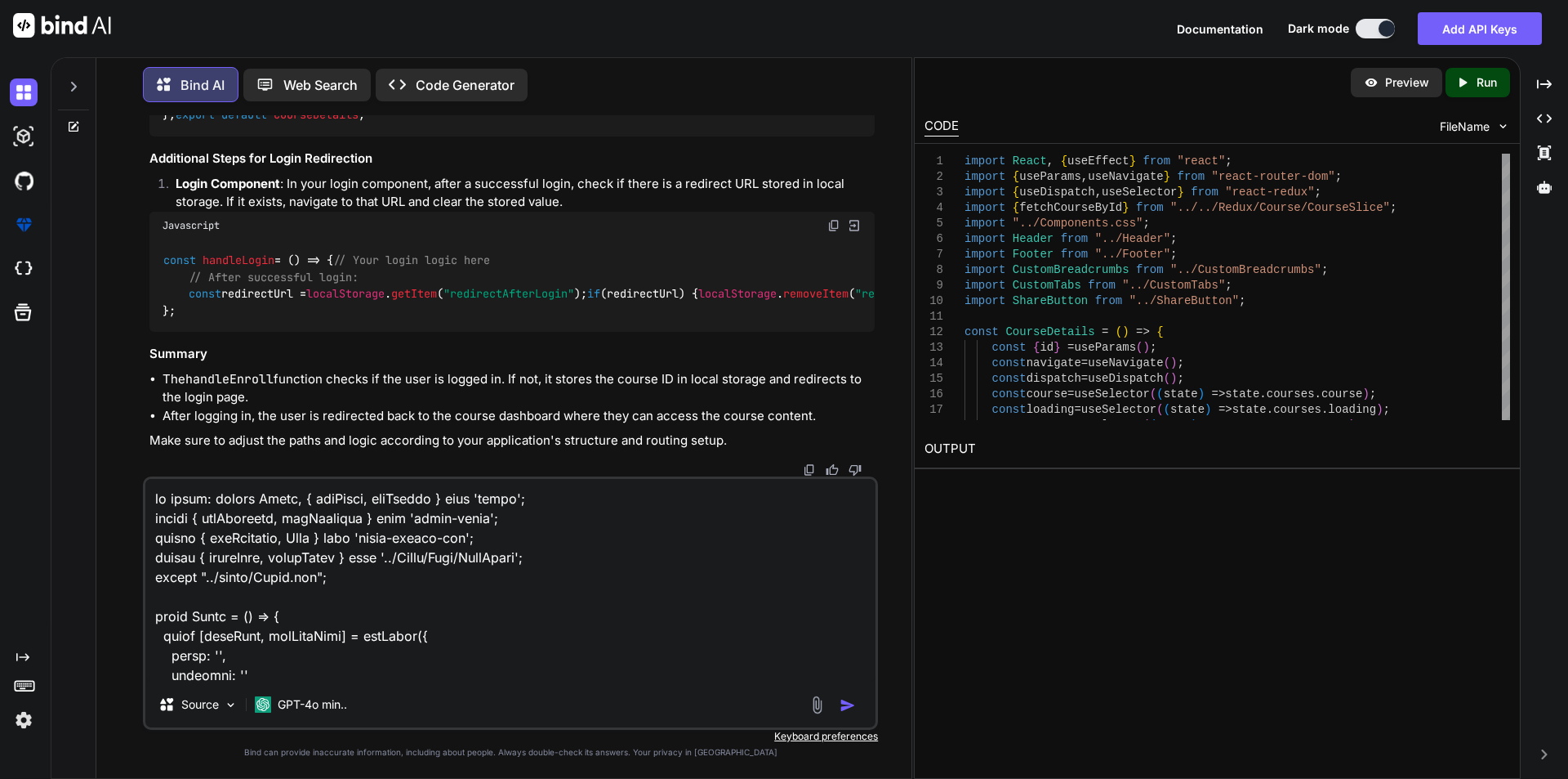
drag, startPoint x: 204, startPoint y: 498, endPoint x: 211, endPoint y: 506, distance: 10.6
click at [203, 499] on textarea at bounding box center [509, 580] width 730 height 203
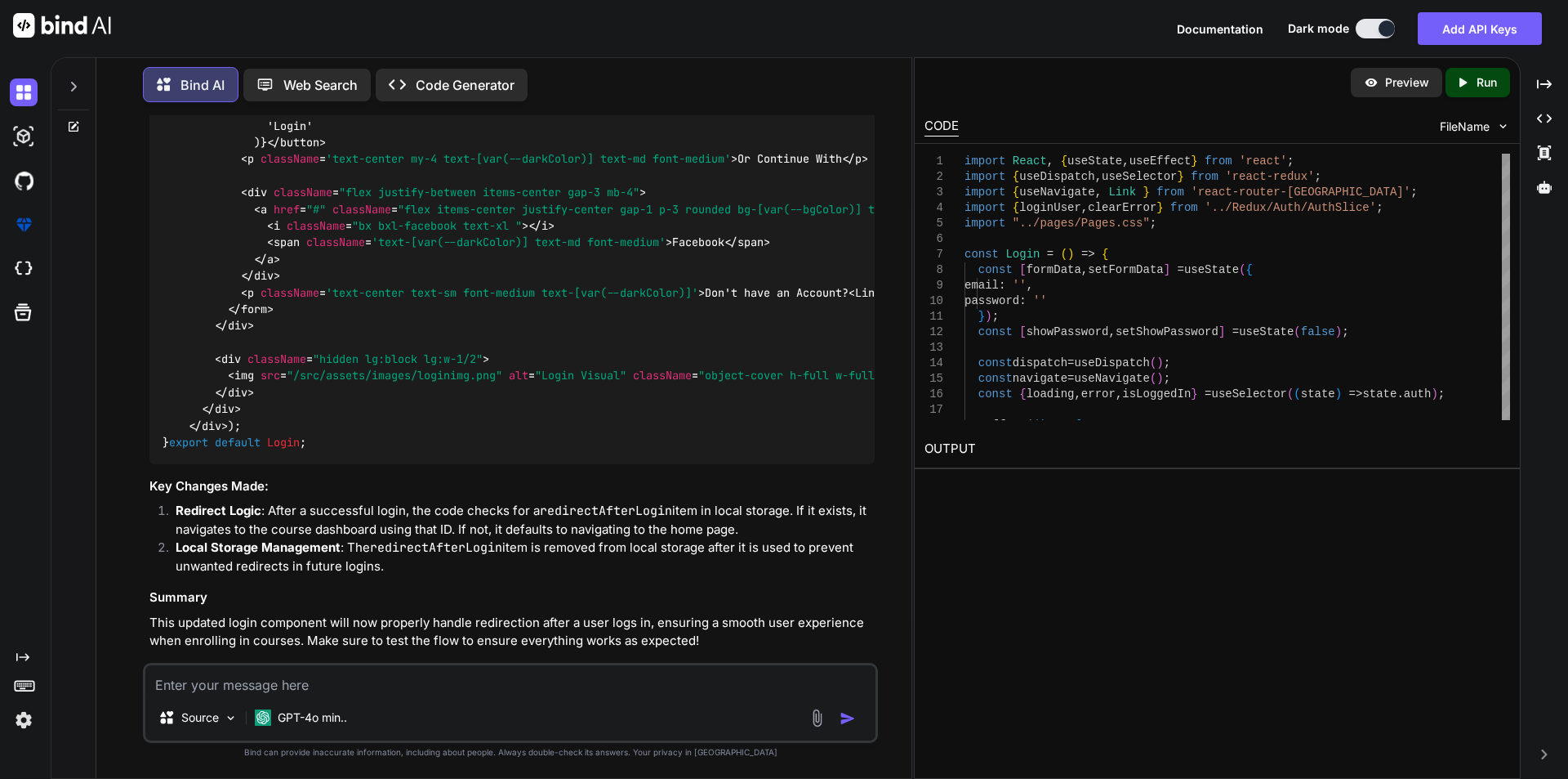
scroll to position [4834, 0]
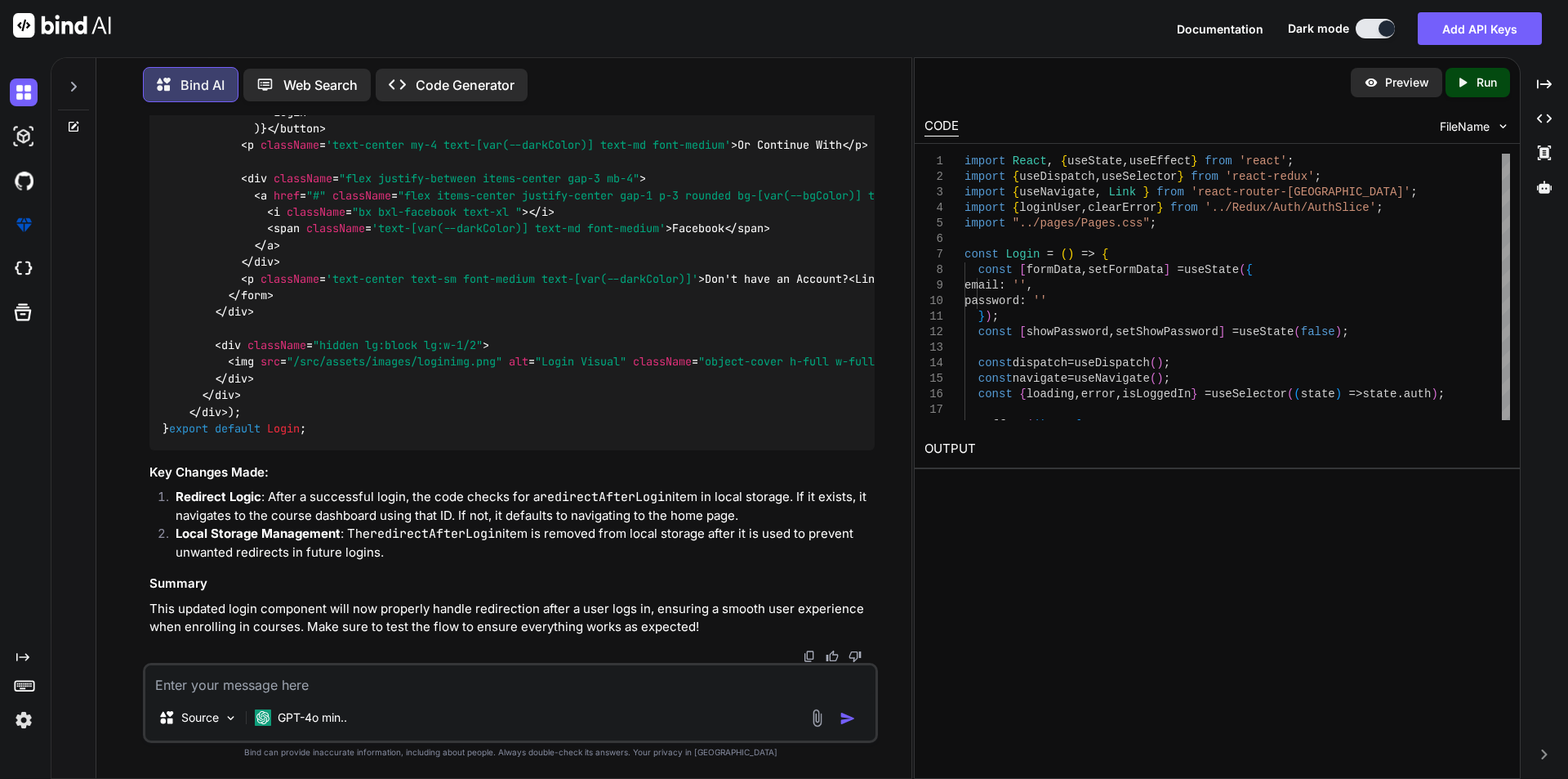
scroll to position [5732, 0]
drag, startPoint x: 199, startPoint y: 381, endPoint x: 279, endPoint y: 482, distance: 128.8
copy code "const redirectUrl = localStorage . getItem ( "redirectAfterLogin" ); if (redire…"
click at [486, 679] on textarea at bounding box center [509, 680] width 730 height 29
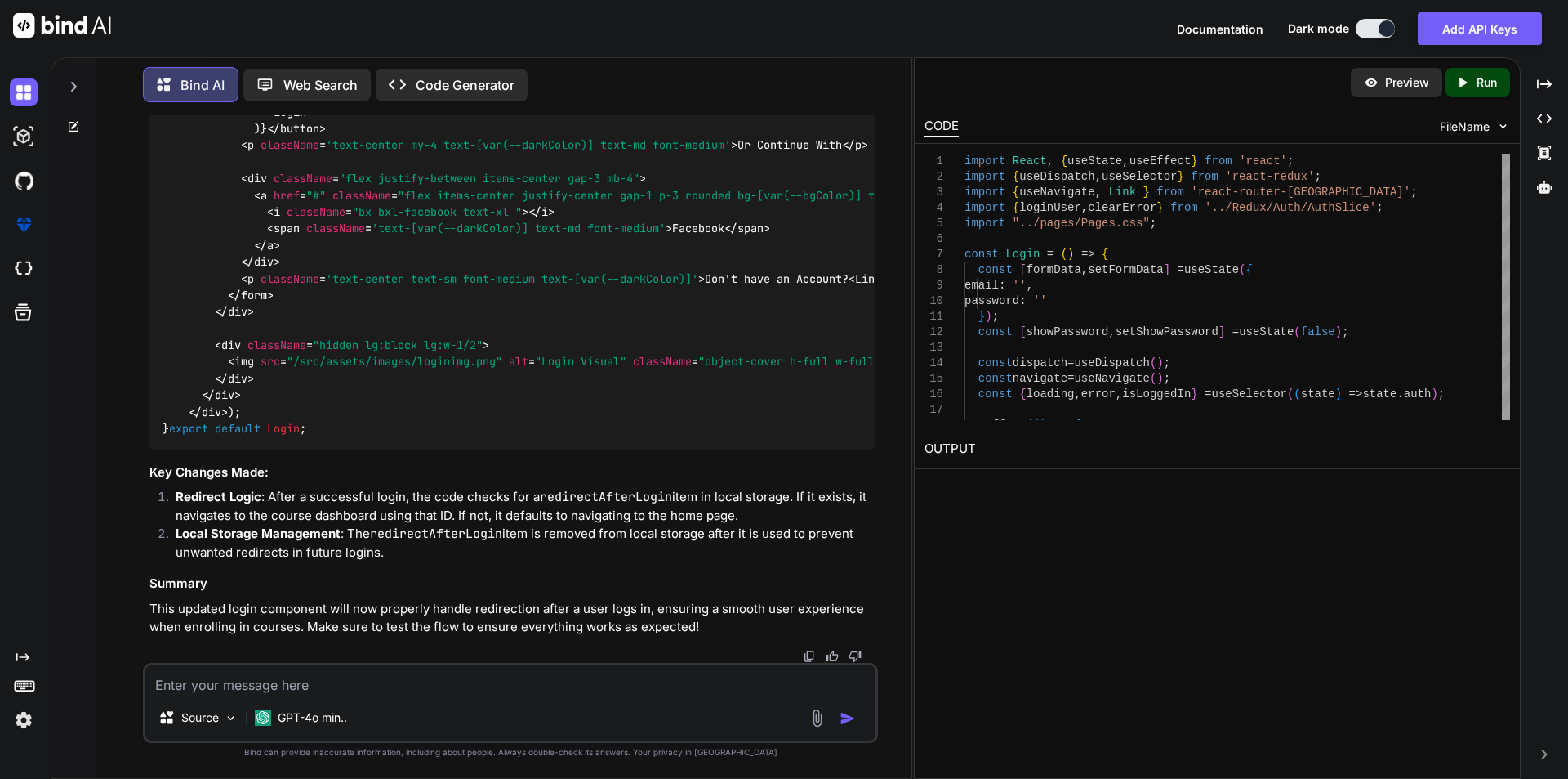
scroll to position [6794, 0]
click at [309, 676] on textarea at bounding box center [509, 680] width 730 height 29
paste textarea "import { createAsyncThunk, createSlice } from "@reduxjs/toolkit"; export const …"
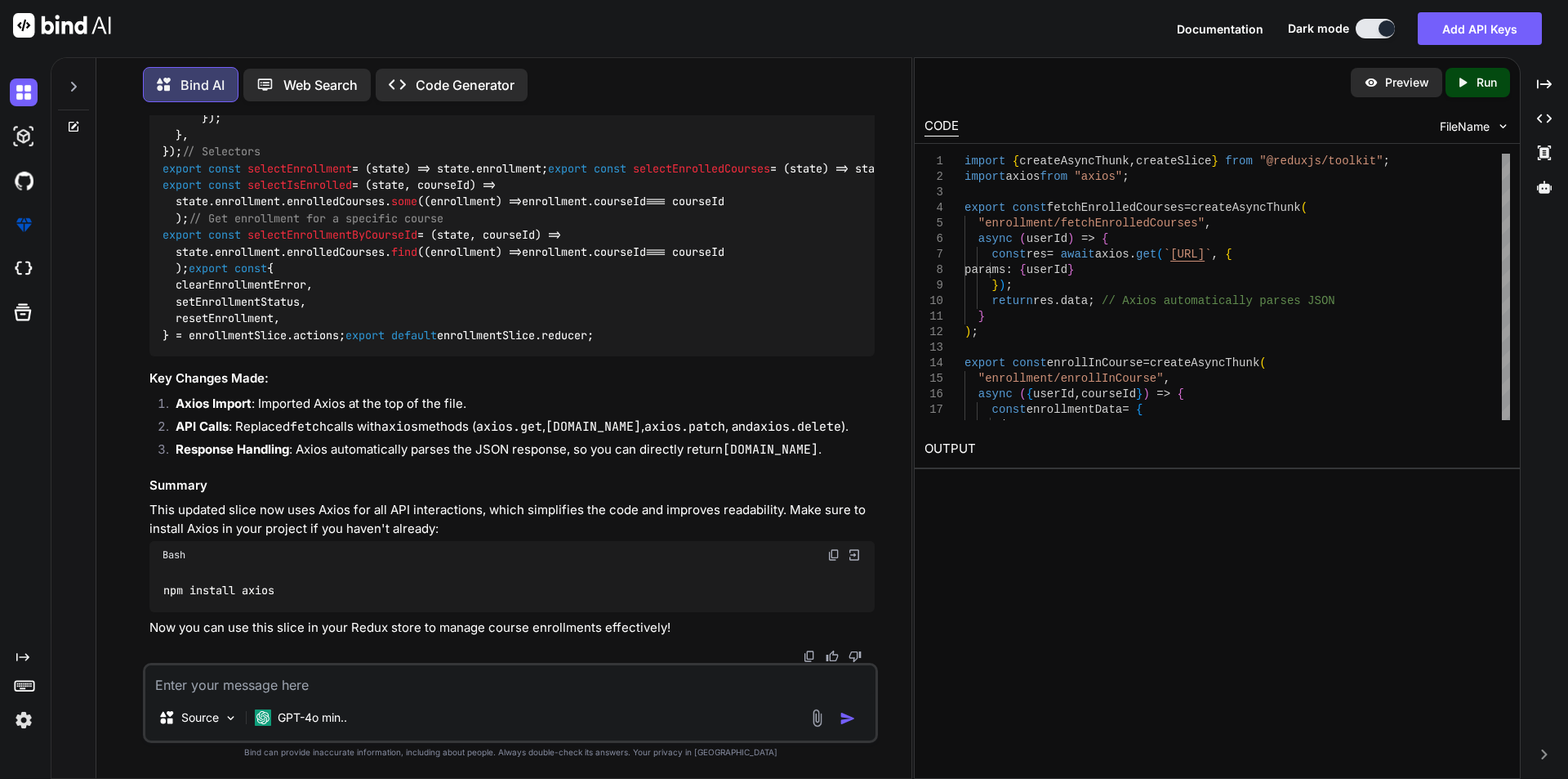
scroll to position [8736, 0]
drag, startPoint x: 175, startPoint y: 258, endPoint x: 199, endPoint y: 344, distance: 89.3
copy code "async (userId) => { const res = await axios. get ( `http://localhost:8000/enrol…"
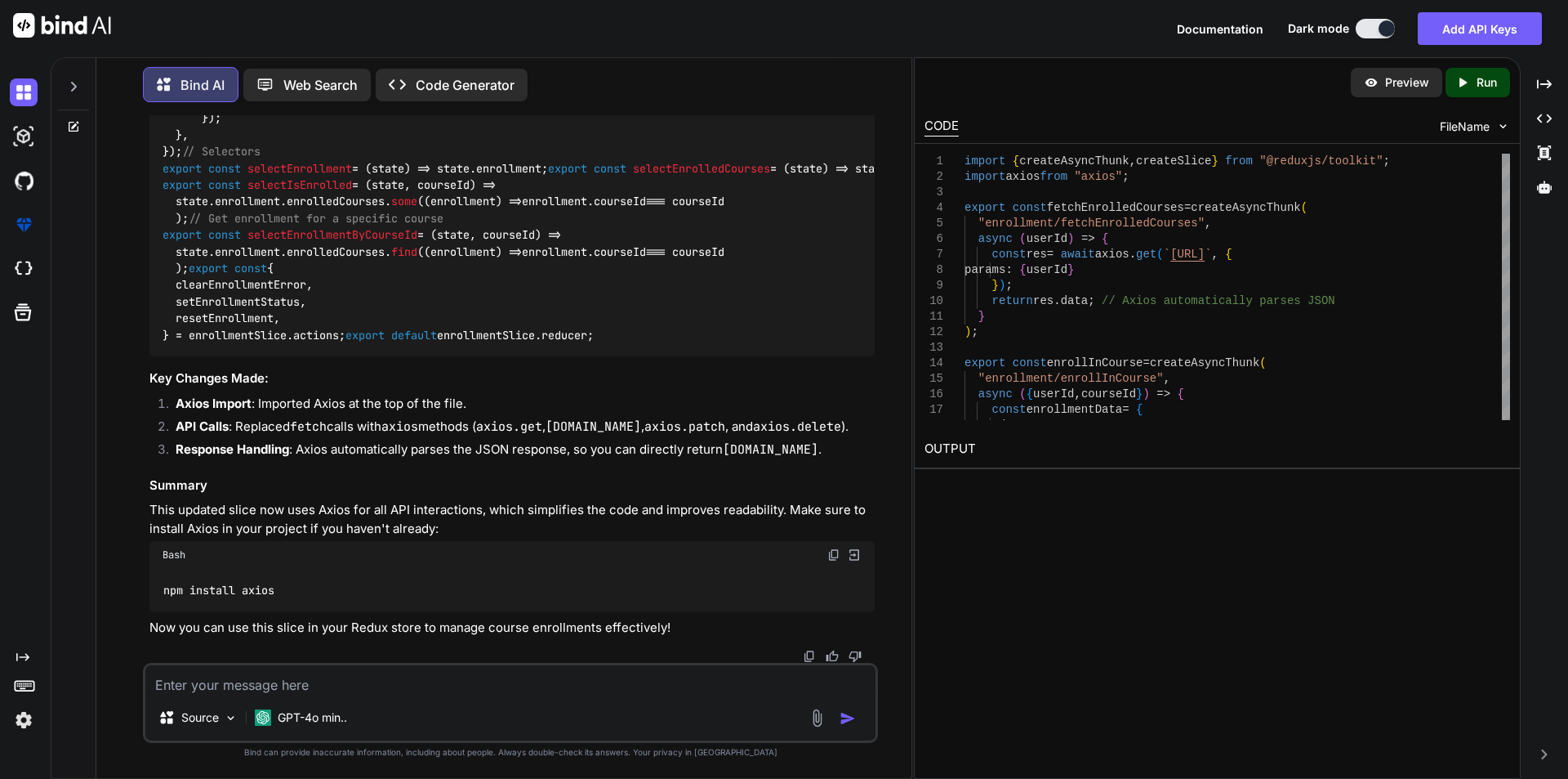
click at [252, 680] on textarea at bounding box center [509, 680] width 730 height 29
paste textarea "enrollmentStatus: "idle","
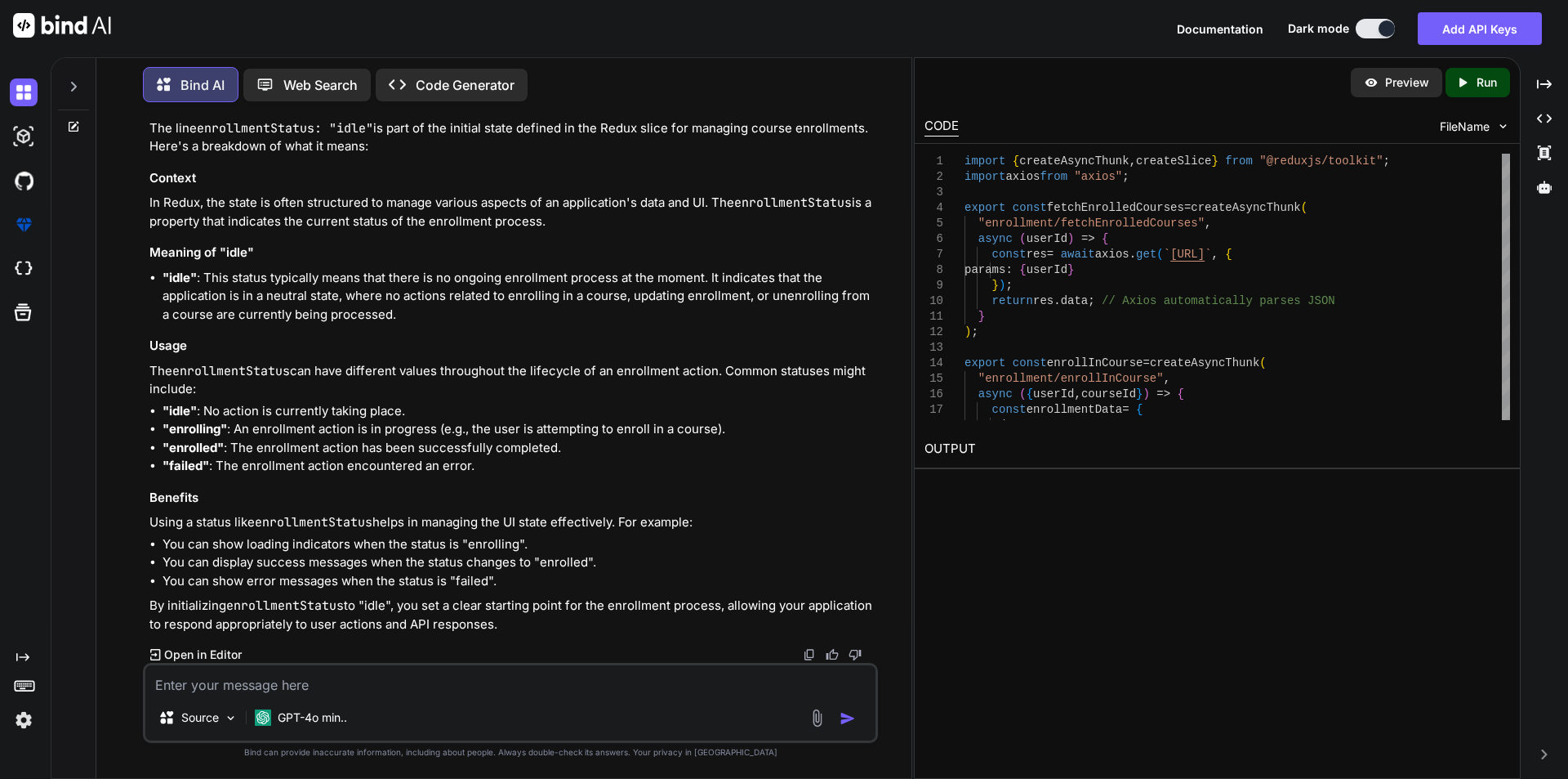
scroll to position [11967, 0]
